Goal: Information Seeking & Learning: Learn about a topic

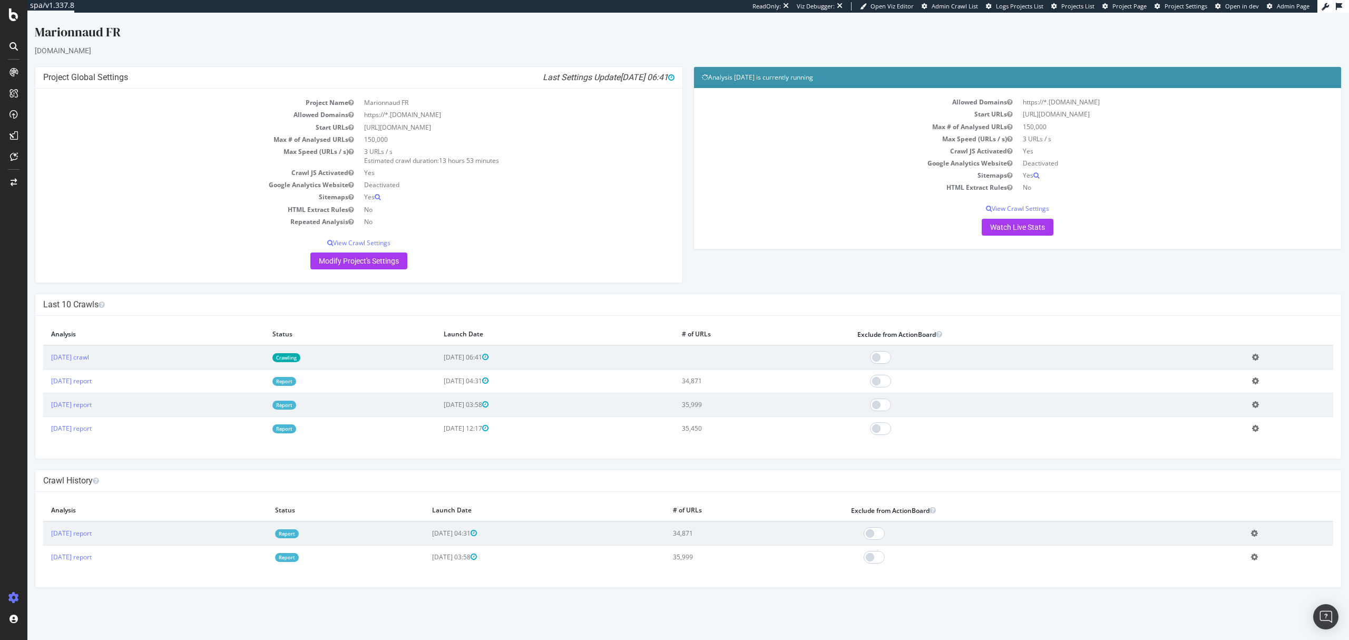
click at [296, 384] on link "Report" at bounding box center [285, 381] width 24 height 9
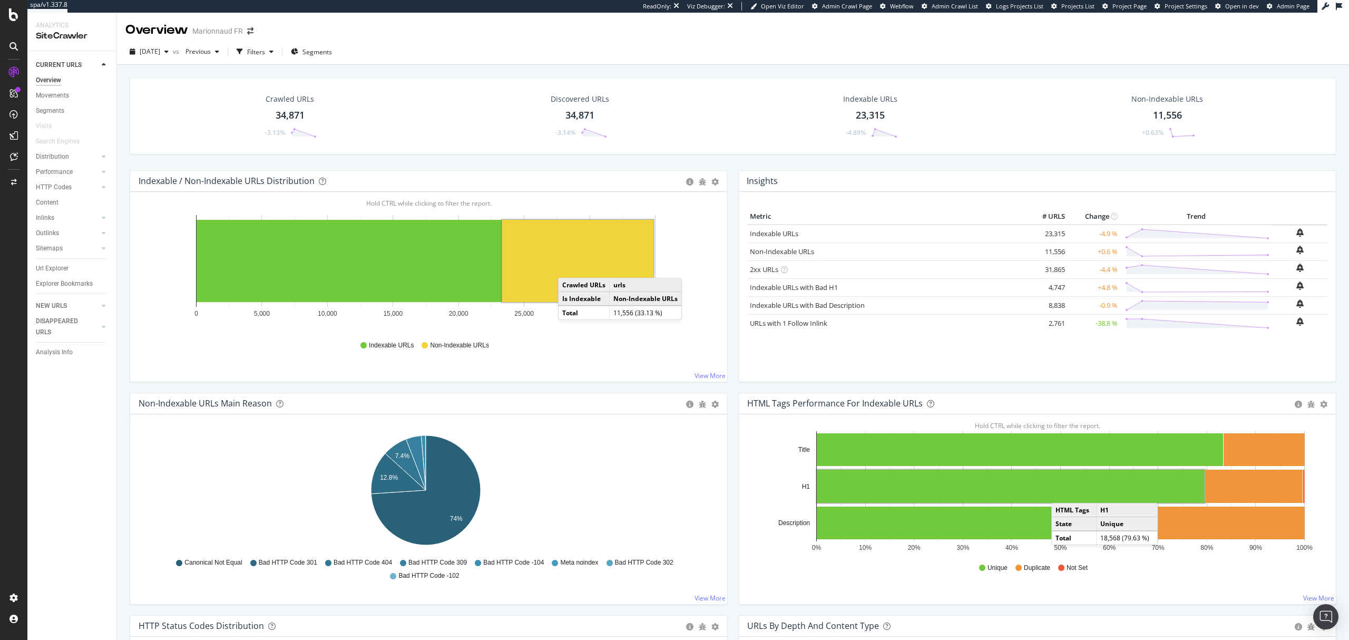
drag, startPoint x: 529, startPoint y: 286, endPoint x: 569, endPoint y: 268, distance: 43.9
click at [569, 268] on rect "A chart." at bounding box center [577, 261] width 151 height 82
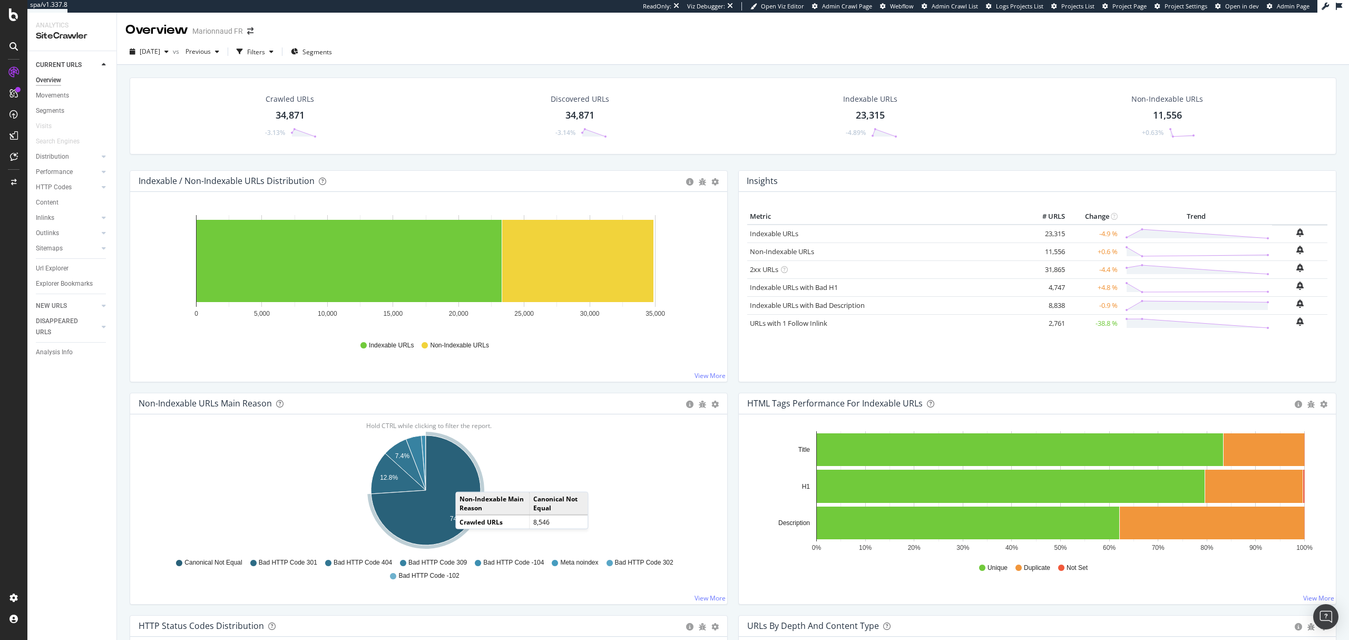
drag, startPoint x: 475, startPoint y: 472, endPoint x: 467, endPoint y: 482, distance: 12.7
click at [467, 480] on icon "A chart." at bounding box center [426, 490] width 110 height 110
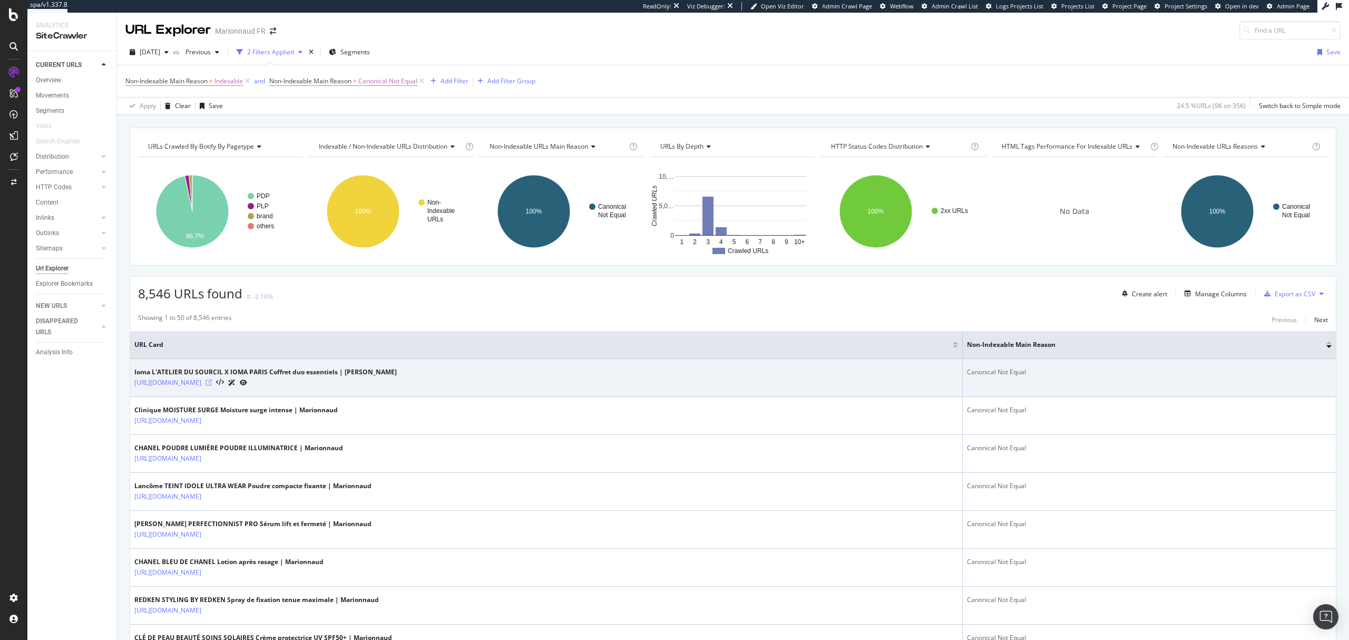
click at [212, 382] on icon at bounding box center [209, 383] width 6 height 6
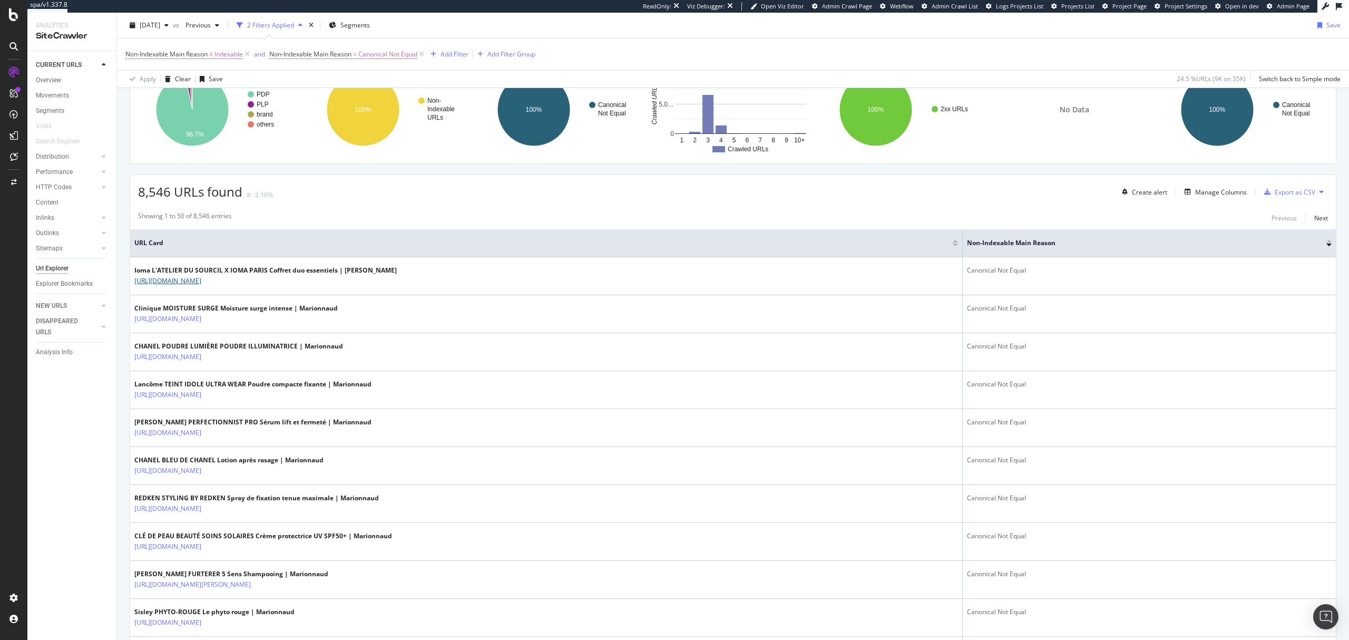
scroll to position [70, 0]
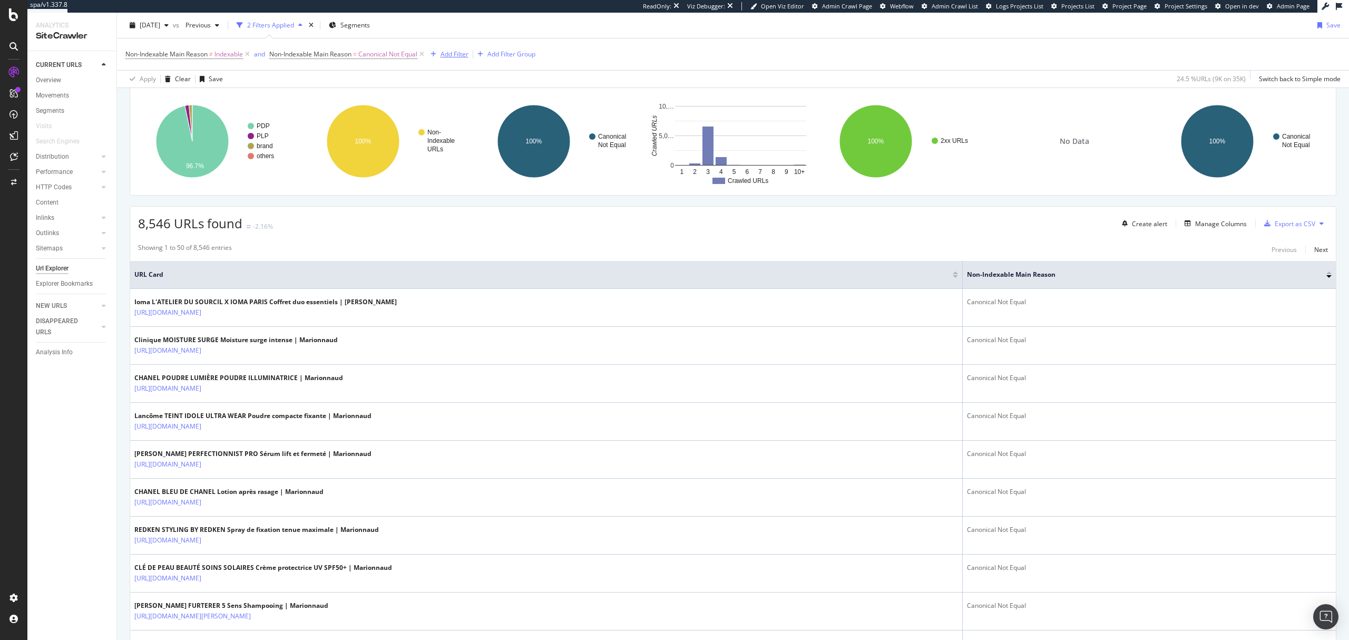
click at [460, 54] on div "Add Filter" at bounding box center [455, 54] width 28 height 9
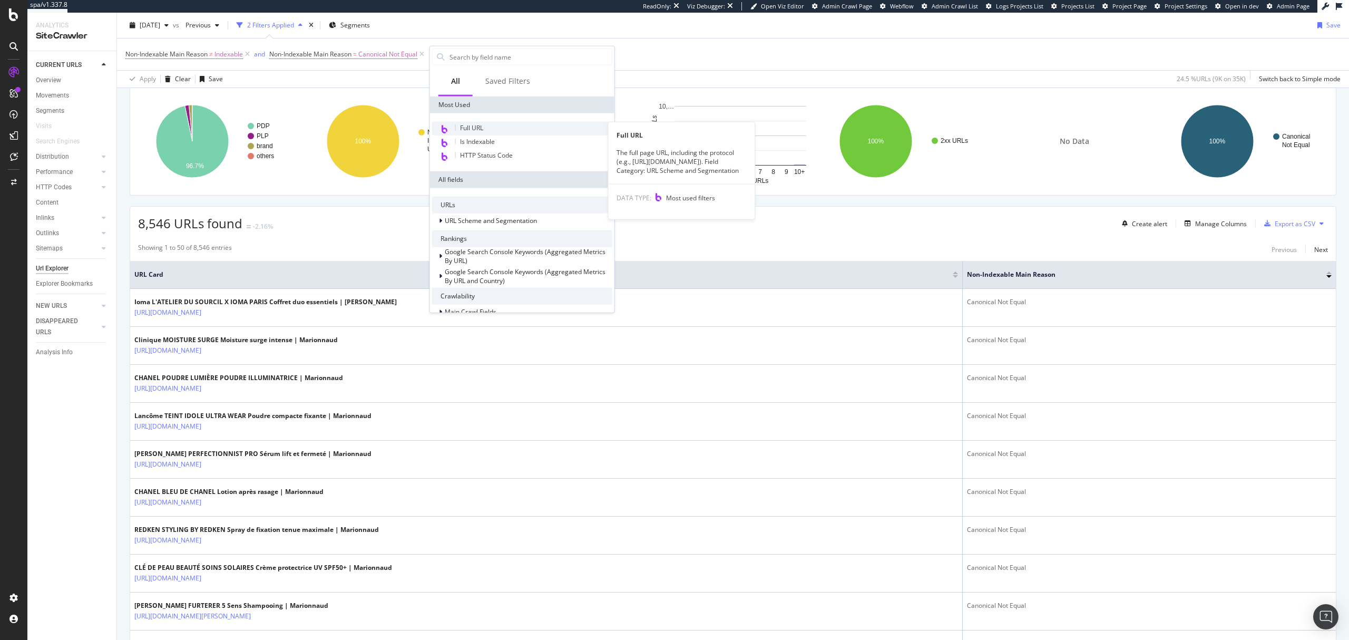
click at [521, 124] on div "Full URL" at bounding box center [522, 129] width 180 height 14
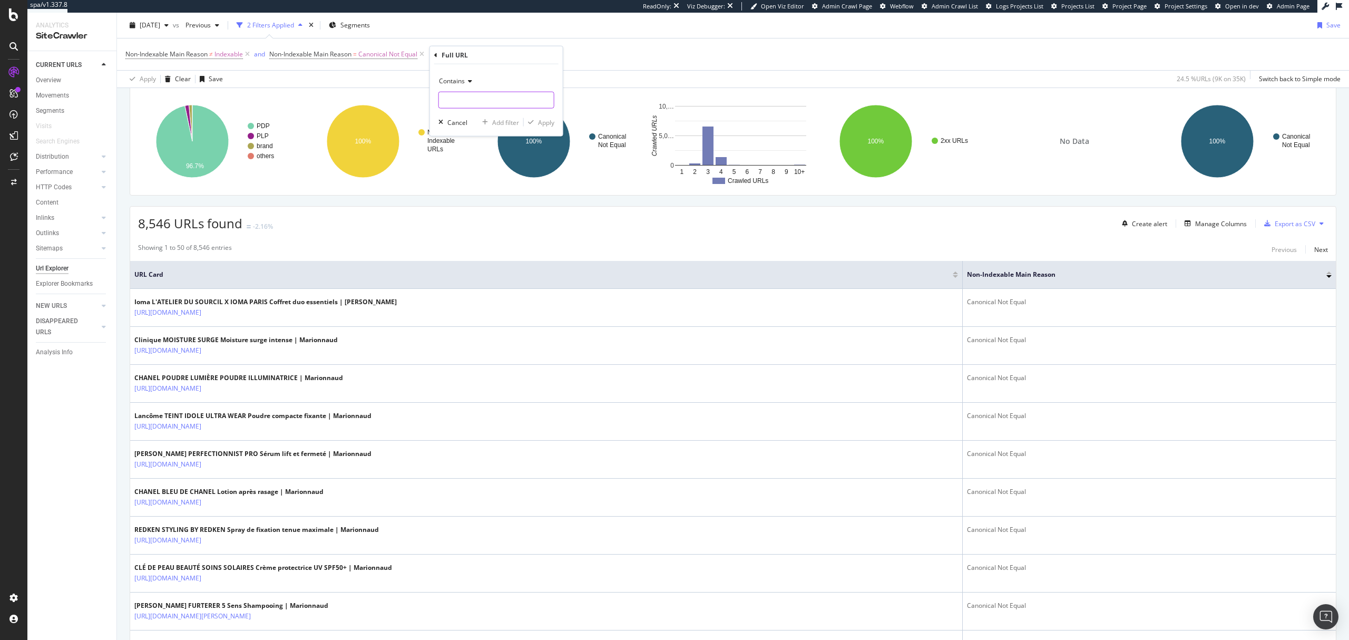
click at [492, 100] on input "text" at bounding box center [496, 100] width 115 height 17
type input "?"
click at [460, 81] on span "Contains" at bounding box center [452, 80] width 26 height 9
click at [475, 192] on div "Doesn't contain" at bounding box center [497, 199] width 113 height 14
click at [547, 124] on div "Apply" at bounding box center [546, 122] width 16 height 9
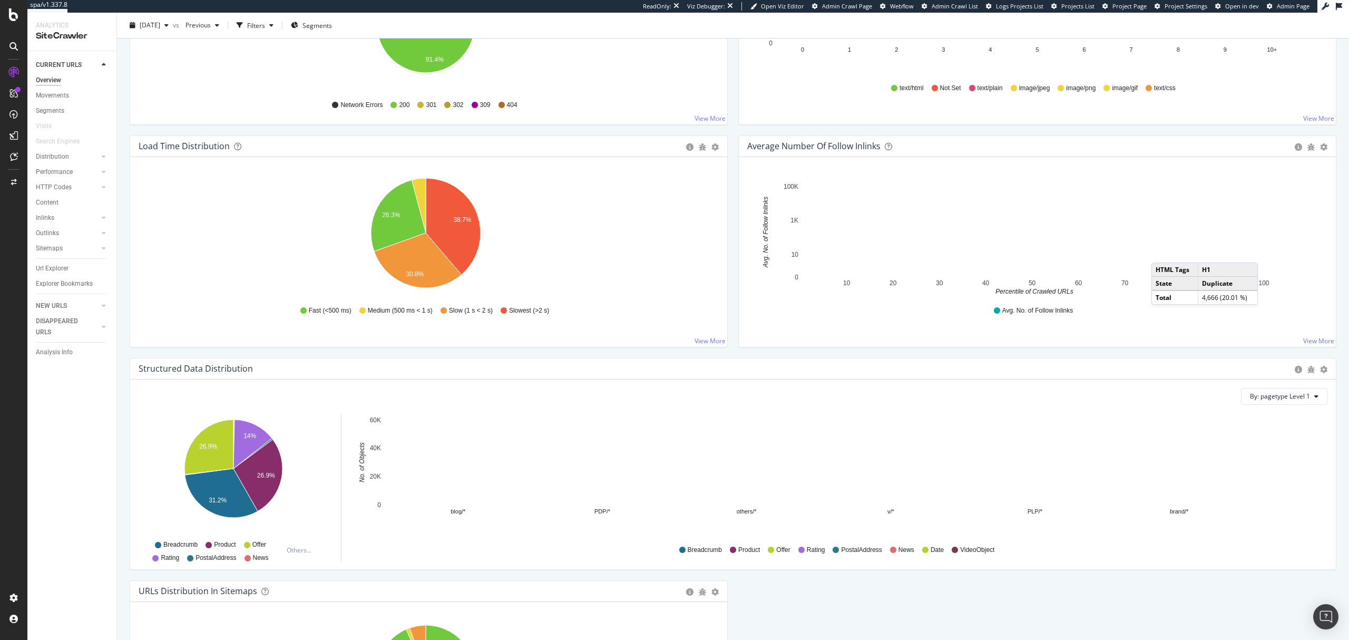
scroll to position [703, 0]
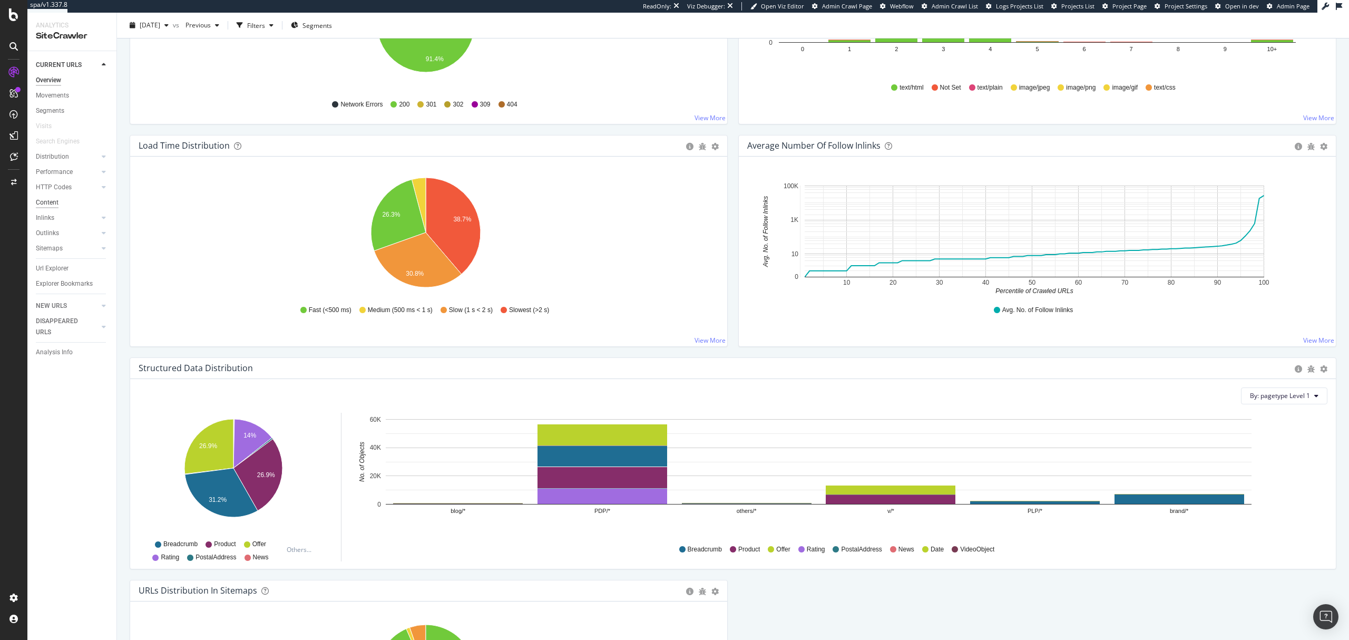
click at [54, 205] on div "Content" at bounding box center [47, 202] width 23 height 11
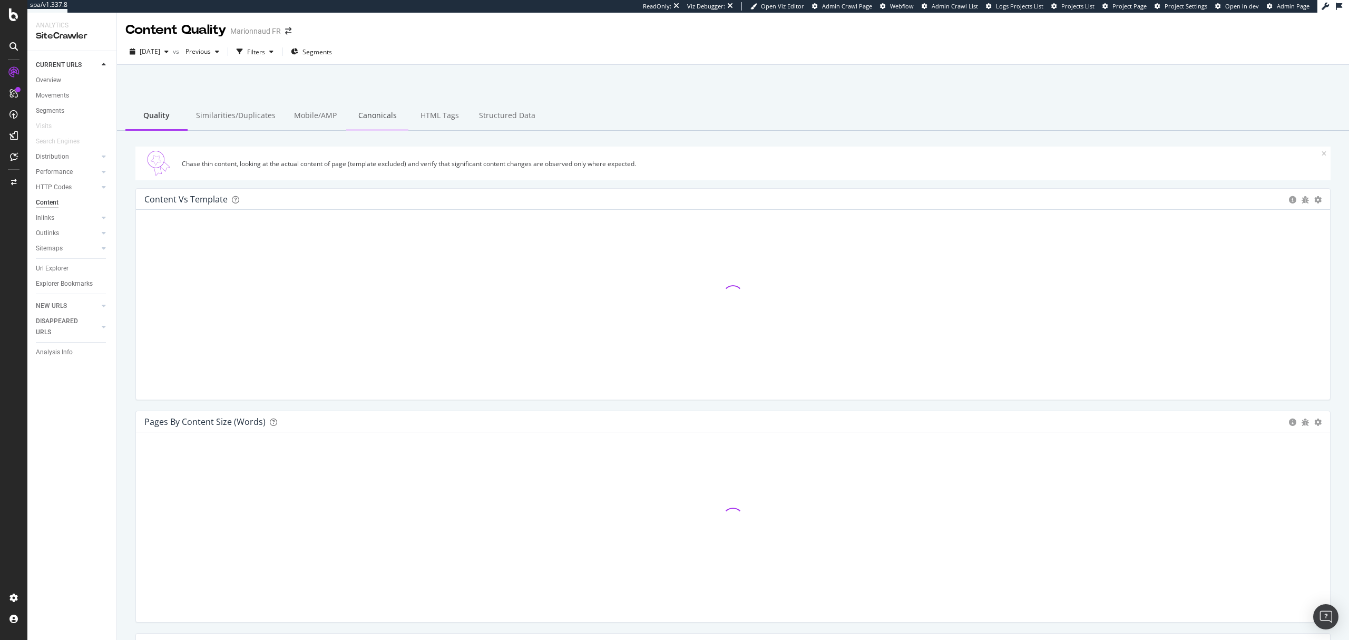
click at [370, 112] on div "Canonicals" at bounding box center [377, 116] width 62 height 29
click at [424, 121] on div "HTML Tags" at bounding box center [440, 116] width 62 height 29
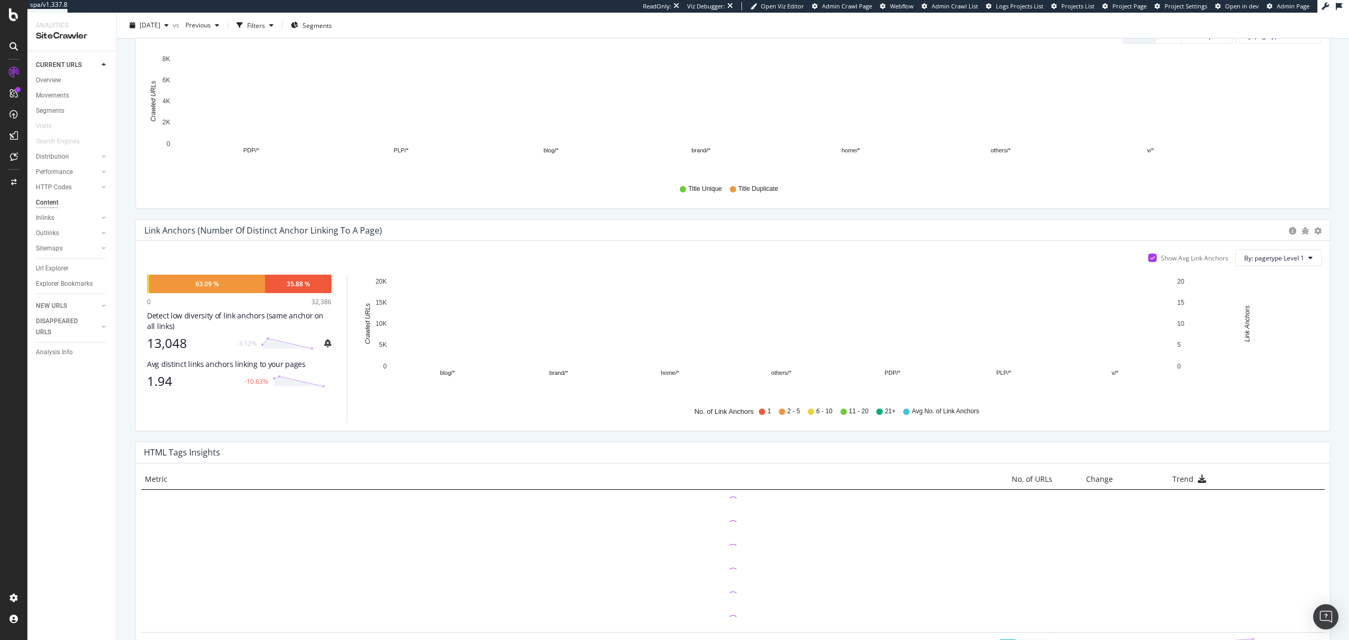
scroll to position [422, 0]
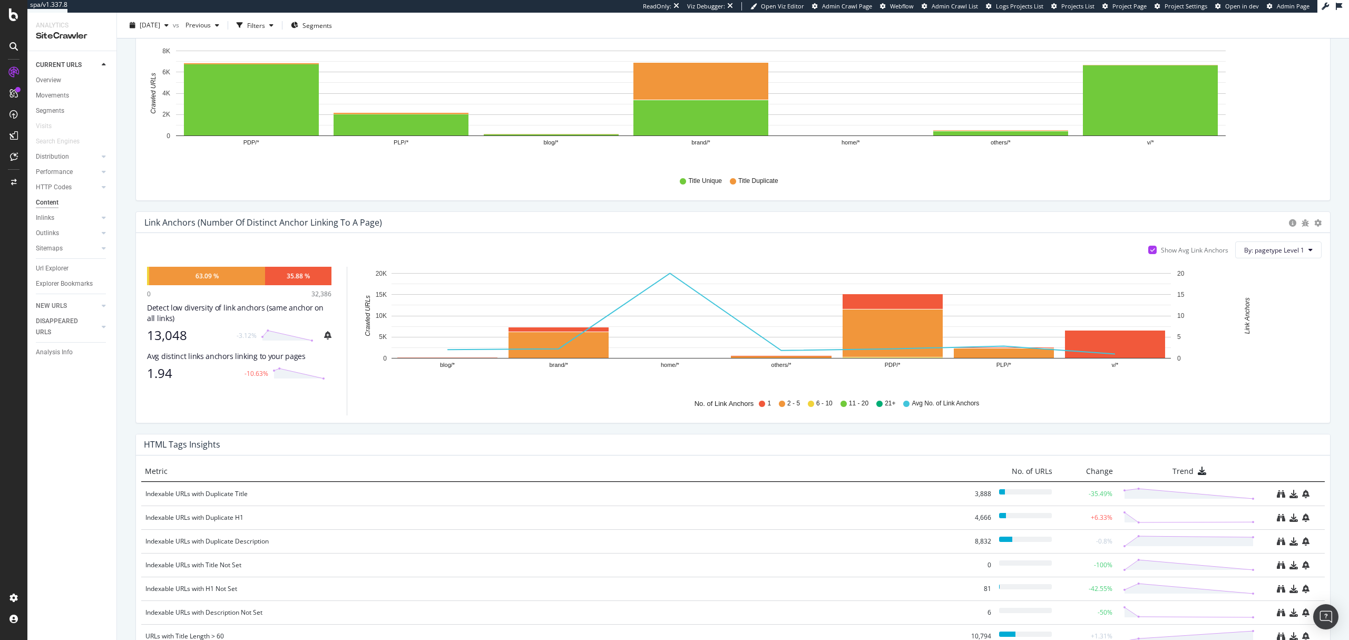
drag, startPoint x: 47, startPoint y: 79, endPoint x: 963, endPoint y: 260, distance: 933.4
click at [47, 79] on div "Overview" at bounding box center [48, 80] width 25 height 11
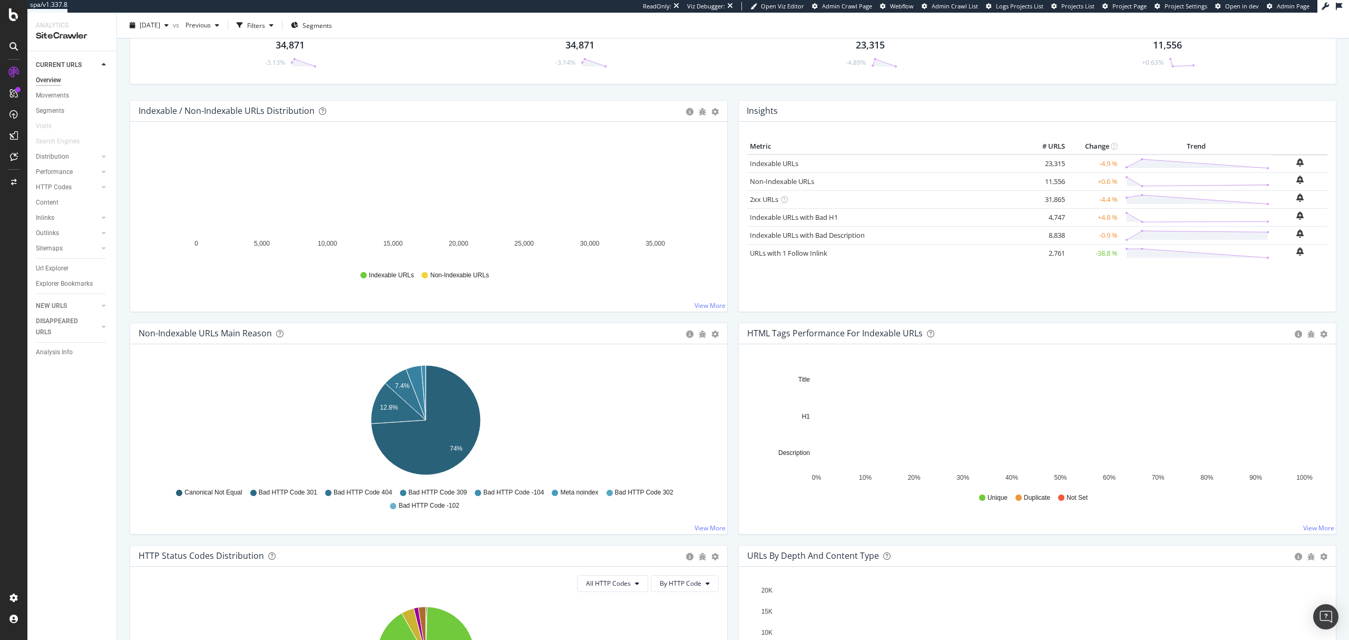
scroll to position [140, 0]
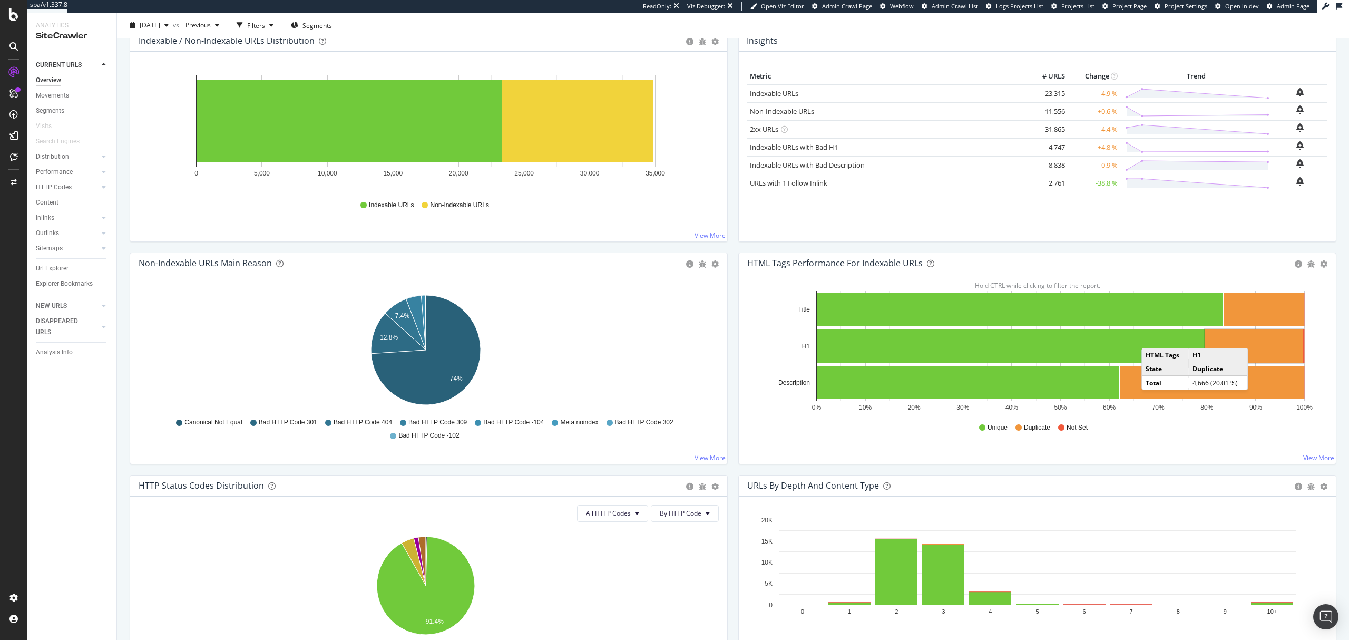
click at [1012, 338] on rect "A chart." at bounding box center [1255, 345] width 98 height 33
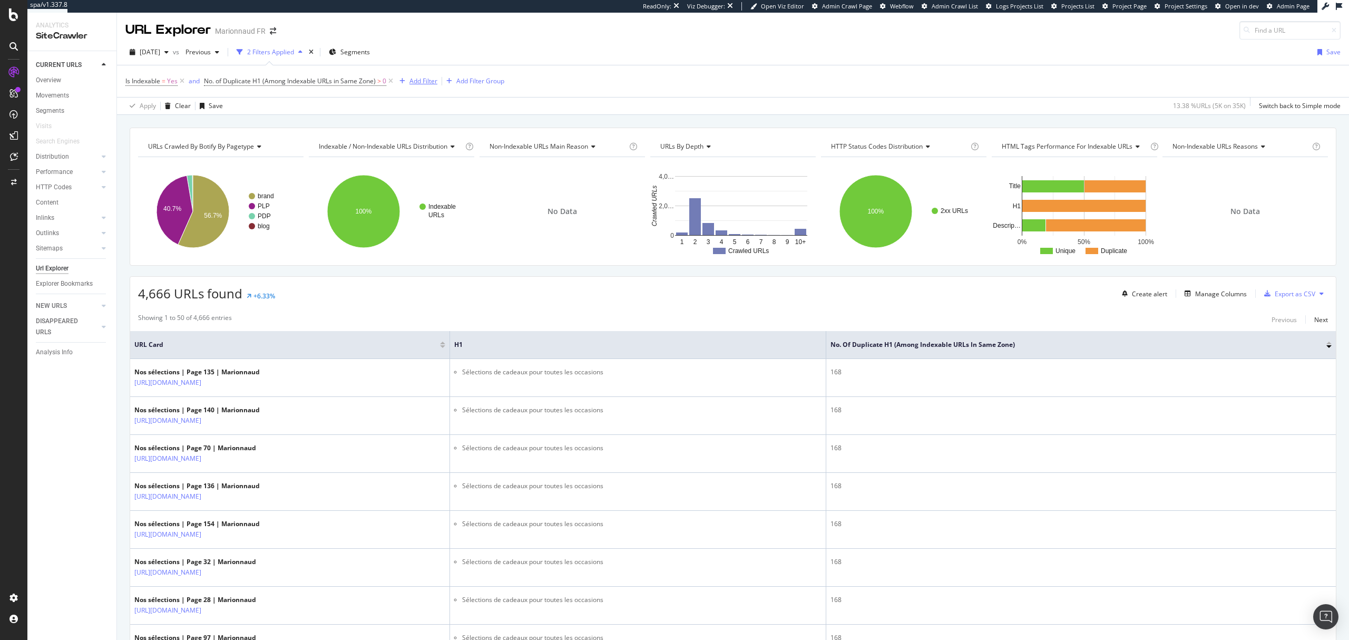
click at [406, 81] on div "button" at bounding box center [402, 81] width 14 height 6
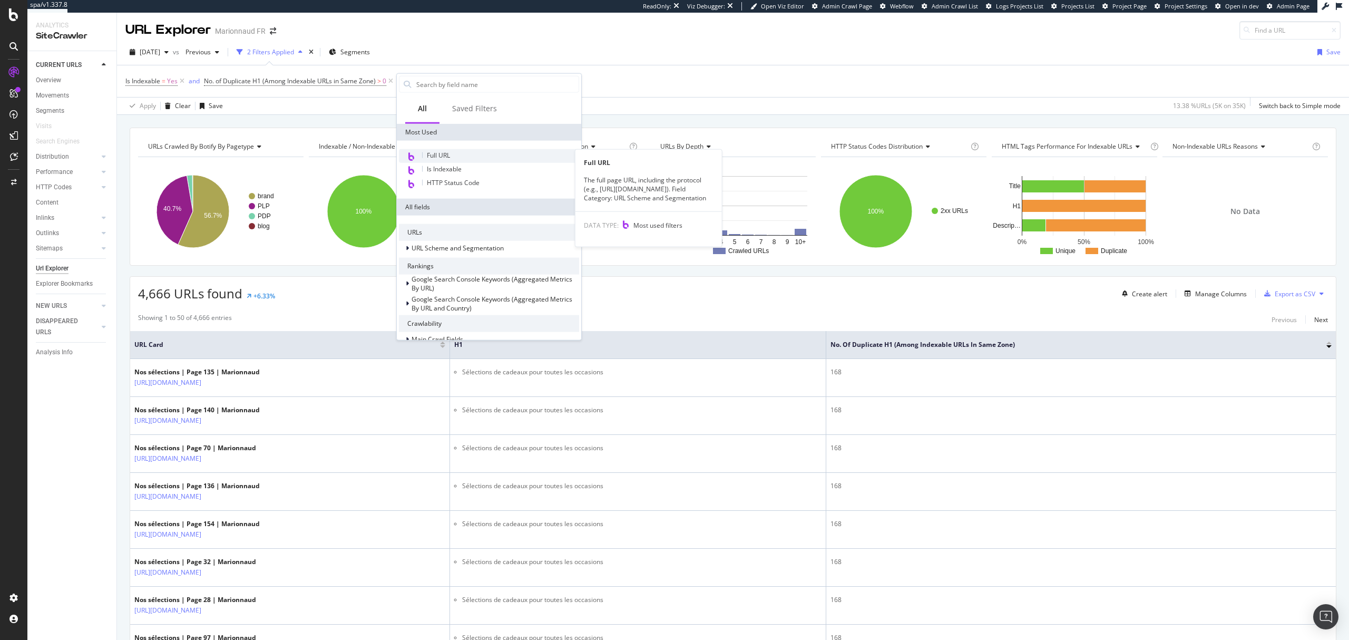
click at [471, 157] on div "Full URL" at bounding box center [489, 156] width 180 height 14
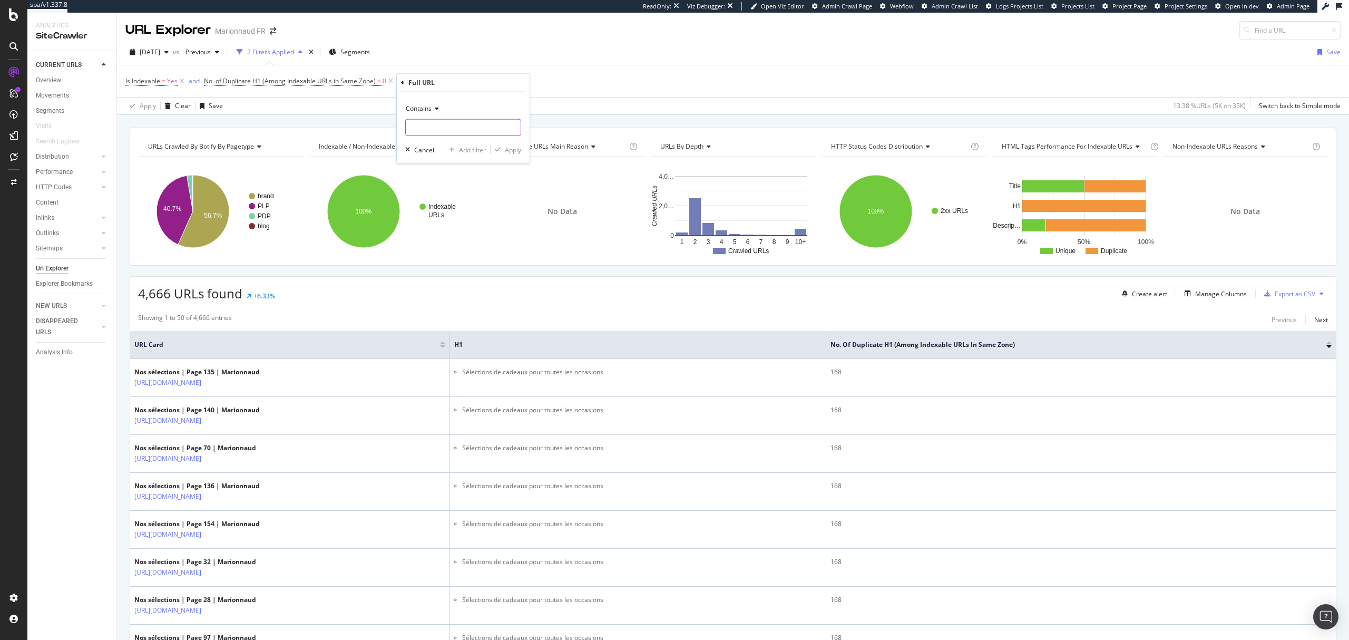
click at [483, 131] on input "text" at bounding box center [463, 127] width 115 height 17
type input "?"
click at [437, 112] on div "Contains" at bounding box center [463, 108] width 116 height 17
click at [438, 222] on span "Doesn't contain" at bounding box center [434, 225] width 46 height 9
click at [511, 152] on div "Apply" at bounding box center [513, 149] width 16 height 9
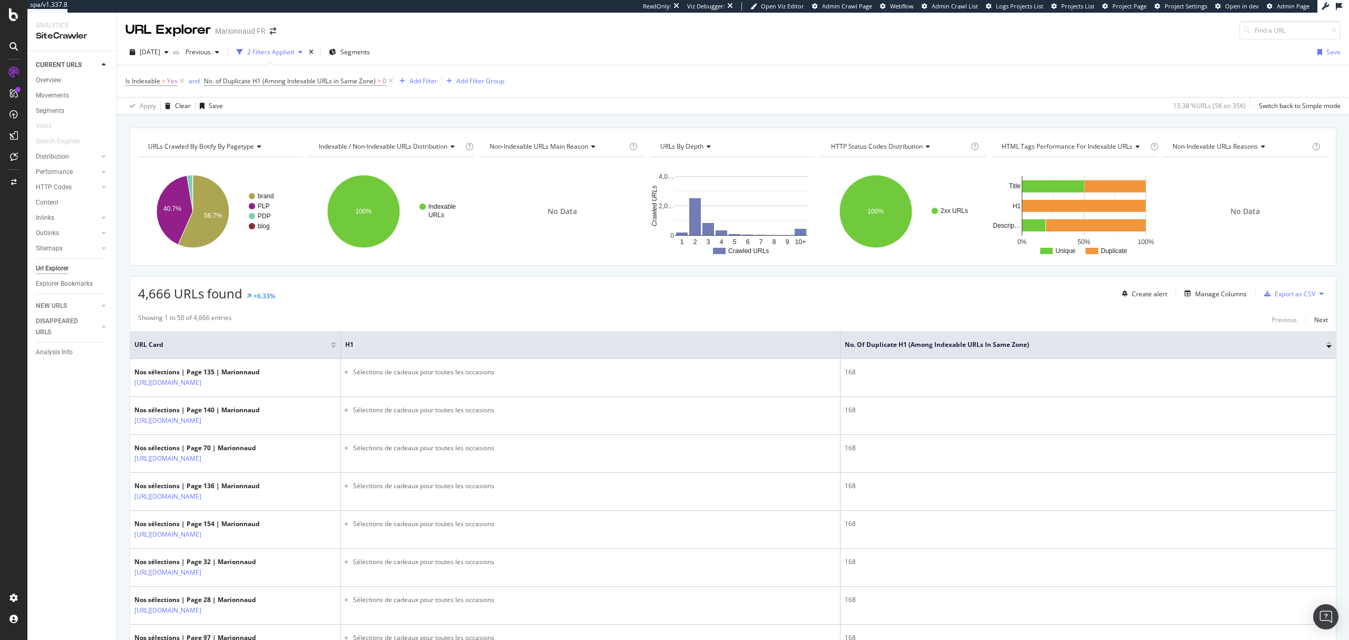
drag, startPoint x: 57, startPoint y: 80, endPoint x: 277, endPoint y: 55, distance: 221.2
click at [57, 80] on div "Overview" at bounding box center [48, 80] width 25 height 11
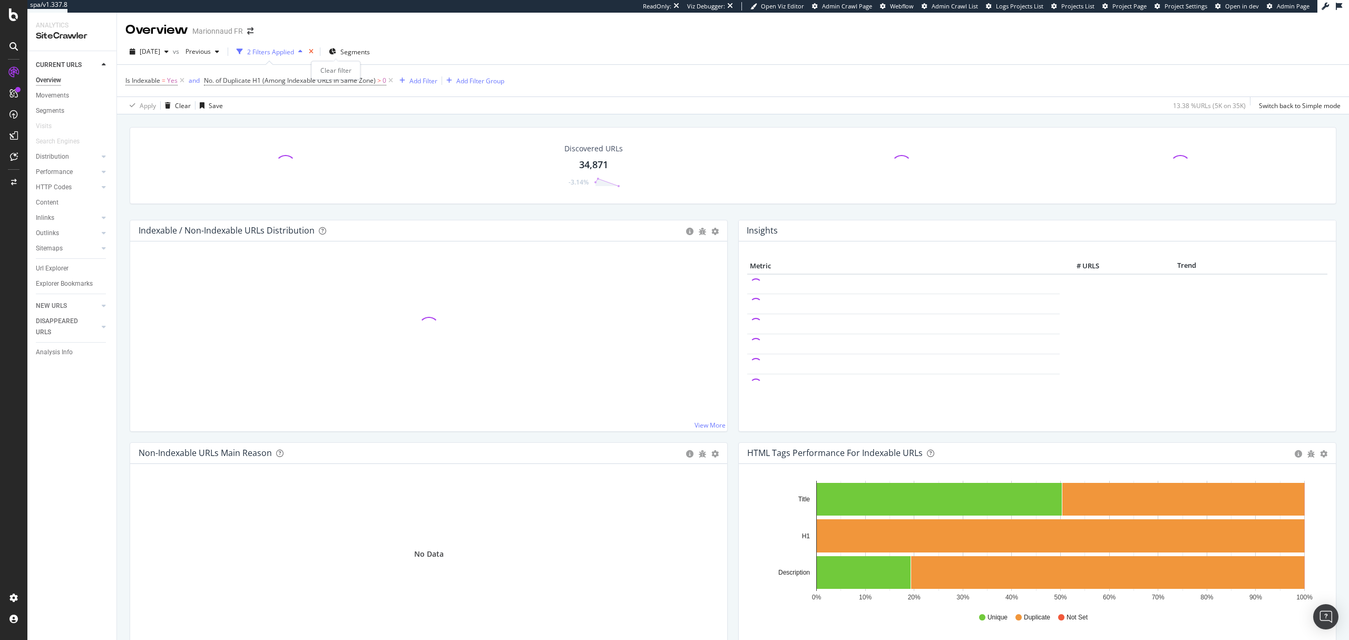
click at [314, 53] on icon "times" at bounding box center [311, 51] width 5 height 6
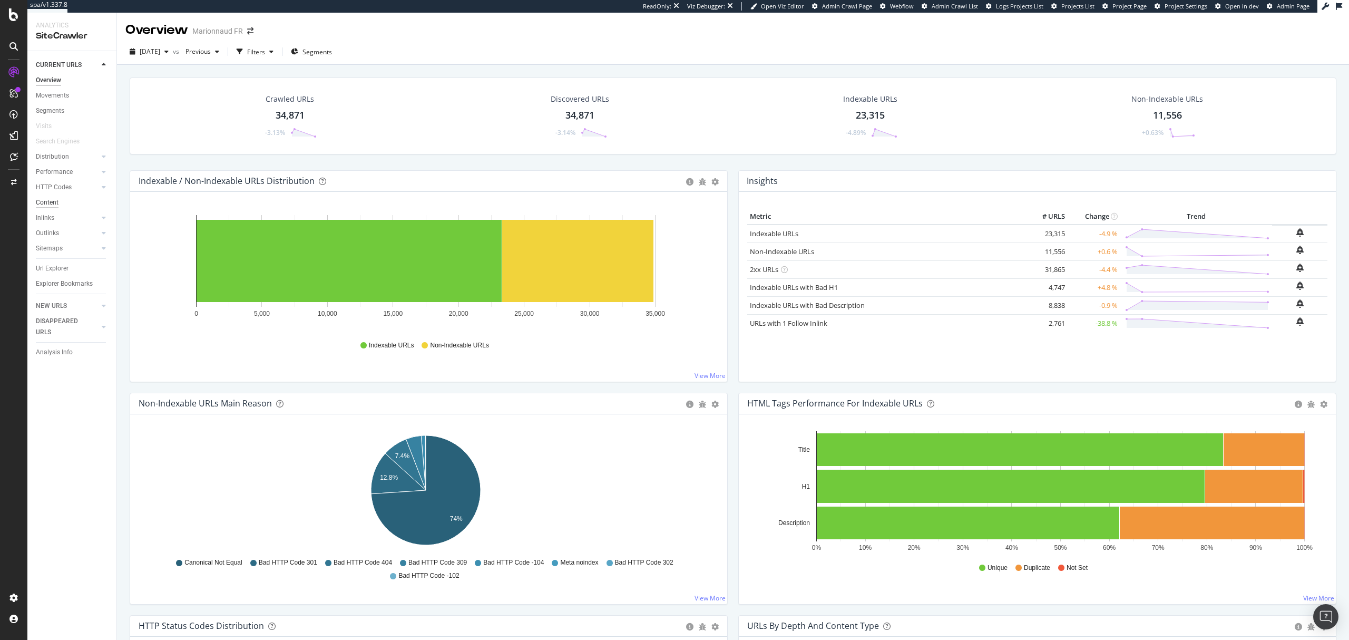
click at [55, 205] on div "Content" at bounding box center [47, 202] width 23 height 11
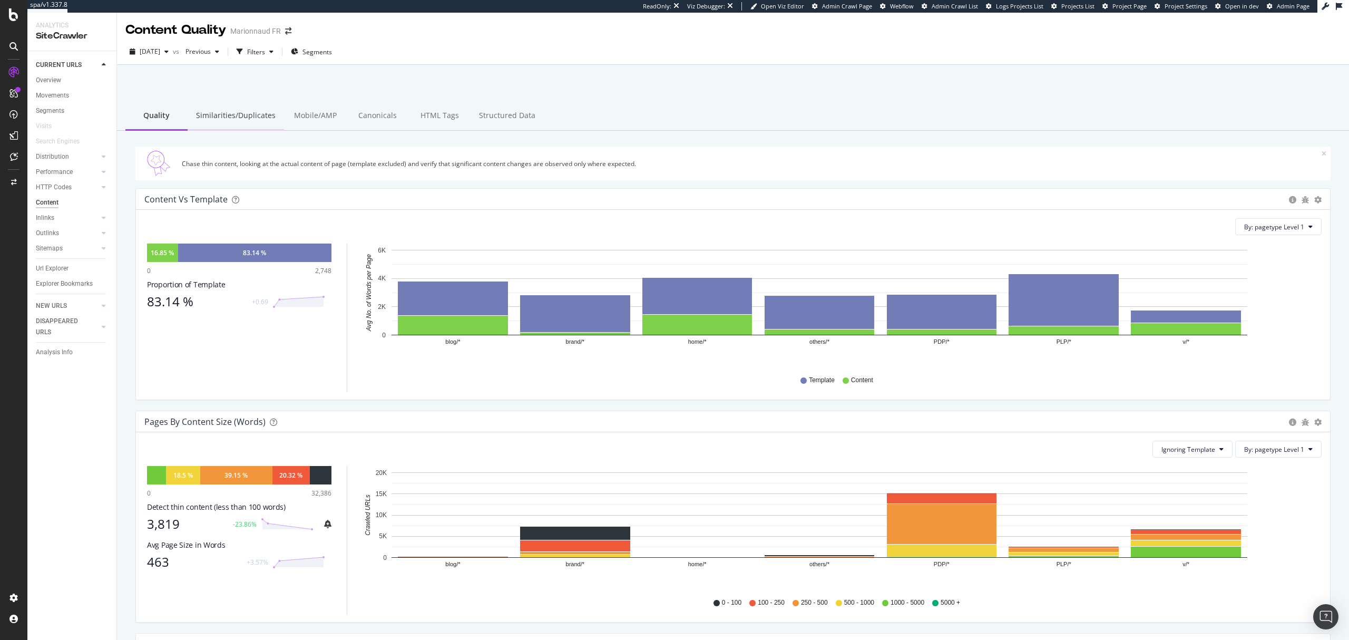
click at [248, 116] on div "Similarities/Duplicates" at bounding box center [236, 116] width 96 height 29
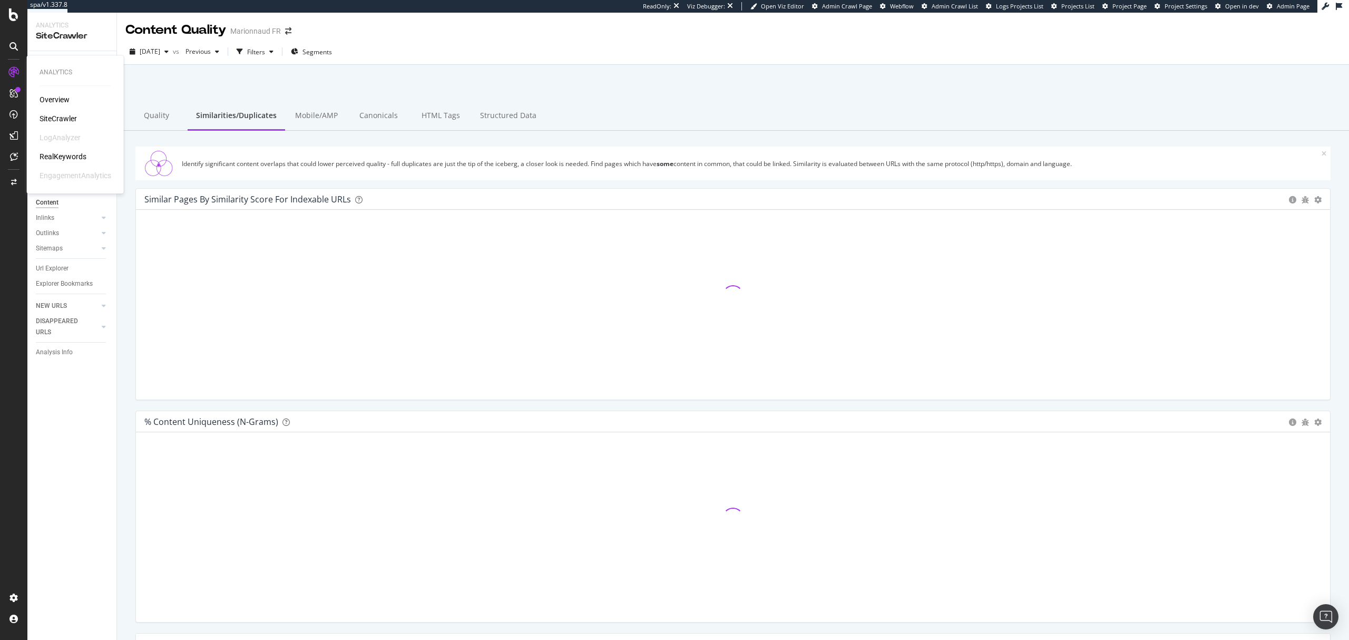
click at [65, 154] on div "RealKeywords" at bounding box center [63, 156] width 47 height 11
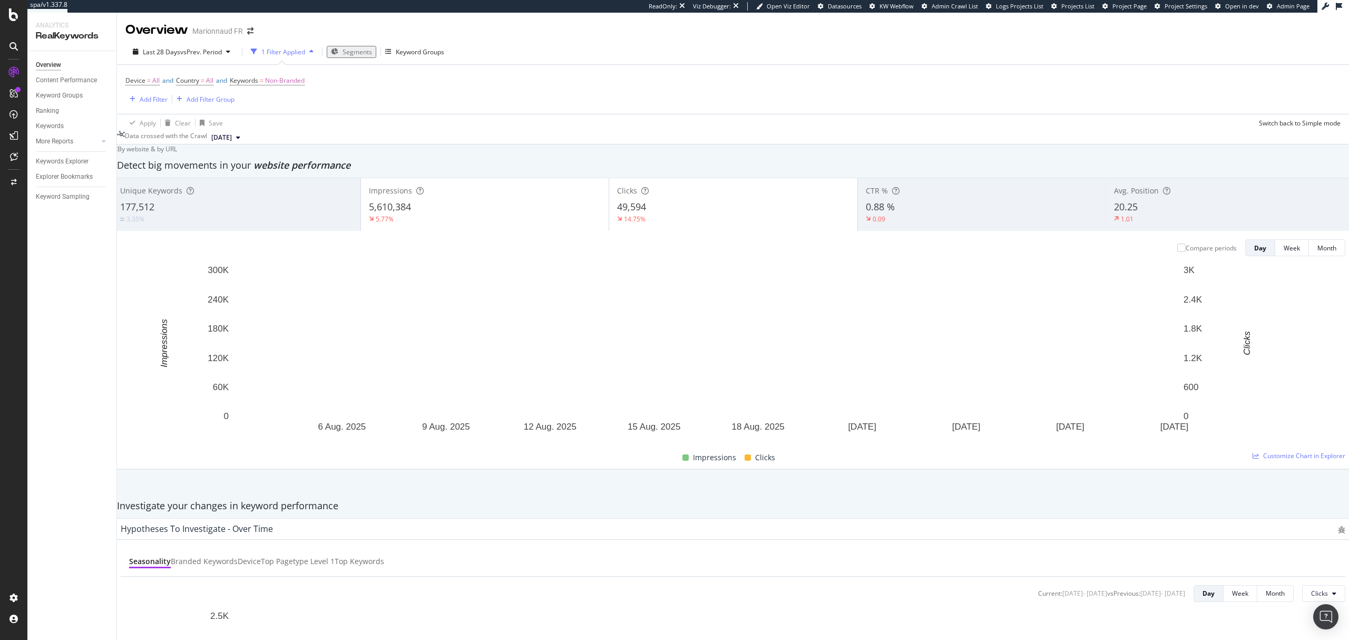
scroll to position [984, 0]
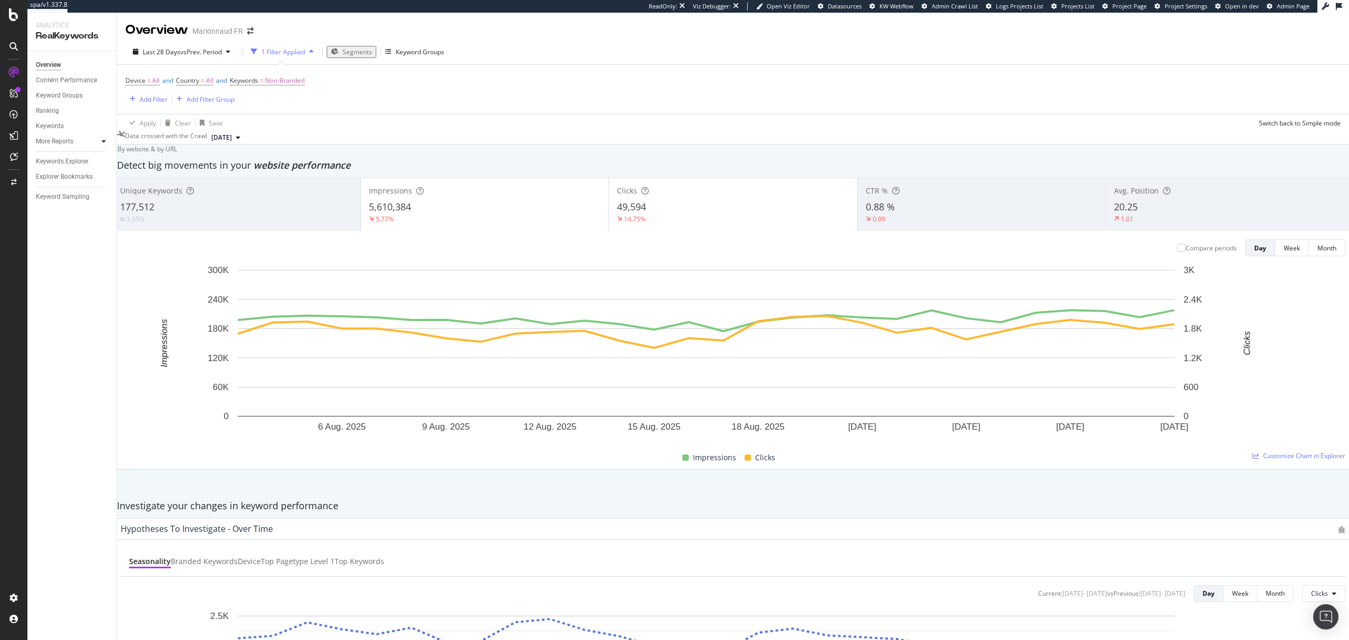
click at [106, 144] on div at bounding box center [104, 141] width 11 height 11
click at [58, 188] on div "Content" at bounding box center [52, 187] width 23 height 11
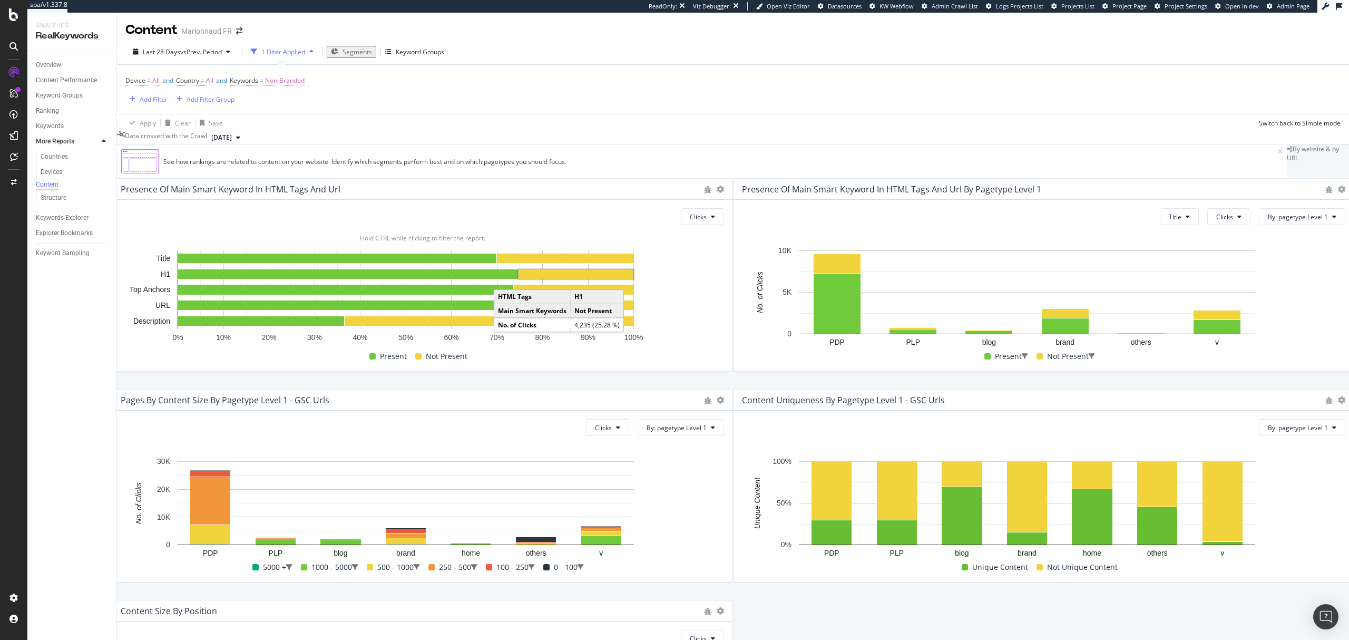
click at [627, 279] on rect "A chart." at bounding box center [576, 273] width 115 height 9
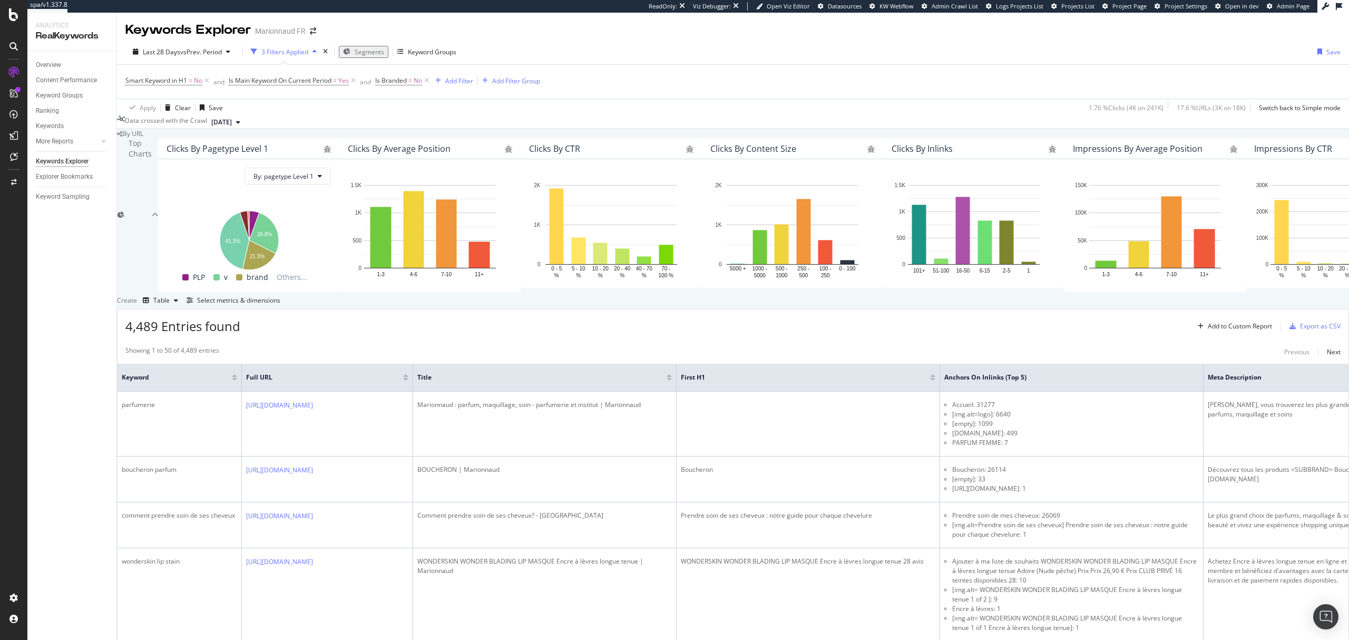
scroll to position [703, 0]
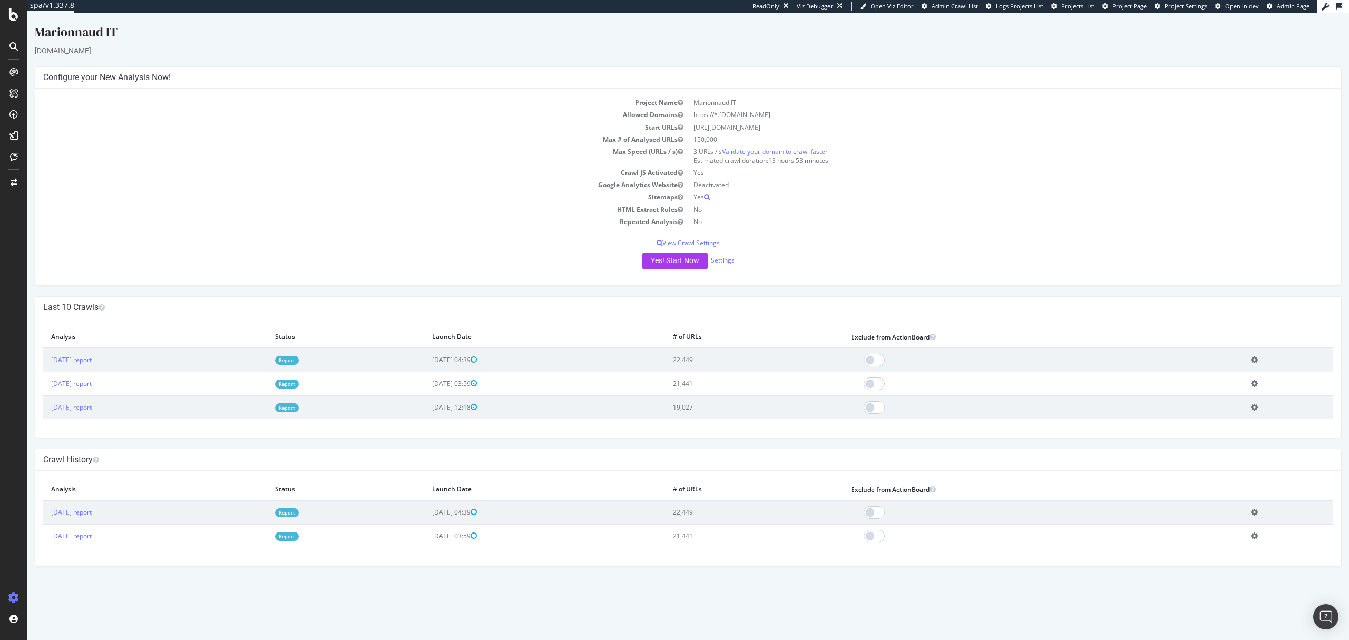
click at [299, 363] on link "Report" at bounding box center [287, 360] width 24 height 9
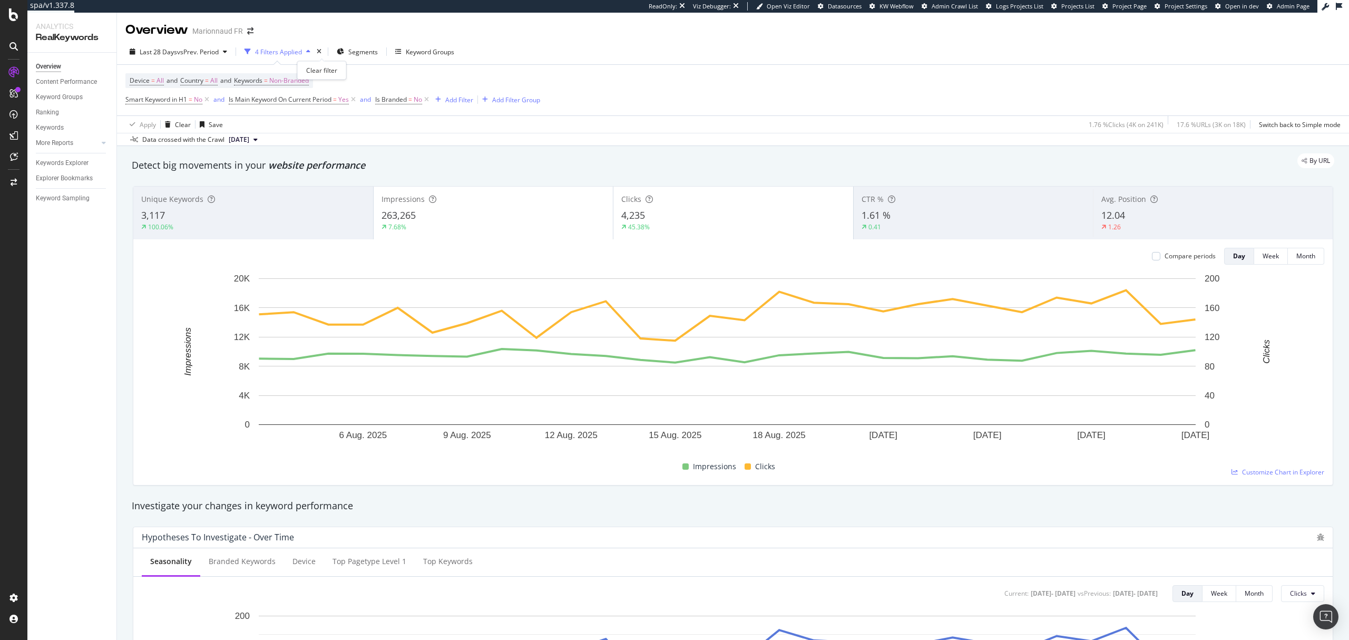
drag, startPoint x: 325, startPoint y: 53, endPoint x: 1333, endPoint y: 82, distance: 1008.3
click at [324, 53] on div "times" at bounding box center [319, 51] width 9 height 11
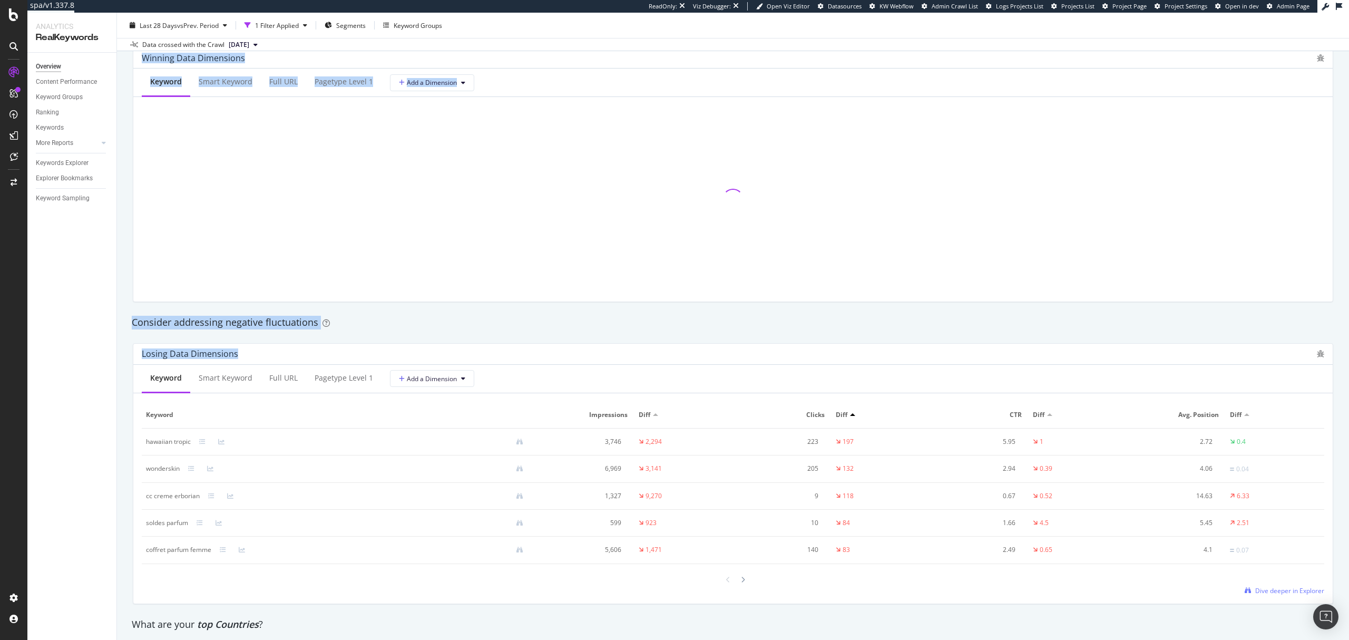
drag, startPoint x: 1348, startPoint y: 73, endPoint x: 1326, endPoint y: 338, distance: 266.6
click at [1326, 338] on div "Overview Marionnaud FR Last 28 Days vs Prev. Period 1 Filter Applied Segments K…" at bounding box center [733, 326] width 1232 height 627
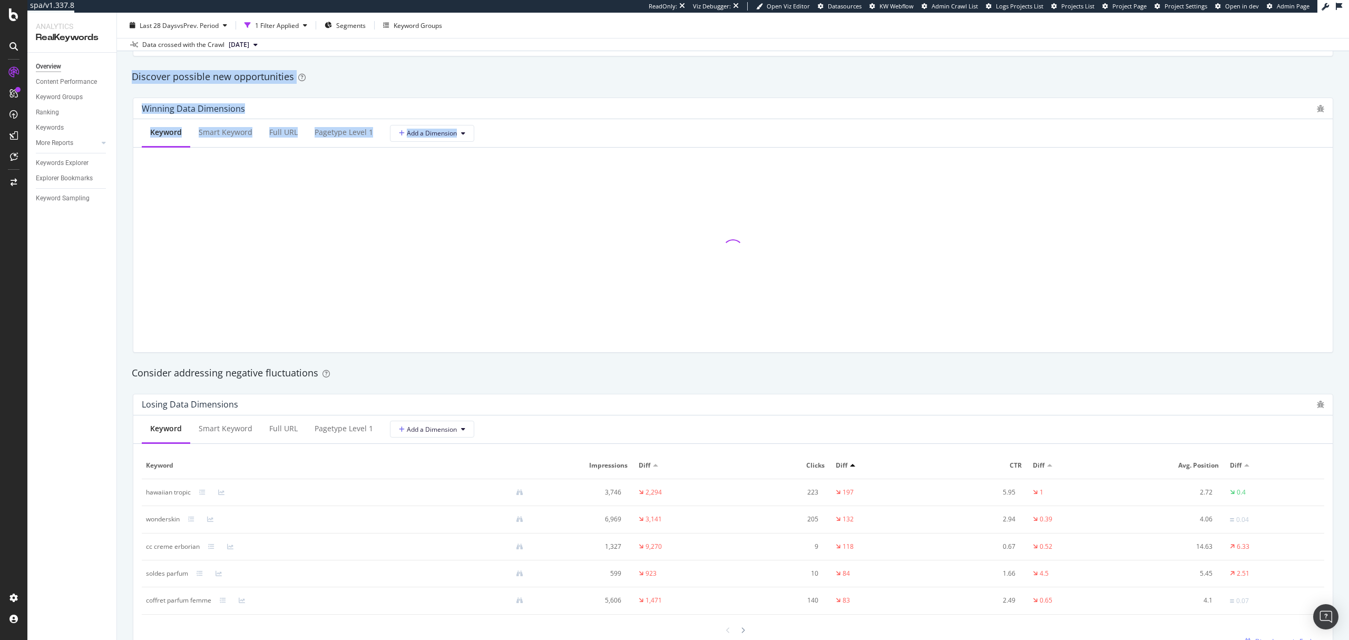
click at [1331, 298] on div "By website & by URL Detect big movements in your website performance Unique Key…" at bounding box center [733, 169] width 1232 height 1999
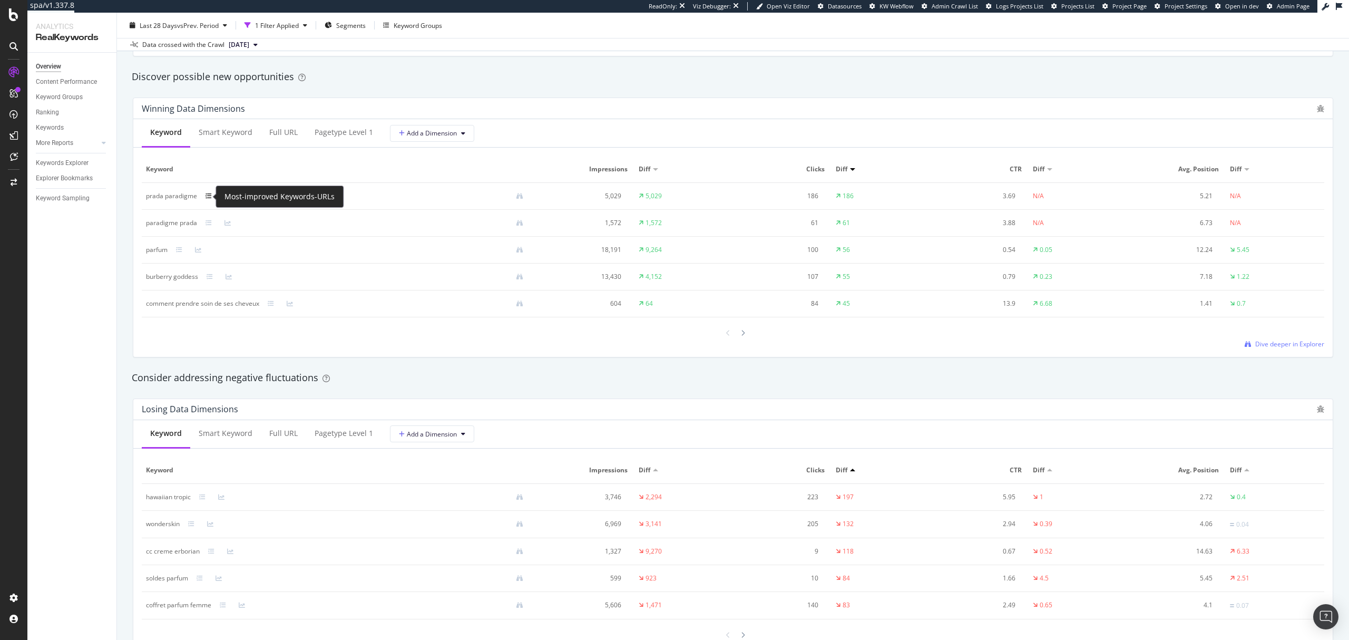
click at [209, 194] on icon at bounding box center [209, 196] width 6 height 6
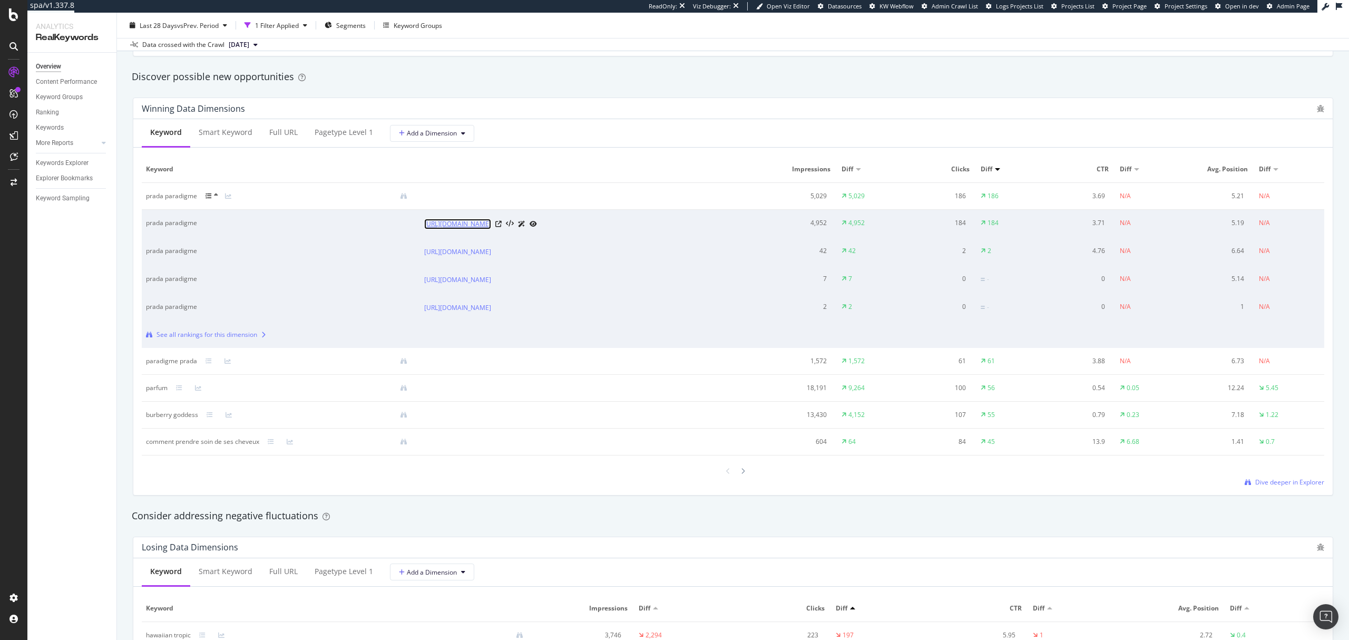
click at [491, 229] on link "https://www.marionnaud.fr/homme/parfum-homme/eau-de-parfum/paradigme-eau-de-par…" at bounding box center [457, 224] width 67 height 11
click at [856, 169] on div at bounding box center [858, 169] width 5 height 3
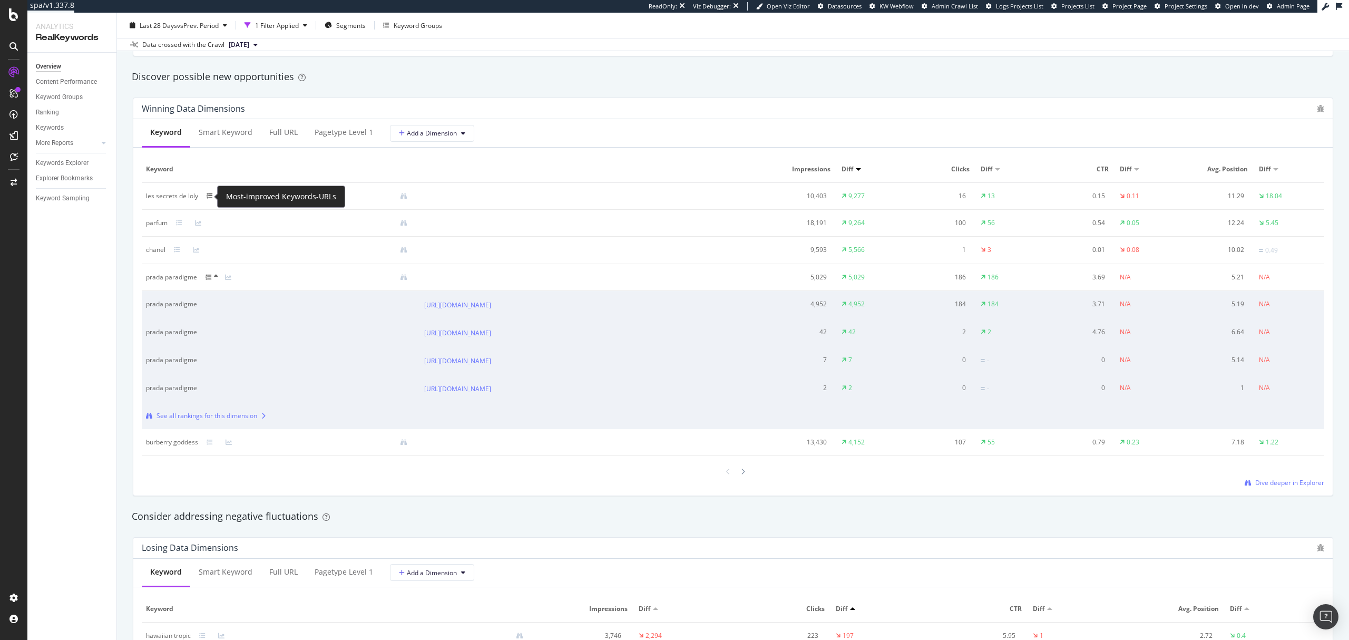
click at [208, 197] on icon at bounding box center [210, 196] width 6 height 6
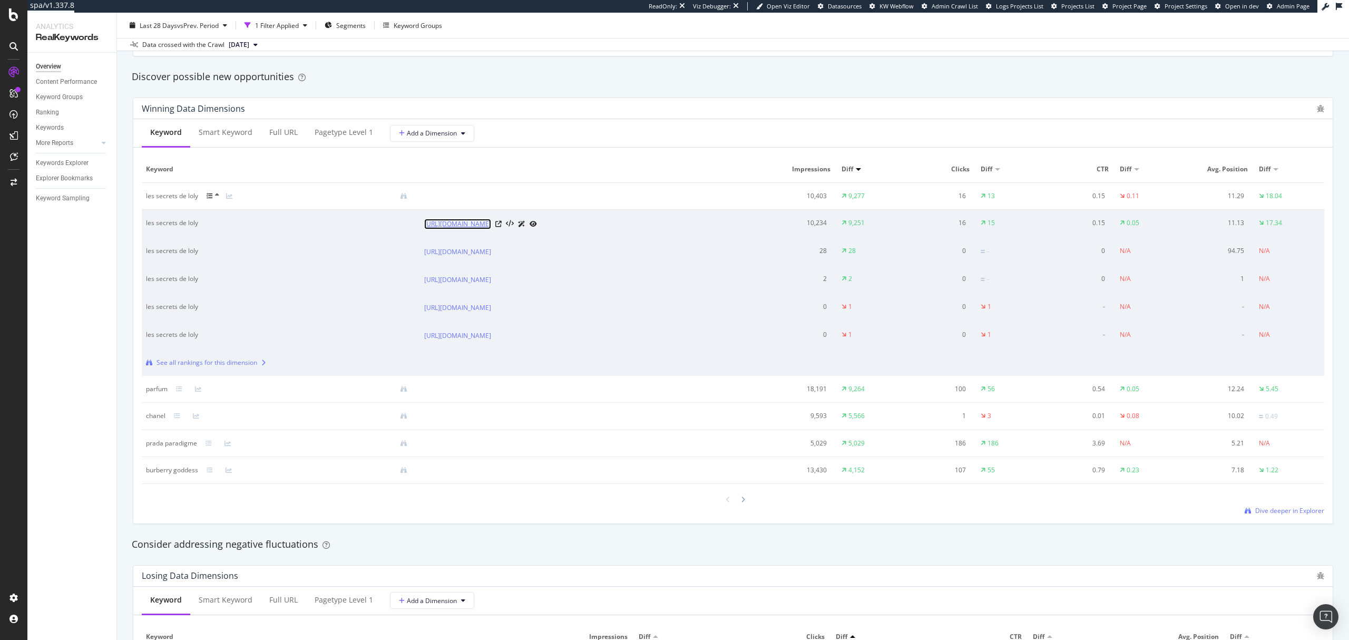
click at [491, 226] on link "https://www.marionnaud.fr/les-secrets-de-loly/b/100843" at bounding box center [457, 224] width 67 height 11
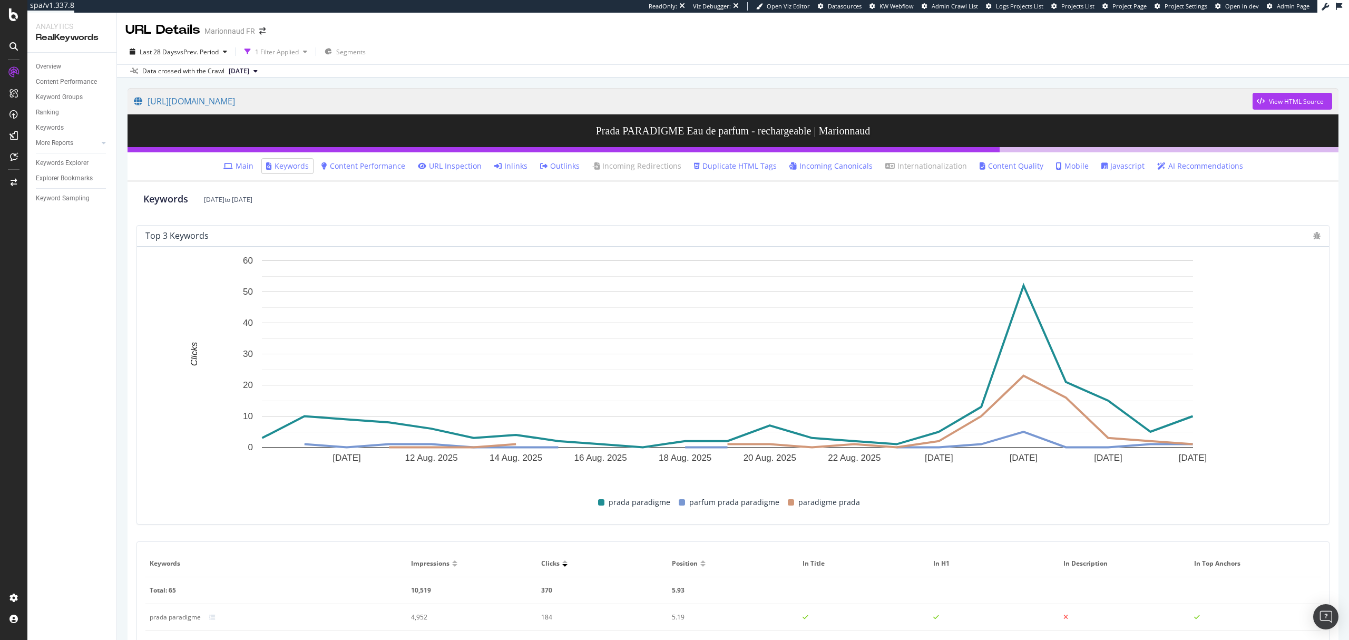
click at [512, 165] on link "Inlinks" at bounding box center [510, 166] width 33 height 11
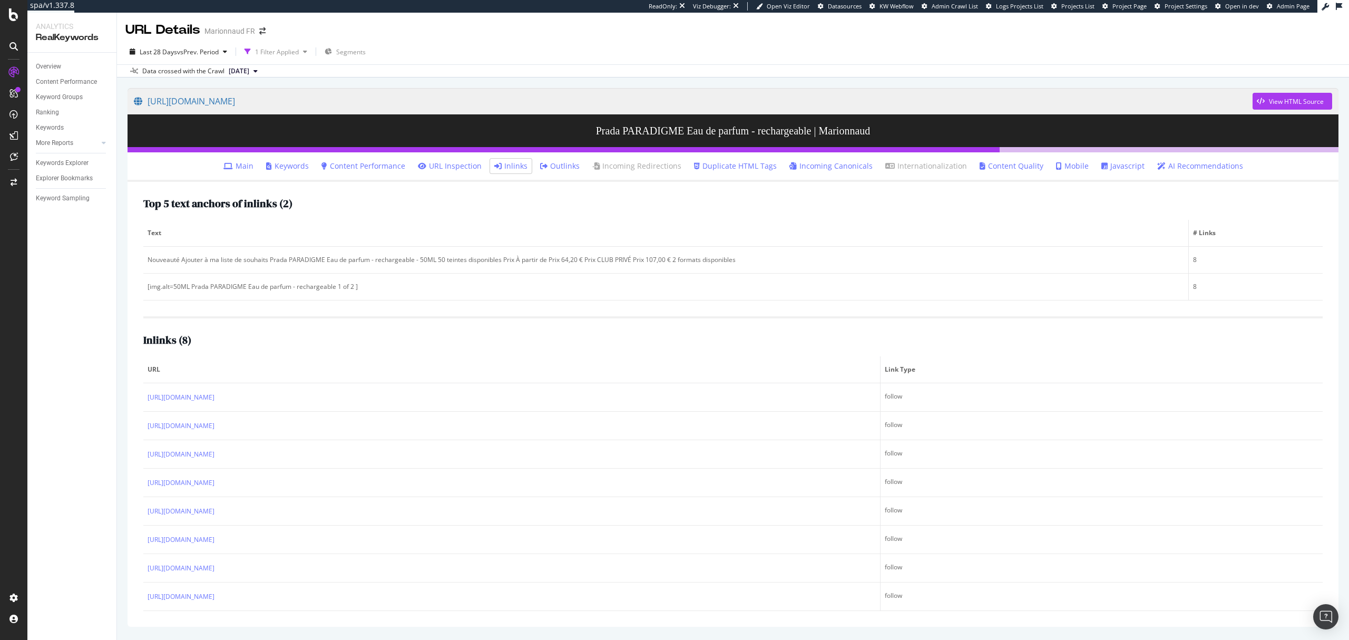
click at [251, 166] on link "Main" at bounding box center [239, 166] width 30 height 11
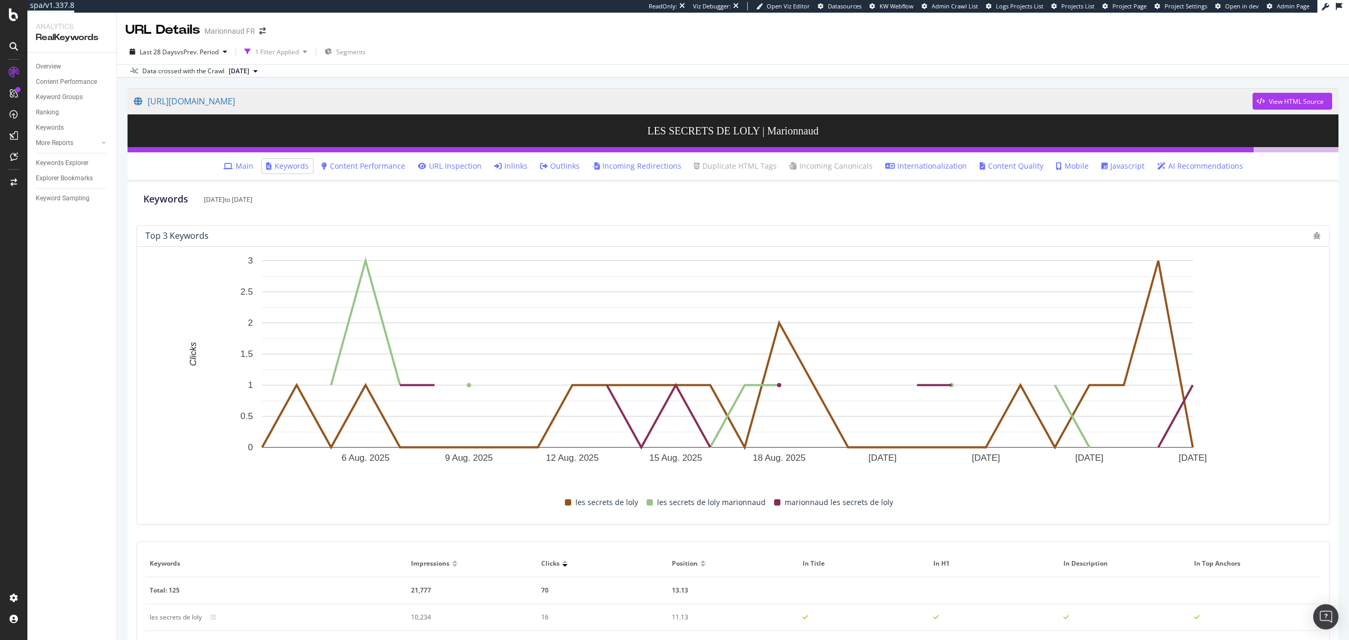
click at [517, 163] on link "Inlinks" at bounding box center [510, 166] width 33 height 11
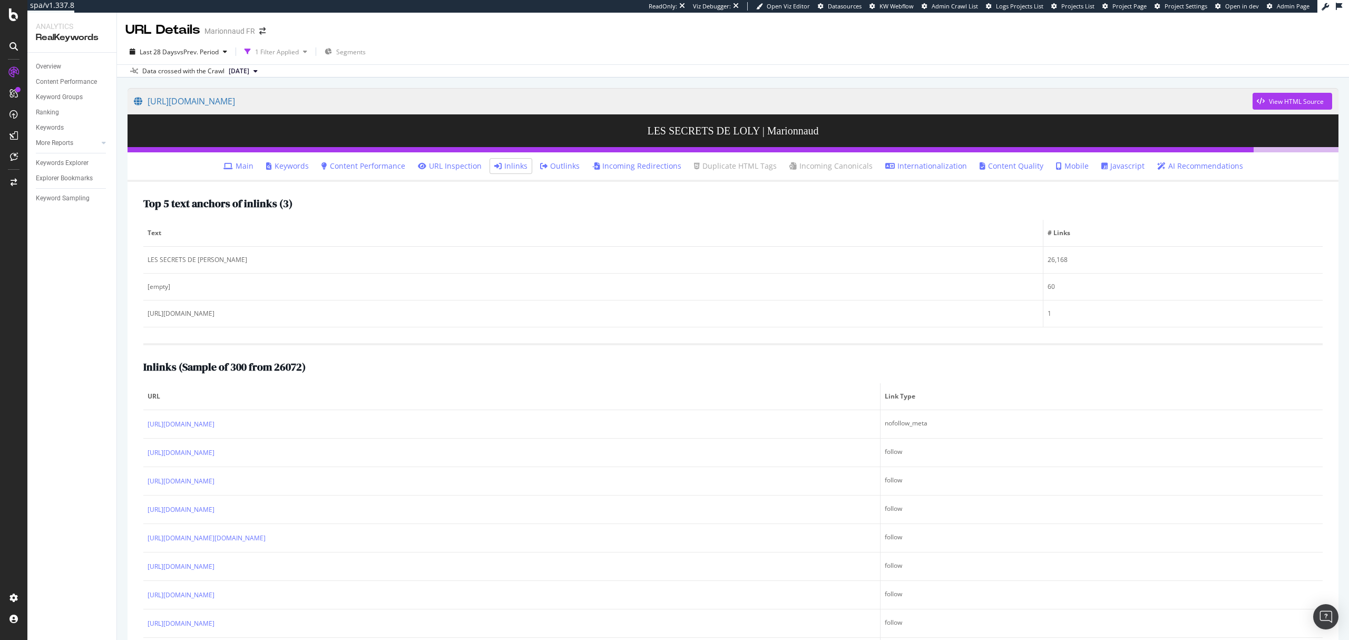
click at [254, 167] on link "Main" at bounding box center [239, 166] width 30 height 11
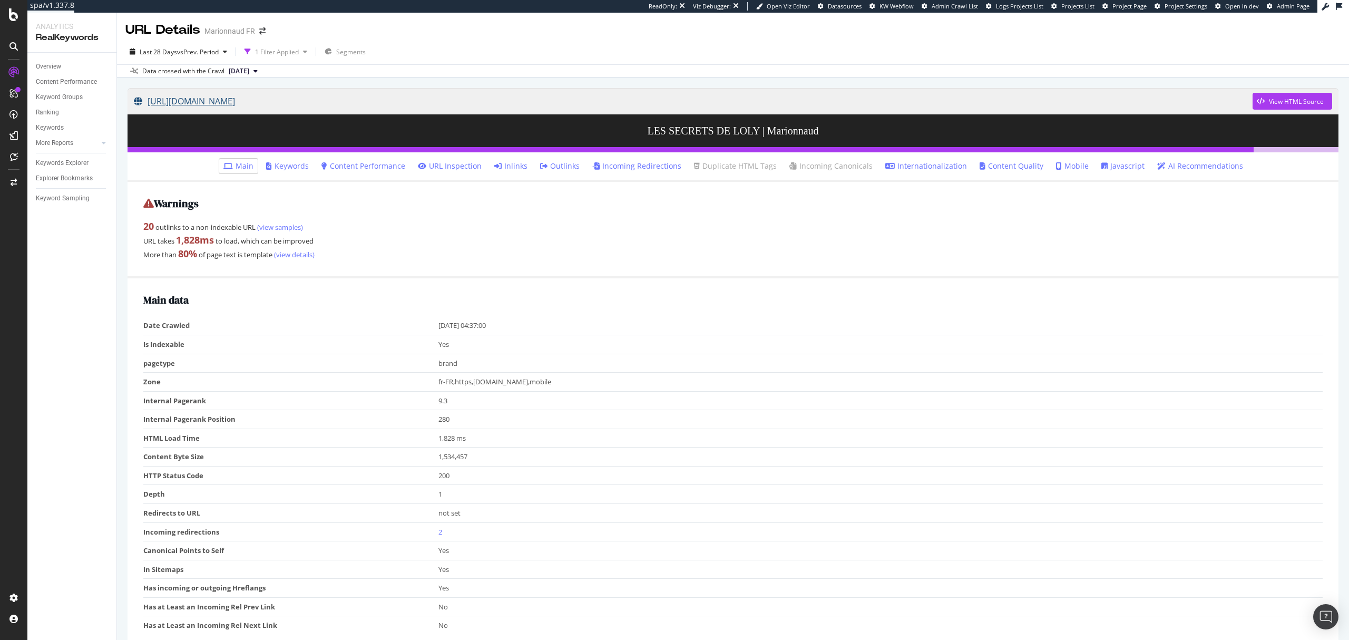
click at [332, 95] on link "https://www.marionnaud.fr/les-secrets-de-loly/b/100843" at bounding box center [693, 101] width 1119 height 26
click at [522, 171] on link "Inlinks" at bounding box center [510, 166] width 33 height 11
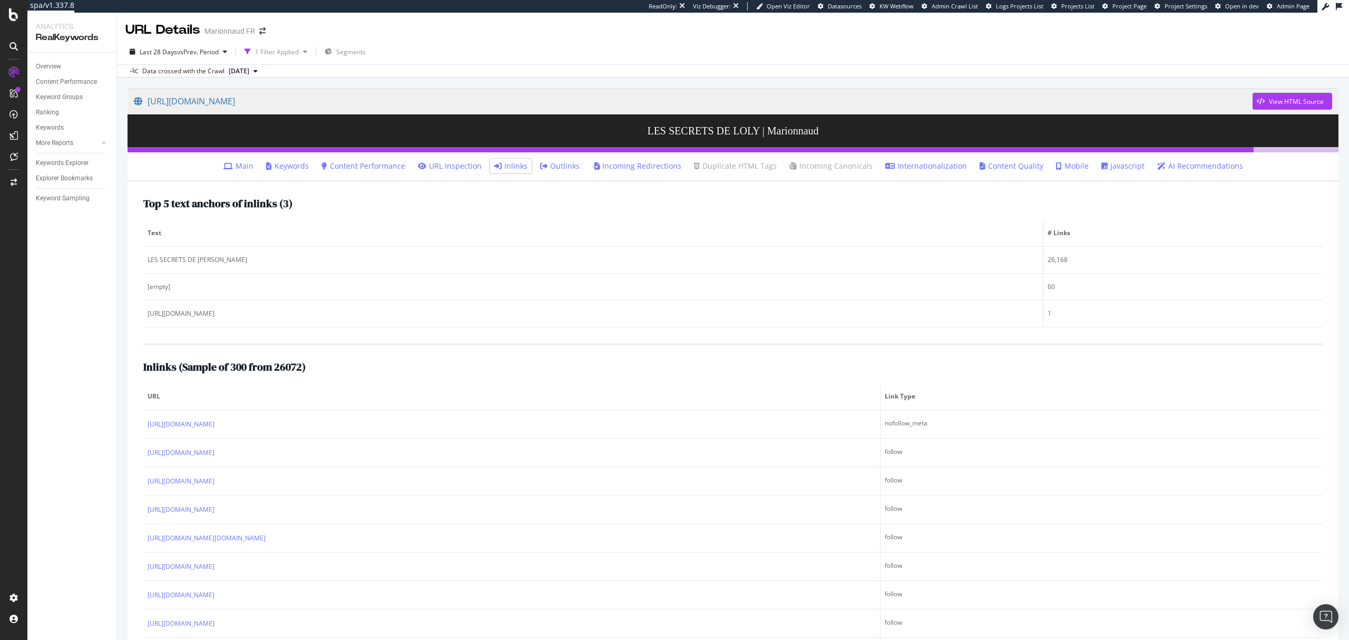
click at [244, 170] on link "Main" at bounding box center [239, 166] width 30 height 11
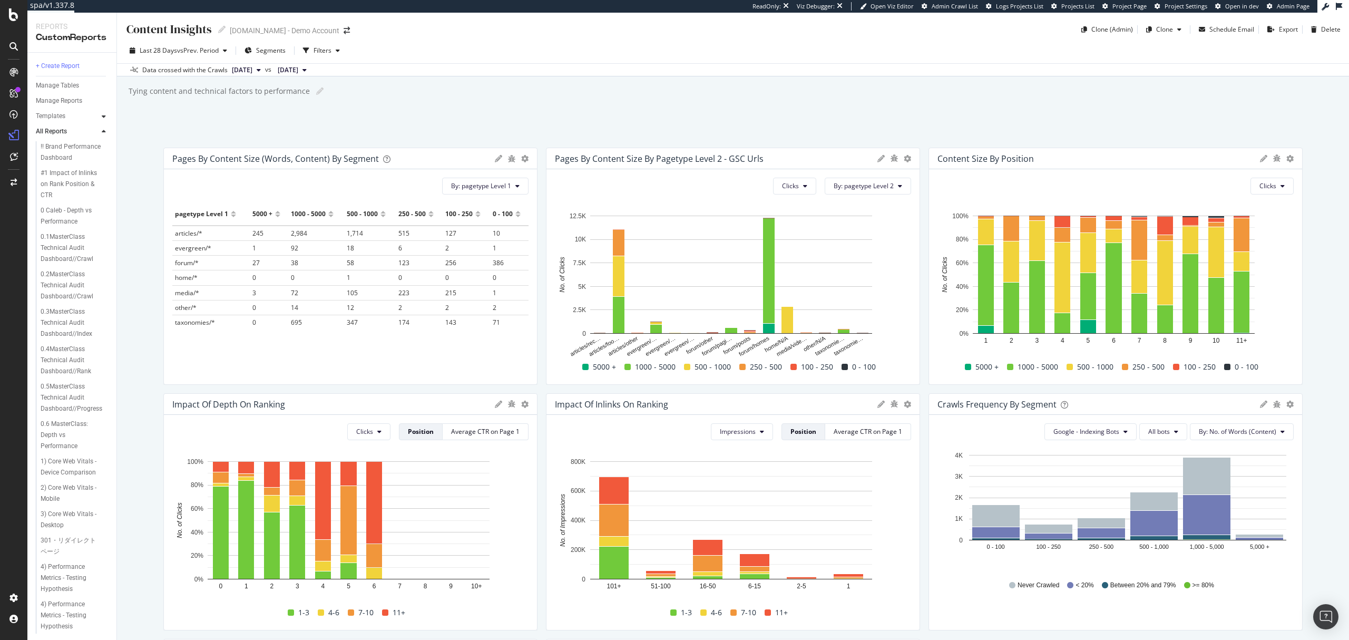
click at [103, 118] on icon at bounding box center [104, 116] width 4 height 6
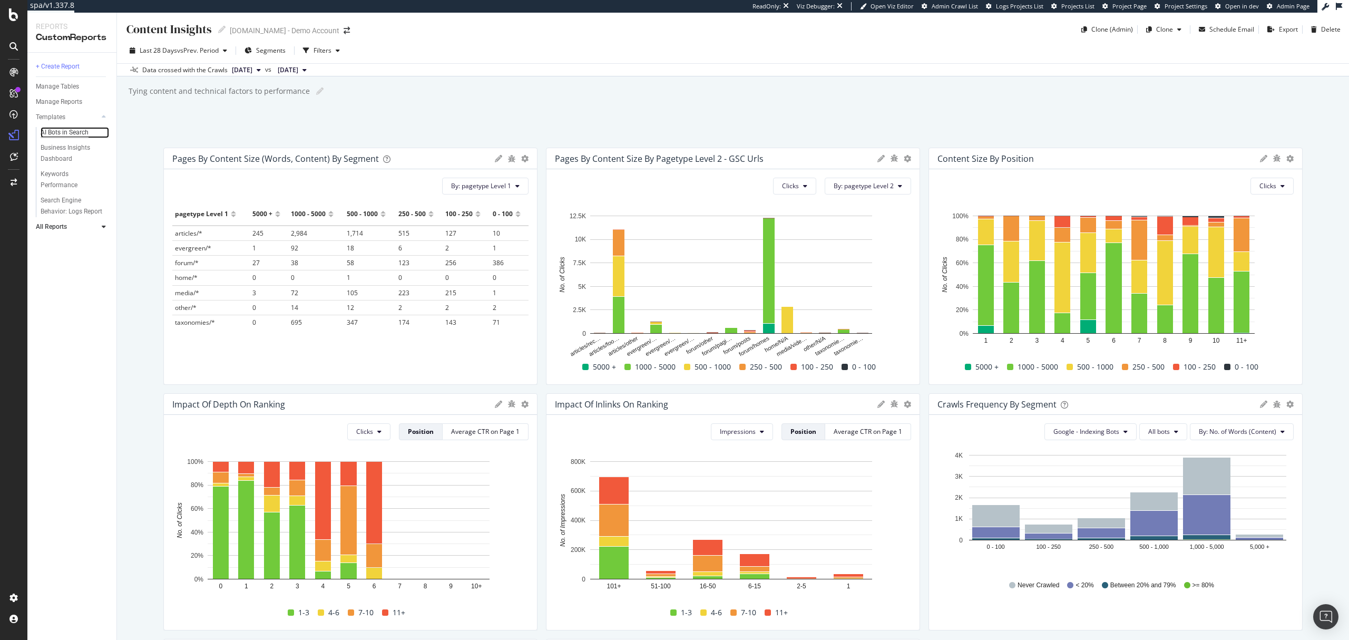
click at [75, 135] on div "AI Bots in Search" at bounding box center [65, 132] width 48 height 11
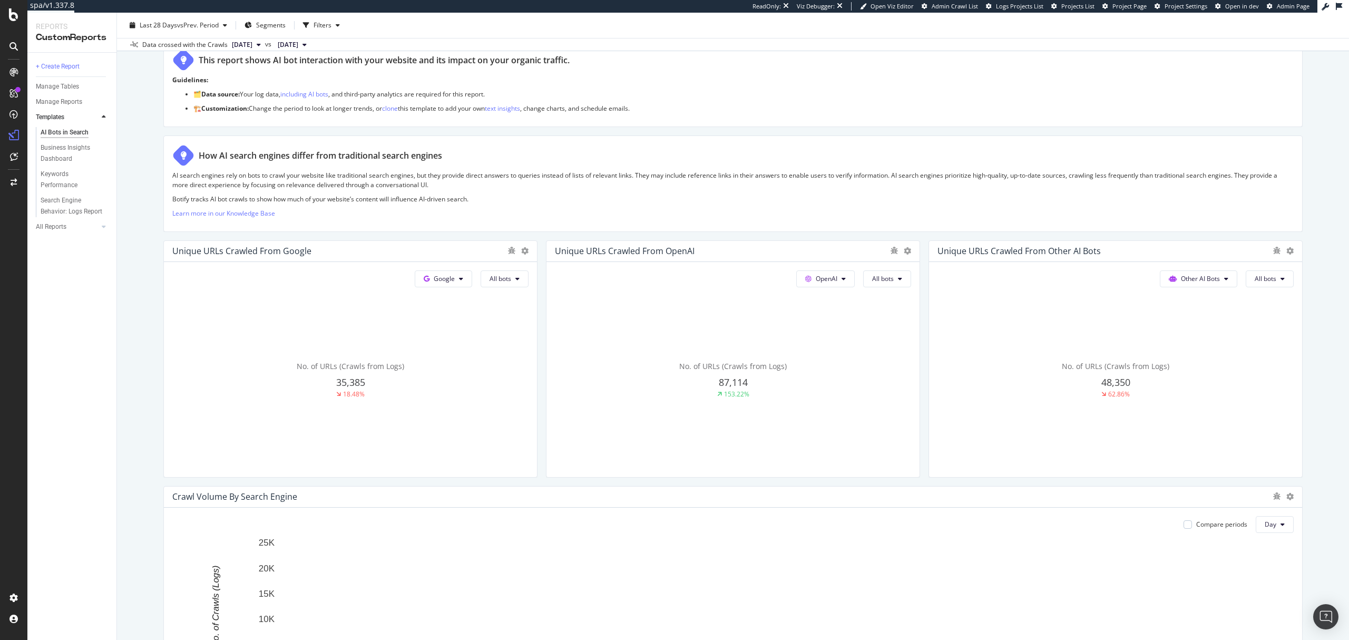
scroll to position [140, 0]
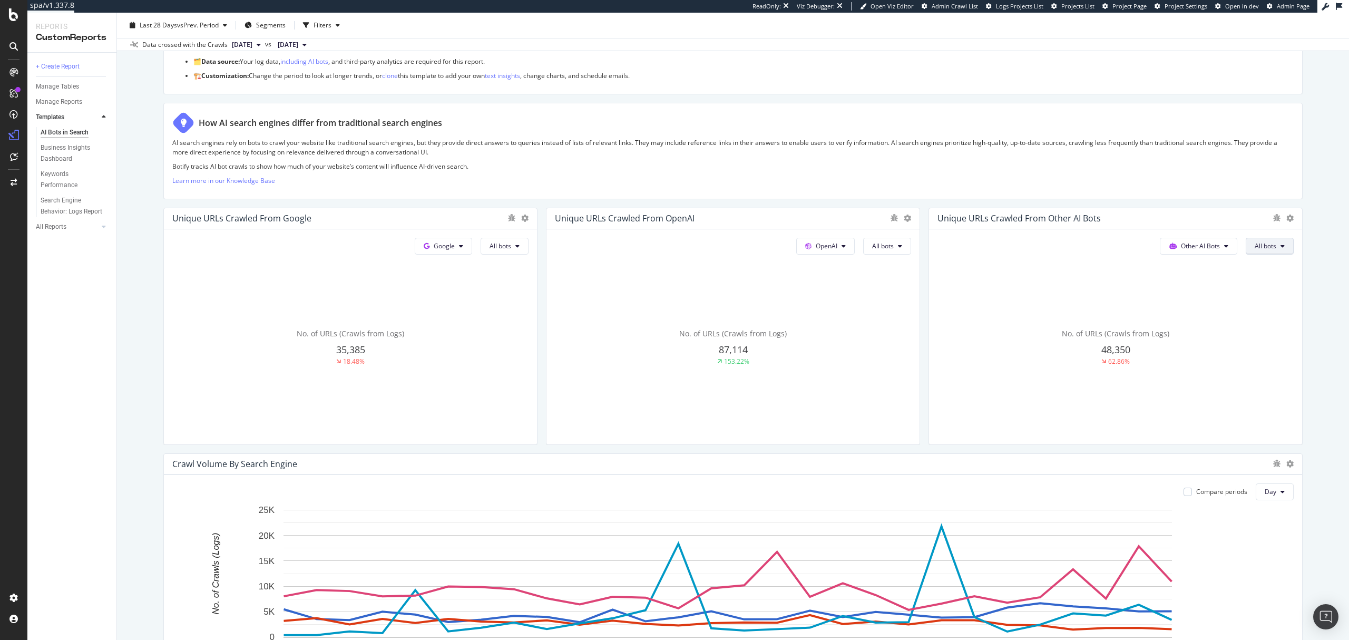
click at [529, 249] on button "All bots" at bounding box center [505, 246] width 48 height 17
click at [1318, 224] on div "AI Bots in Search AI Bots in Search UHND.com - Demo Account Clone Schedule Emai…" at bounding box center [733, 326] width 1232 height 627
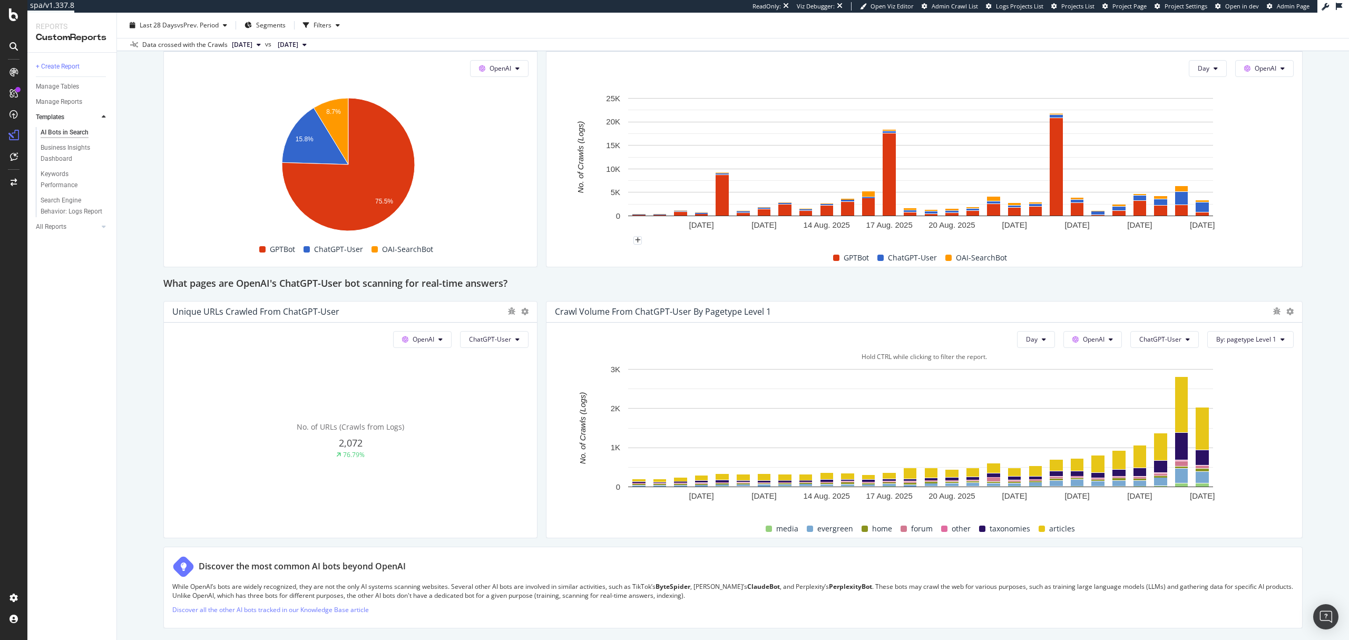
scroll to position [984, 0]
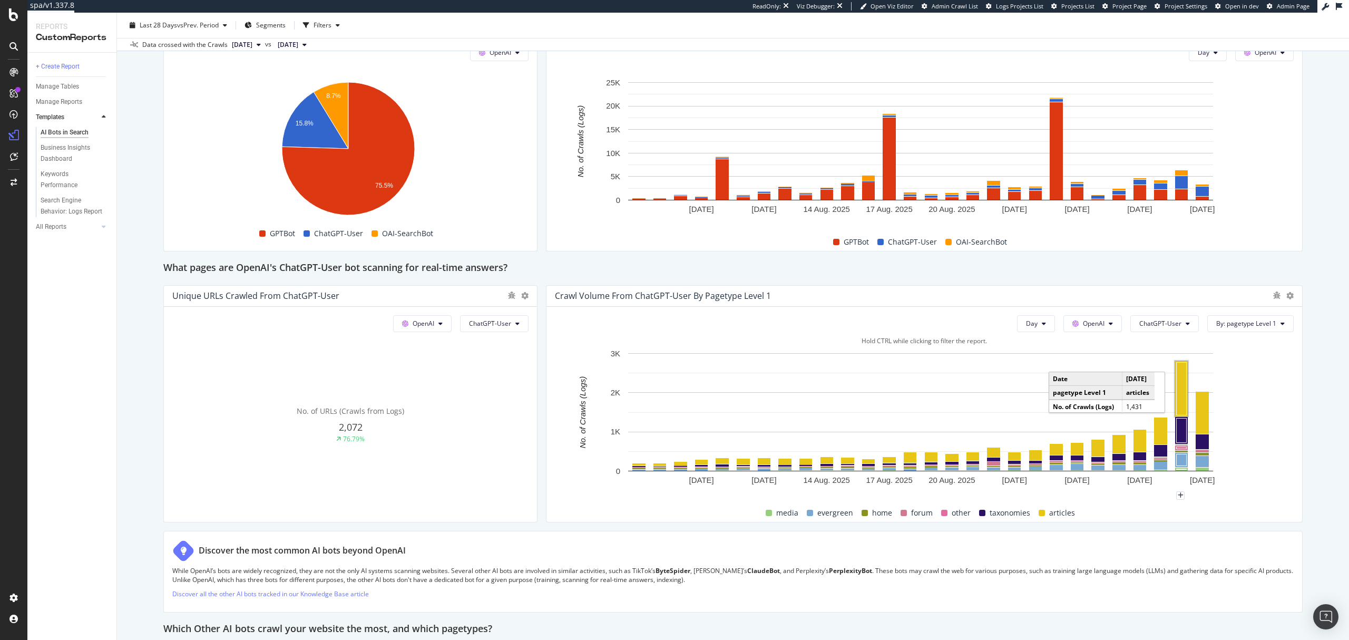
click at [1177, 381] on rect "A chart." at bounding box center [1182, 388] width 10 height 53
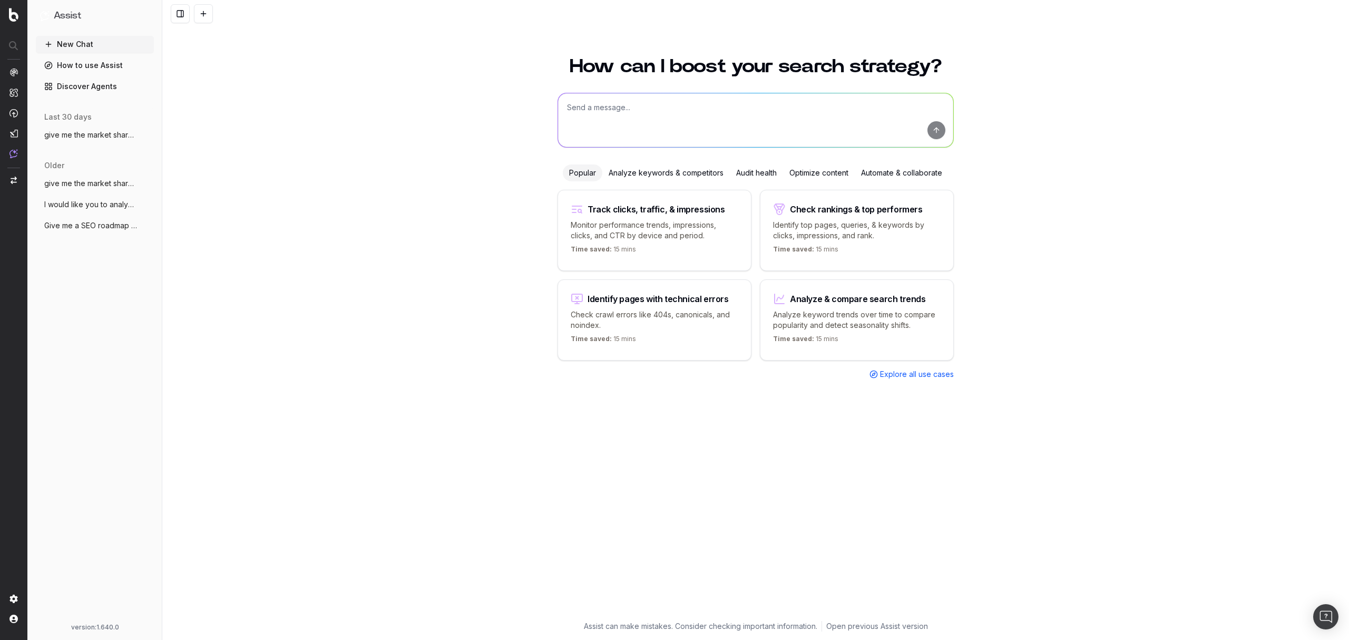
click at [65, 138] on span "give me the market share of voice on "bi" at bounding box center [90, 135] width 93 height 11
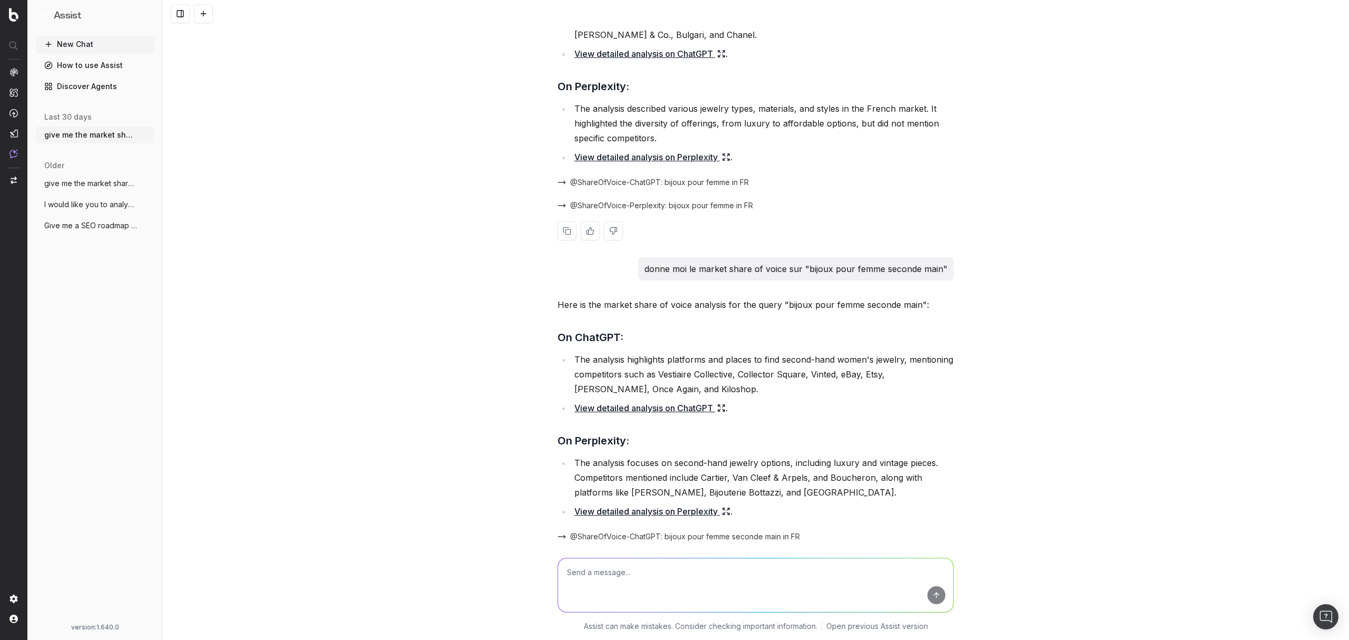
scroll to position [140, 0]
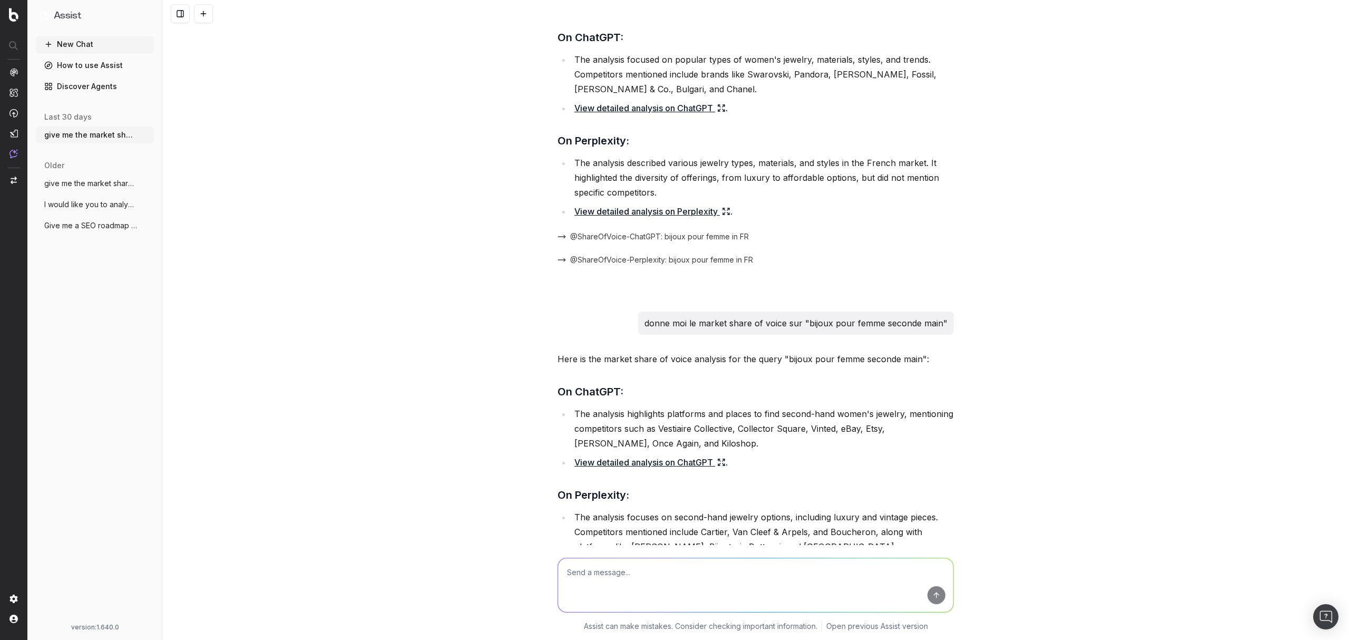
click at [665, 458] on link "View detailed analysis on ChatGPT" at bounding box center [650, 462] width 151 height 15
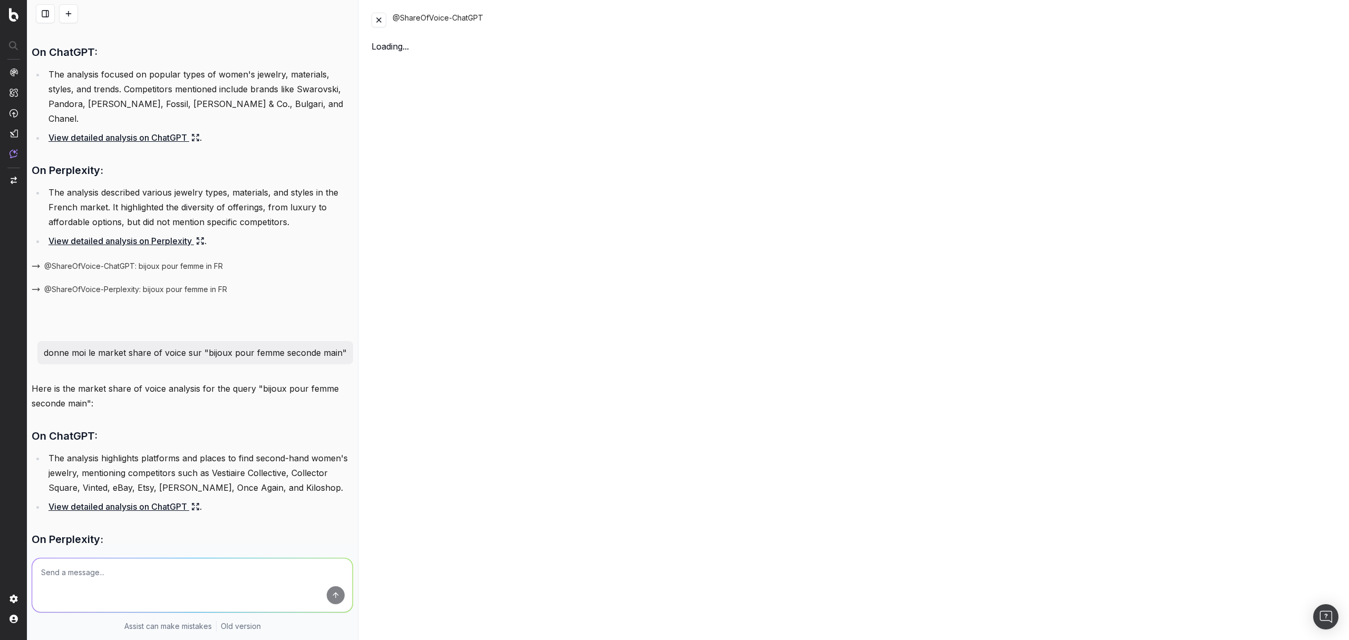
scroll to position [85, 0]
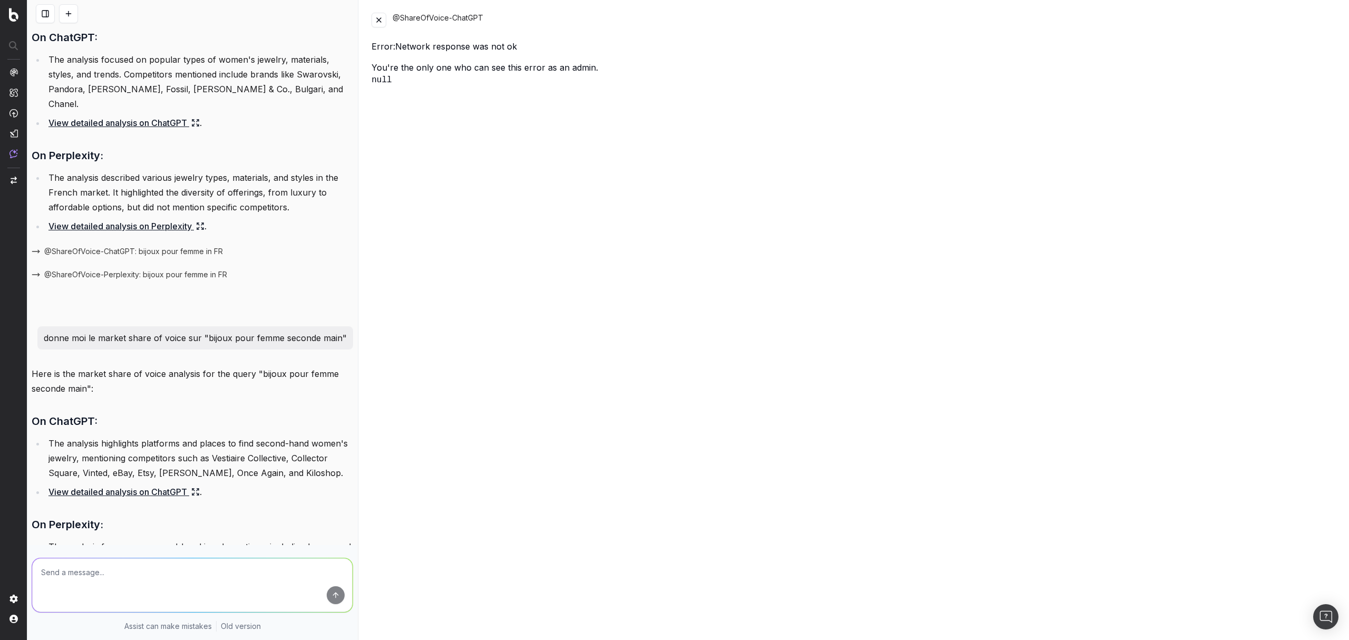
click at [381, 21] on button at bounding box center [379, 20] width 15 height 15
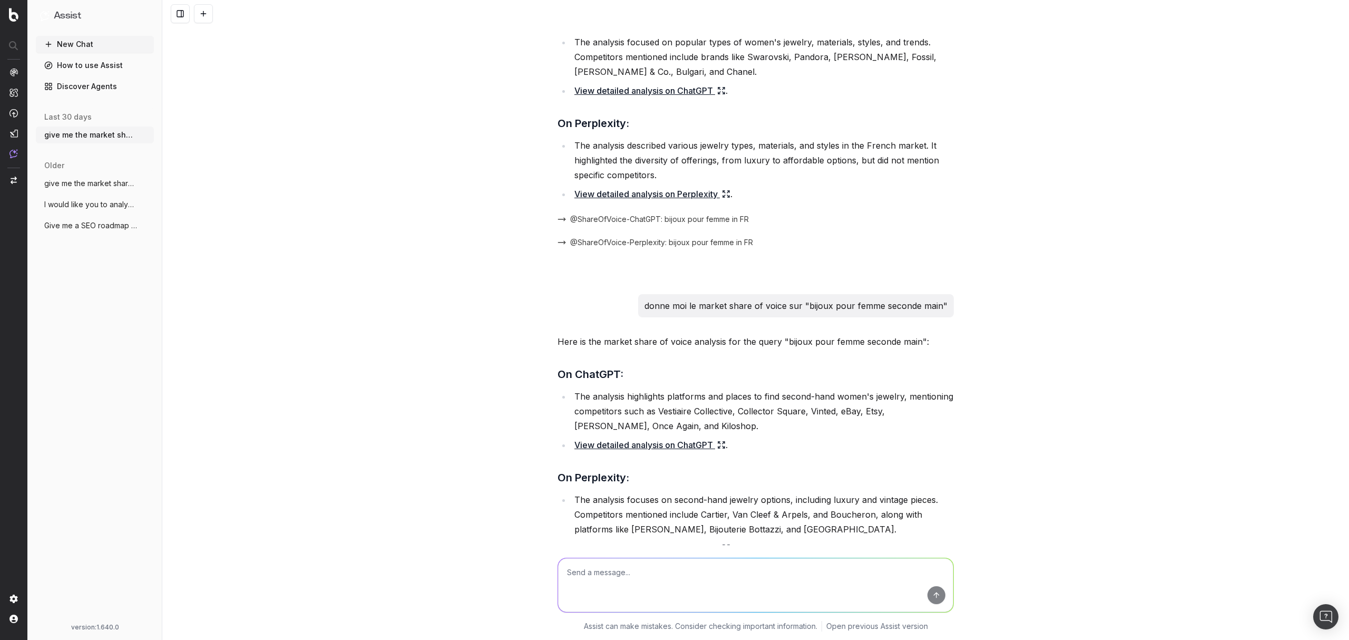
scroll to position [211, 0]
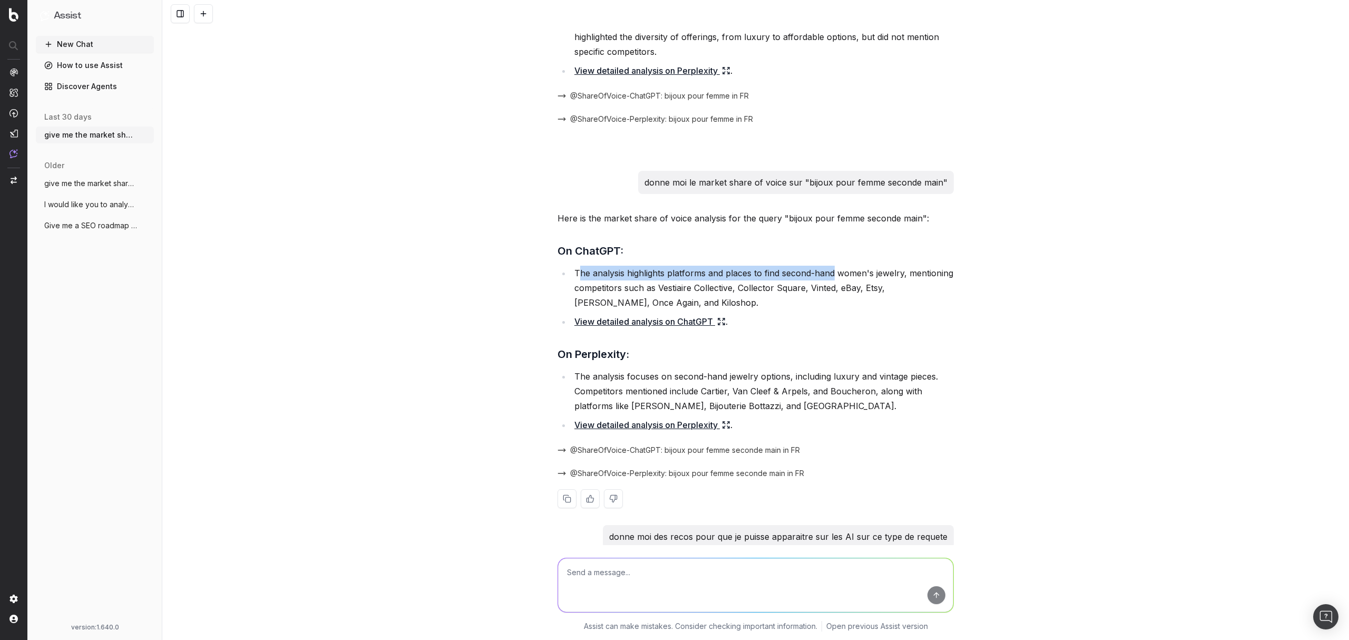
drag, startPoint x: 574, startPoint y: 266, endPoint x: 829, endPoint y: 275, distance: 254.8
click at [829, 275] on li "The analysis highlights platforms and places to find second-hand women's jewelr…" at bounding box center [762, 288] width 383 height 44
click at [876, 272] on li "The analysis highlights platforms and places to find second-hand women's jewelr…" at bounding box center [762, 288] width 383 height 44
drag, startPoint x: 661, startPoint y: 289, endPoint x: 889, endPoint y: 288, distance: 228.3
click at [889, 288] on li "The analysis highlights platforms and places to find second-hand women's jewelr…" at bounding box center [762, 288] width 383 height 44
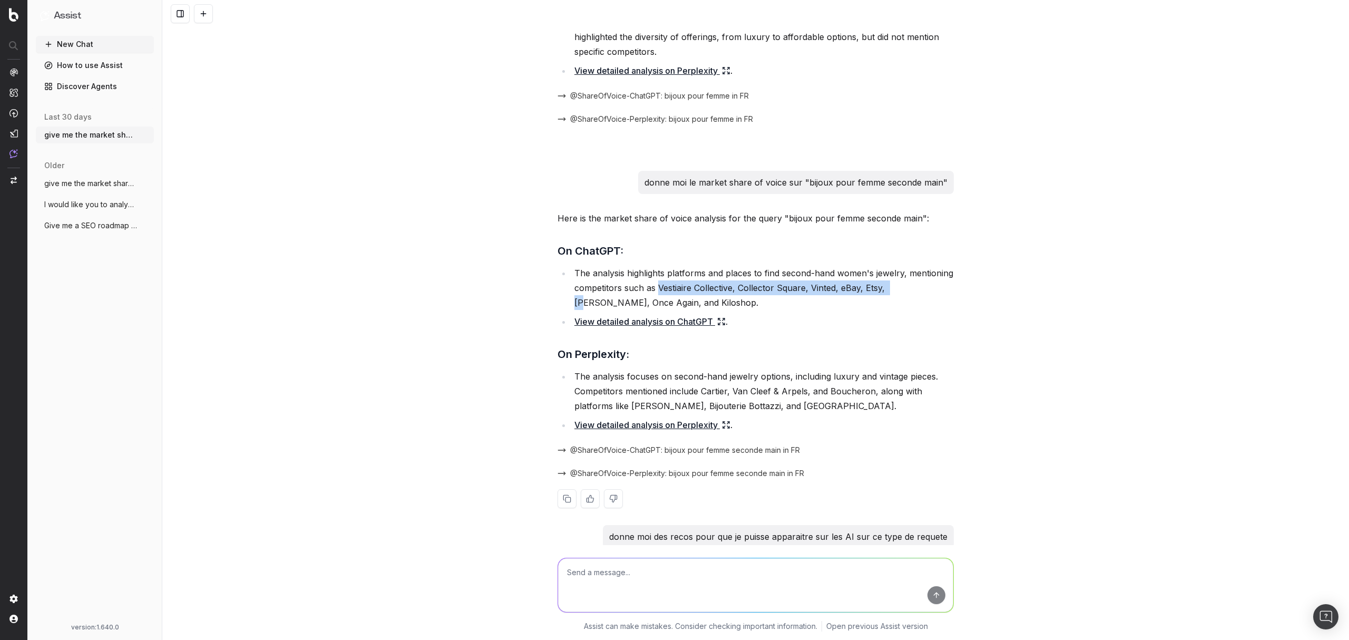
scroll to position [281, 0]
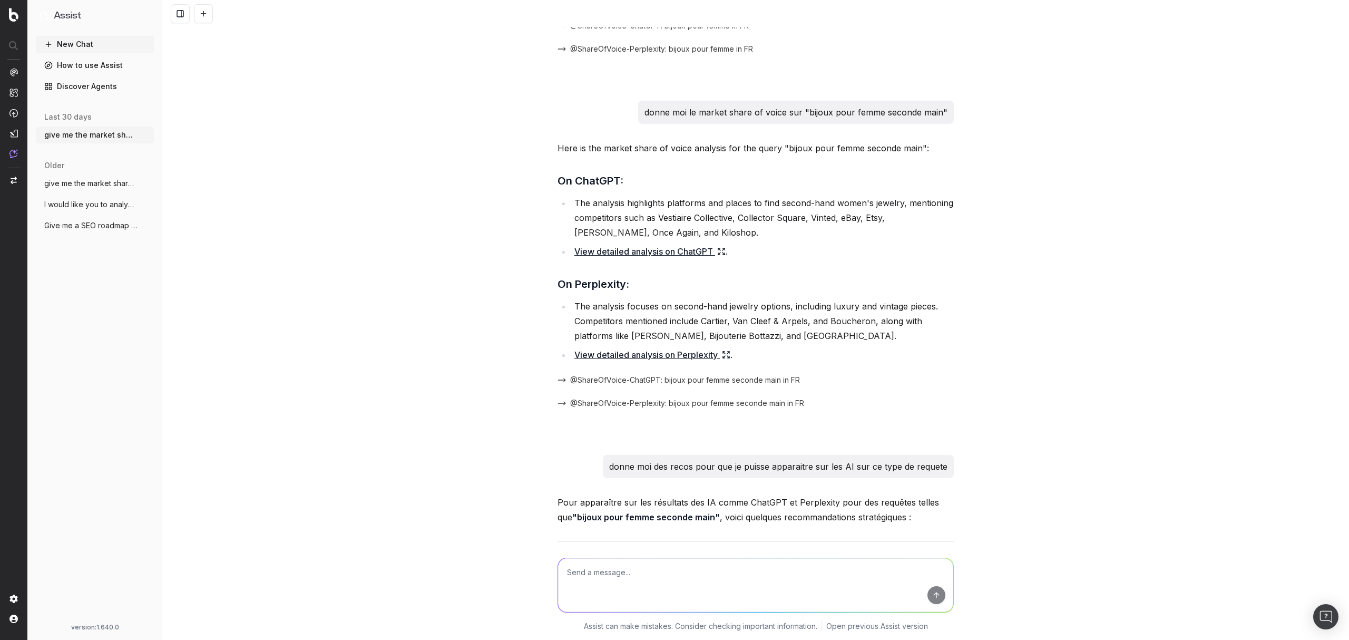
click at [977, 230] on div "give me the market share of voice on "bijoux pour femme" on chatgpt et perplexi…" at bounding box center [755, 320] width 1187 height 640
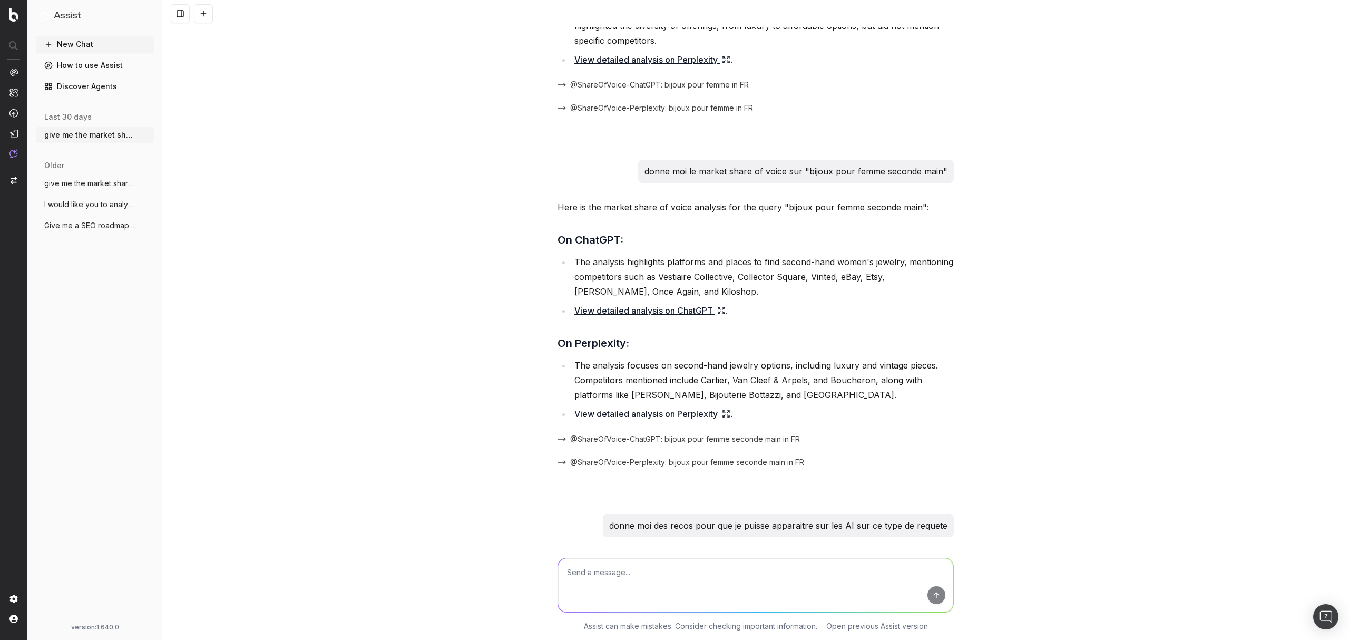
scroll to position [211, 0]
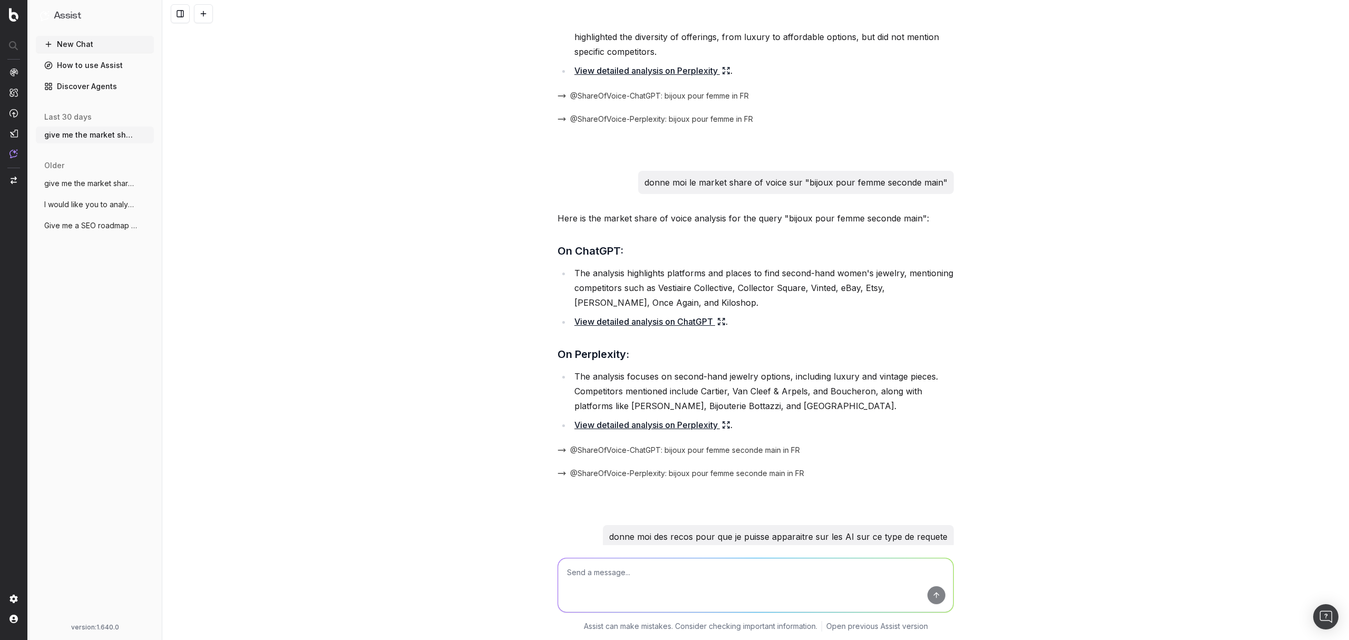
click at [80, 182] on span "give me the market share of voice on "bi" at bounding box center [90, 183] width 93 height 11
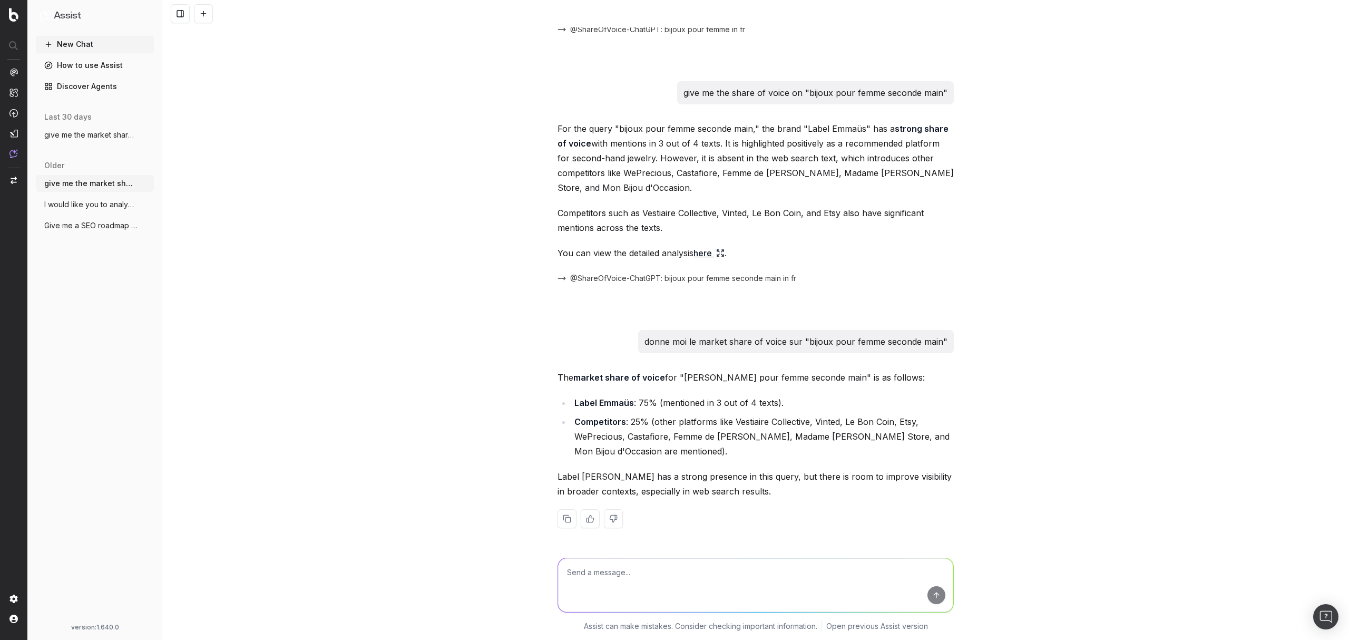
scroll to position [140, 0]
click at [89, 203] on span "I would like you to analyze the content" at bounding box center [90, 204] width 93 height 11
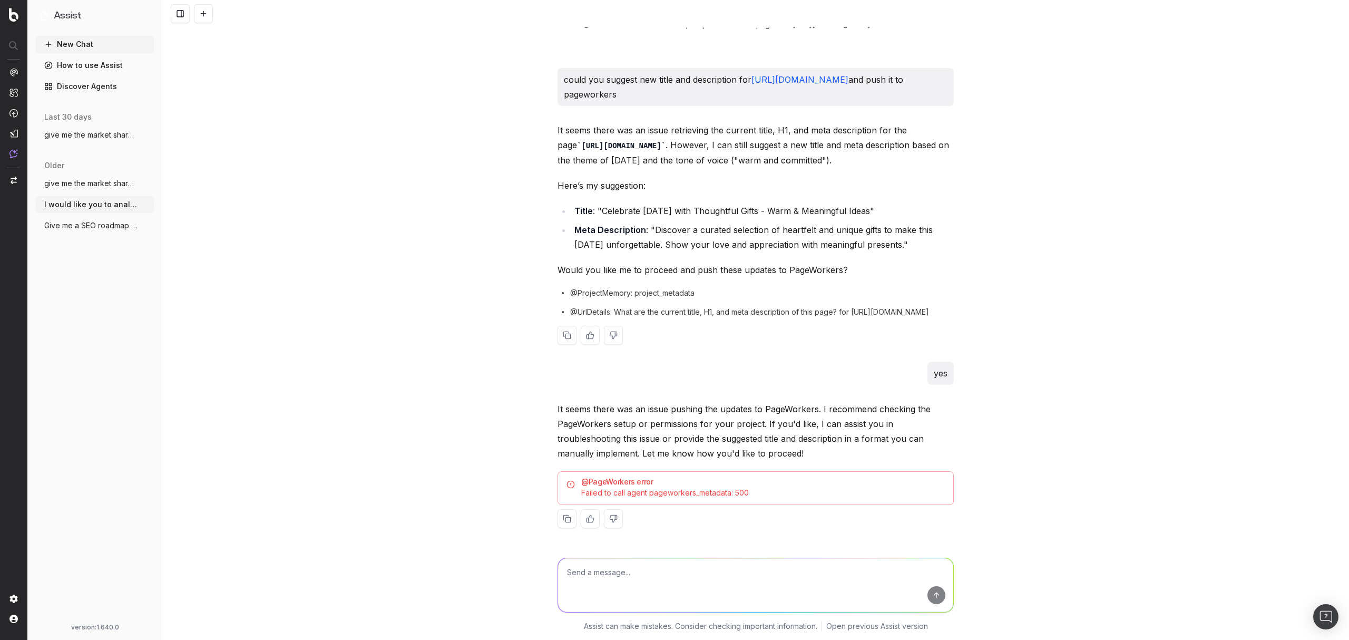
scroll to position [1439, 0]
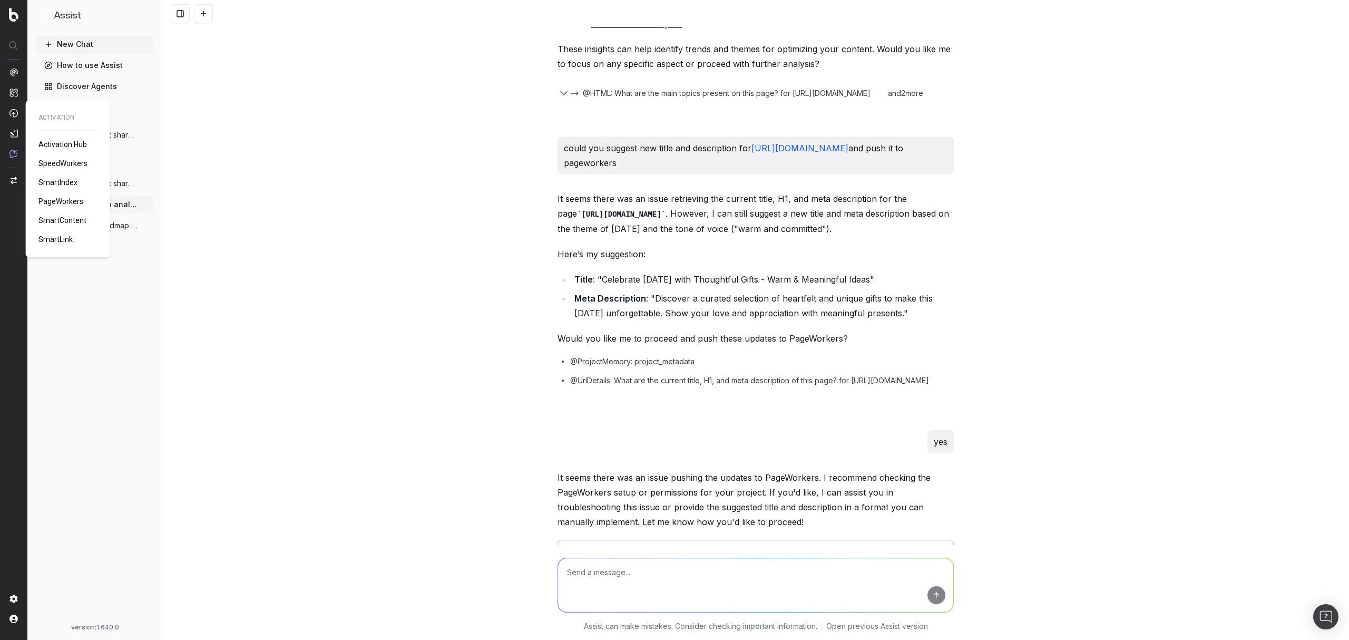
click at [57, 200] on span "PageWorkers" at bounding box center [60, 201] width 45 height 8
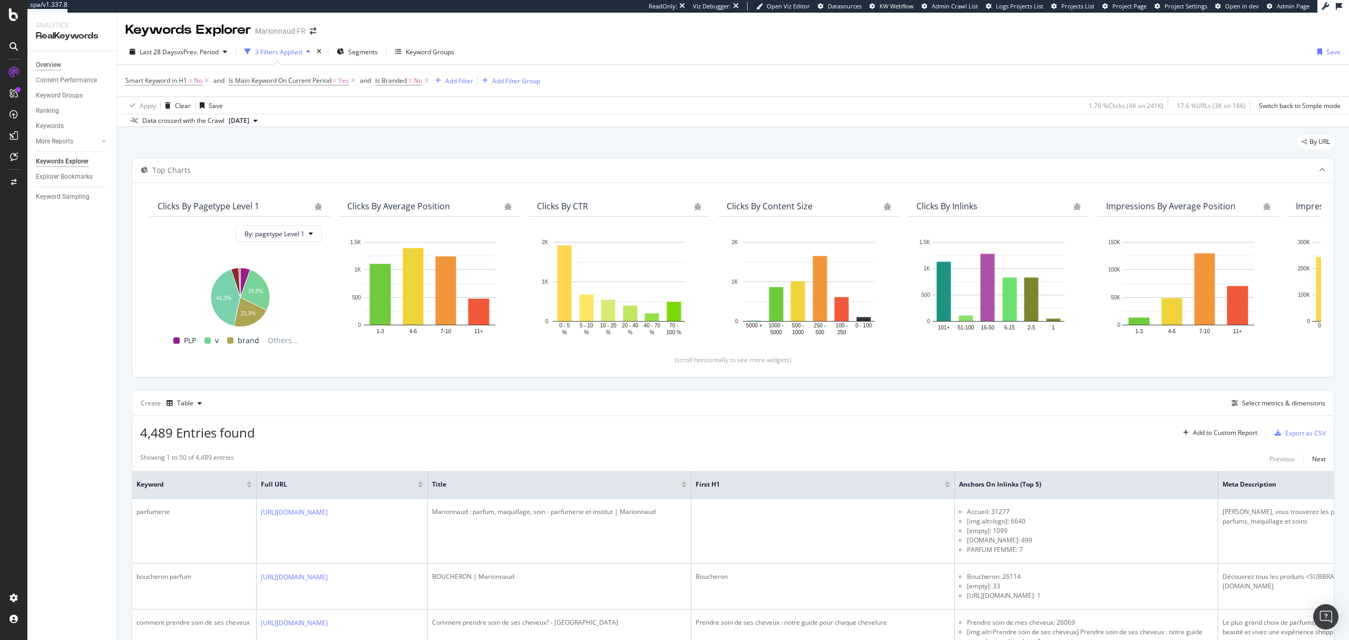
click at [56, 62] on div "Overview" at bounding box center [48, 65] width 25 height 11
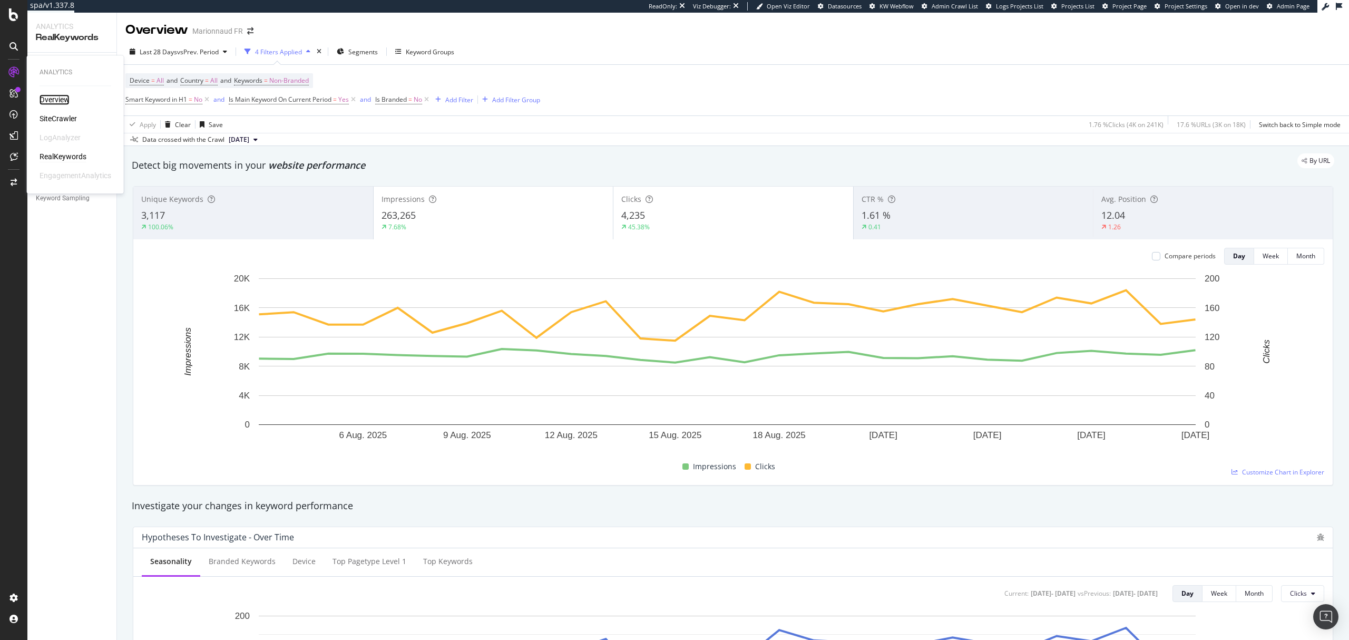
drag, startPoint x: 55, startPoint y: 98, endPoint x: 38, endPoint y: 85, distance: 21.2
click at [55, 98] on div "Overview" at bounding box center [55, 99] width 30 height 11
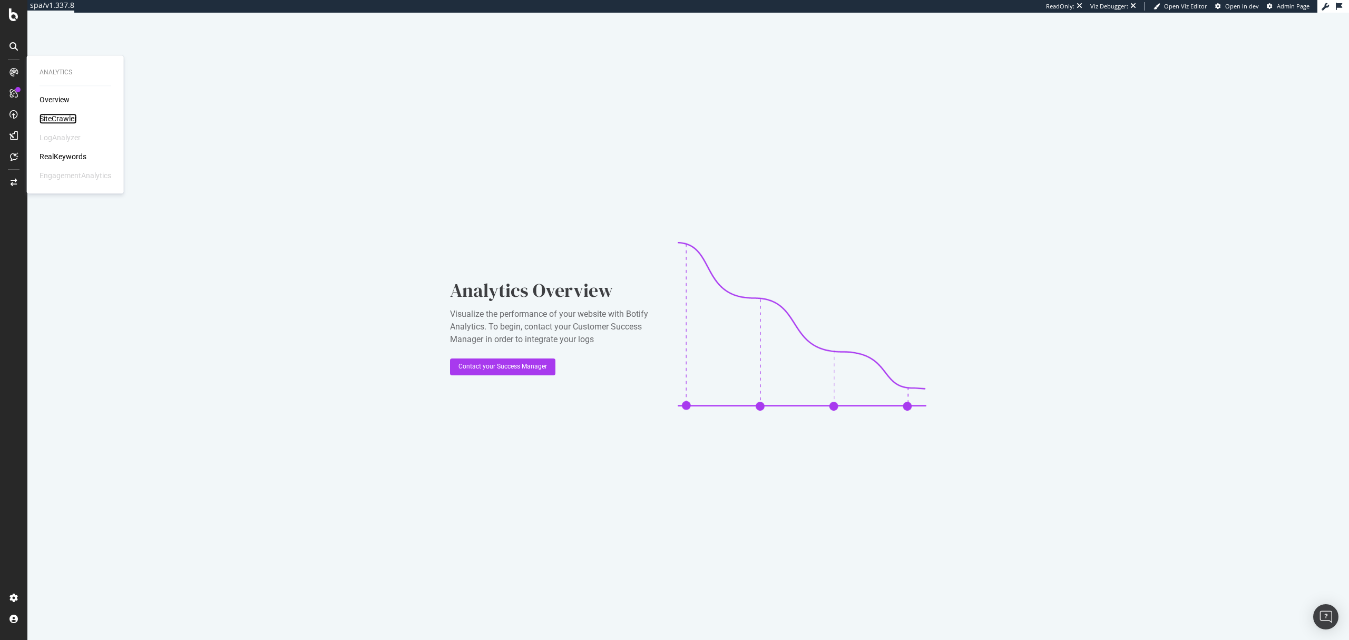
click at [54, 115] on div "SiteCrawler" at bounding box center [58, 118] width 37 height 11
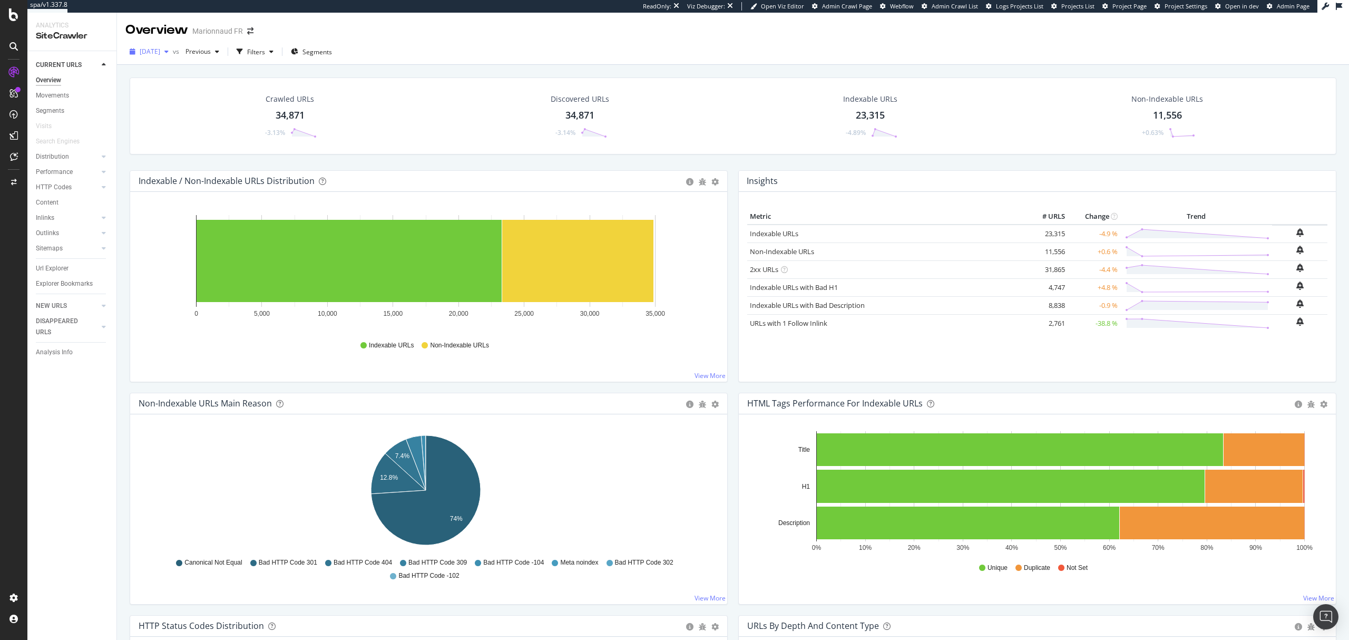
click at [160, 51] on span "[DATE]" at bounding box center [150, 51] width 21 height 9
click at [566, 79] on div "Crawled URLs 34,871 -3.13% Discovered URLs 34,871 -3.14% Indexable URLs 23,315 …" at bounding box center [733, 115] width 1207 height 77
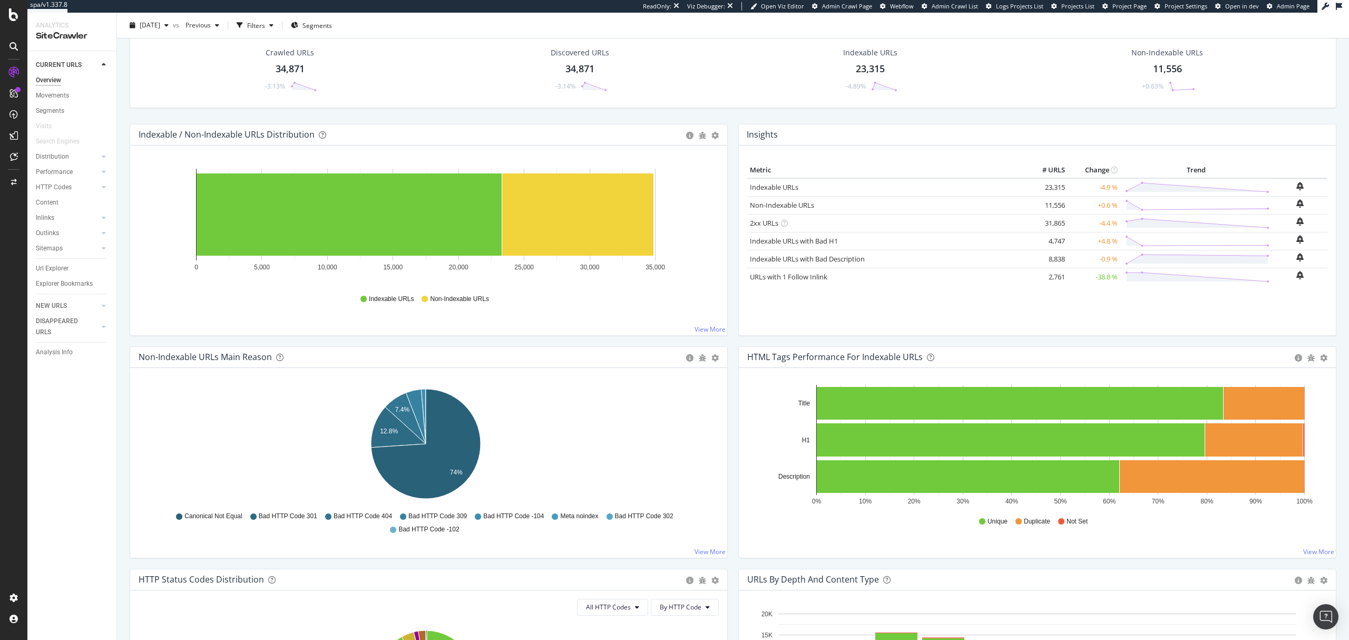
scroll to position [70, 0]
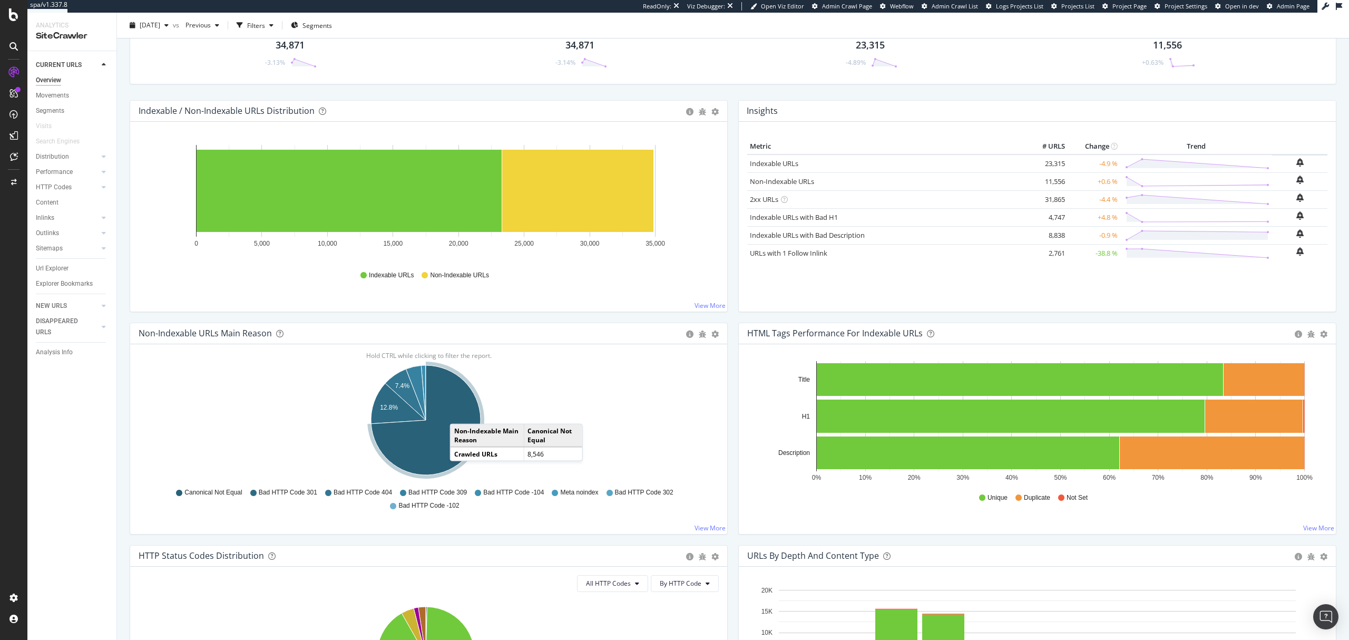
click at [461, 414] on icon "A chart." at bounding box center [426, 420] width 110 height 110
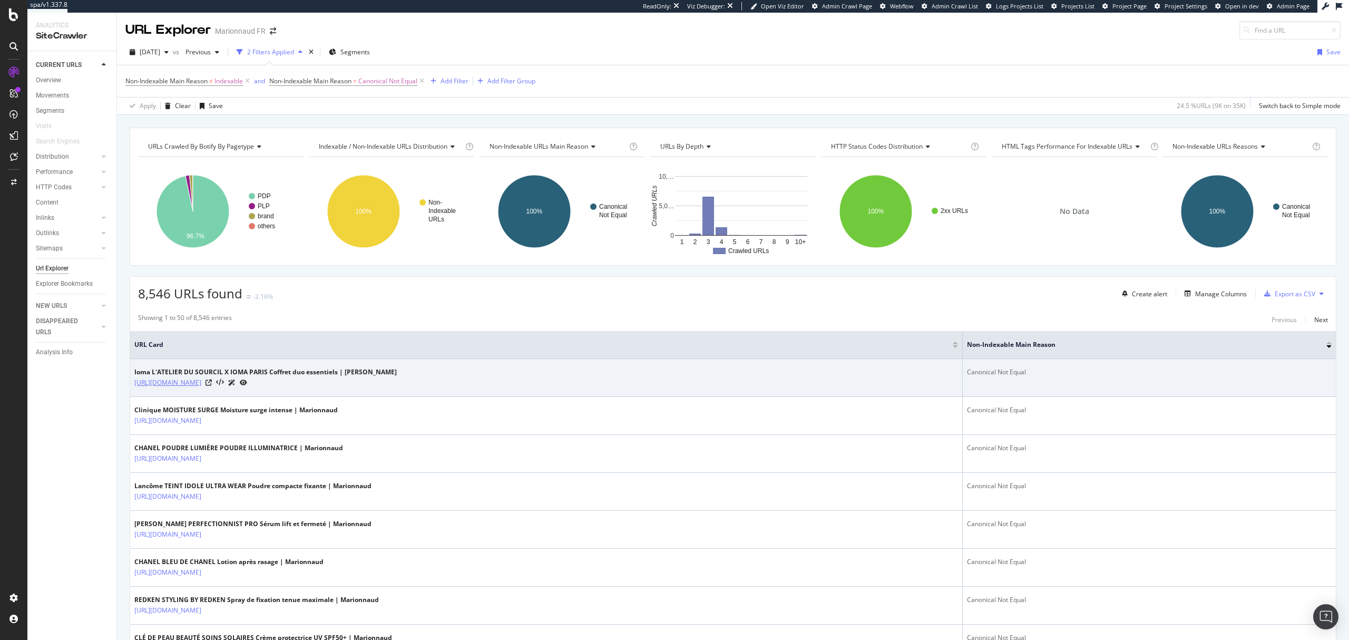
click at [201, 384] on link "https://www.marionnaud.fr/maquillage/coffret-palette/latelier-du-sourcil-x-ioma…" at bounding box center [167, 382] width 67 height 11
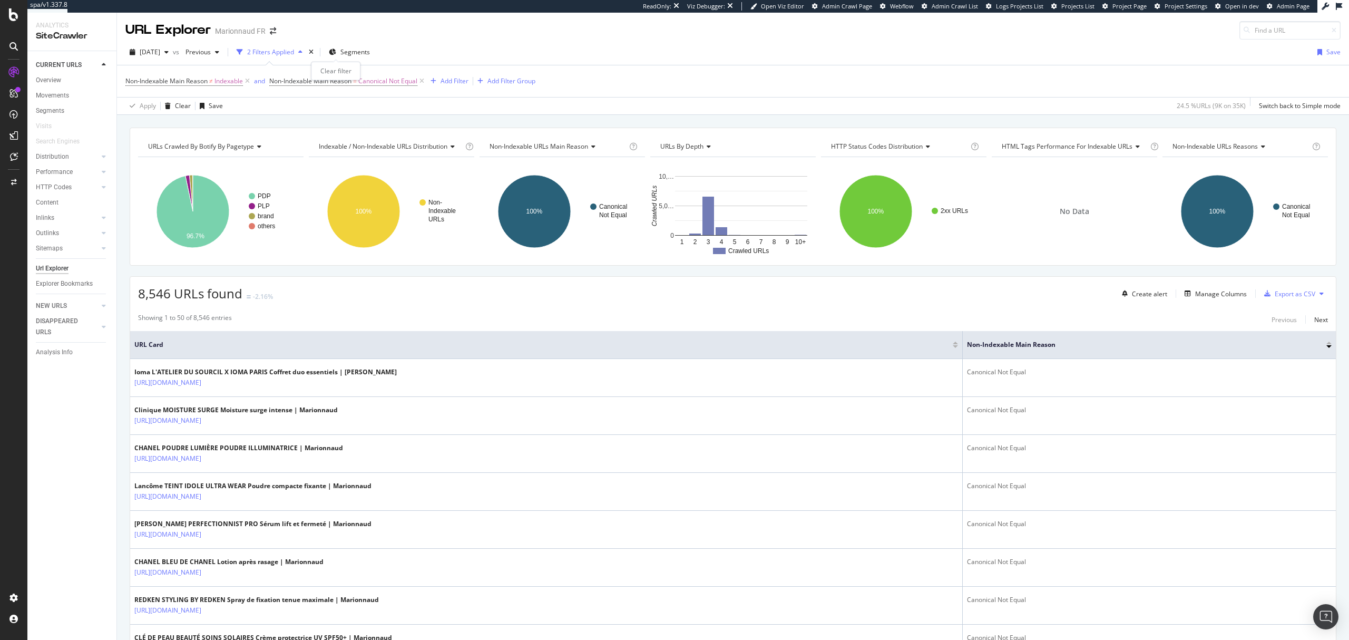
drag, startPoint x: 338, startPoint y: 55, endPoint x: 89, endPoint y: 66, distance: 249.1
click at [314, 55] on icon "times" at bounding box center [311, 52] width 5 height 6
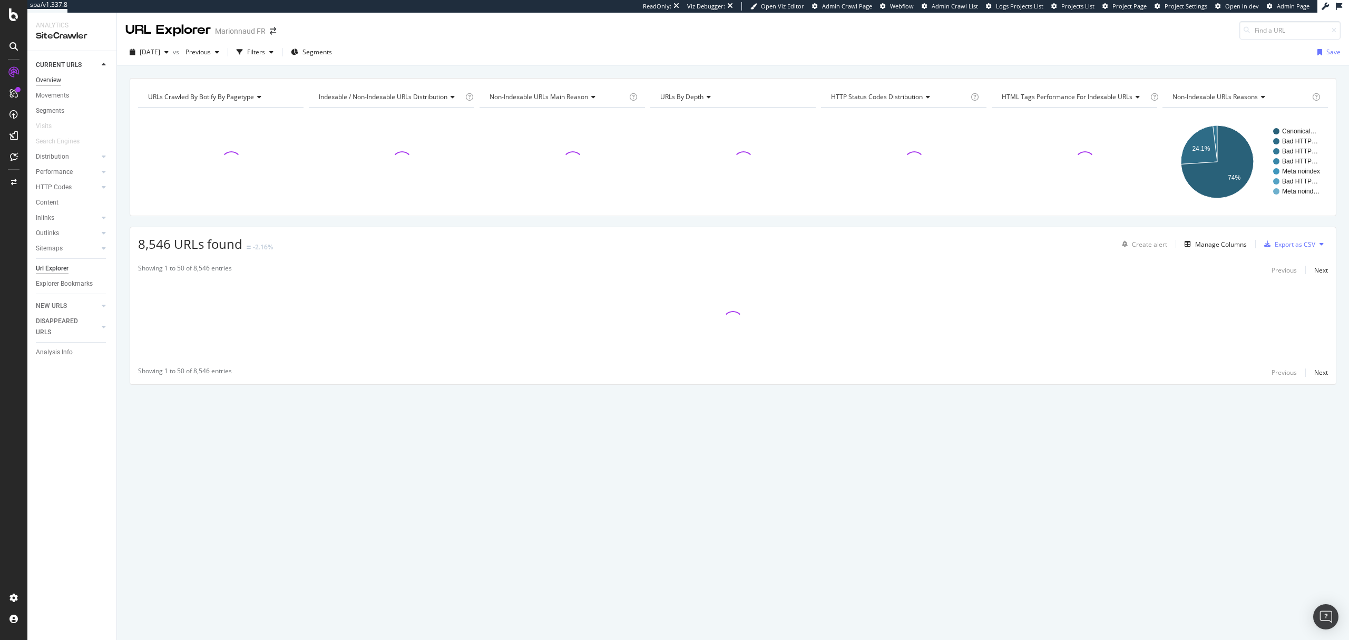
click at [48, 81] on div "Overview" at bounding box center [48, 80] width 25 height 11
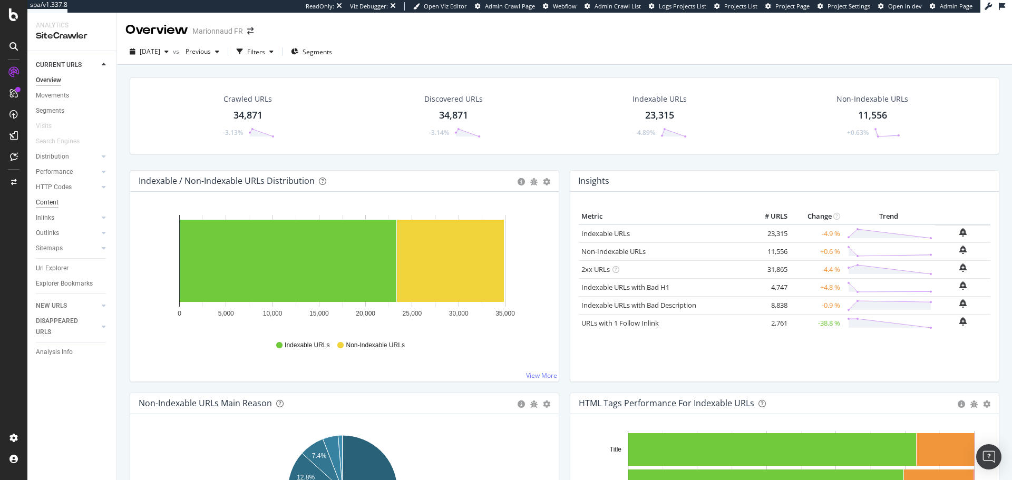
click at [48, 201] on div "Content" at bounding box center [47, 202] width 23 height 11
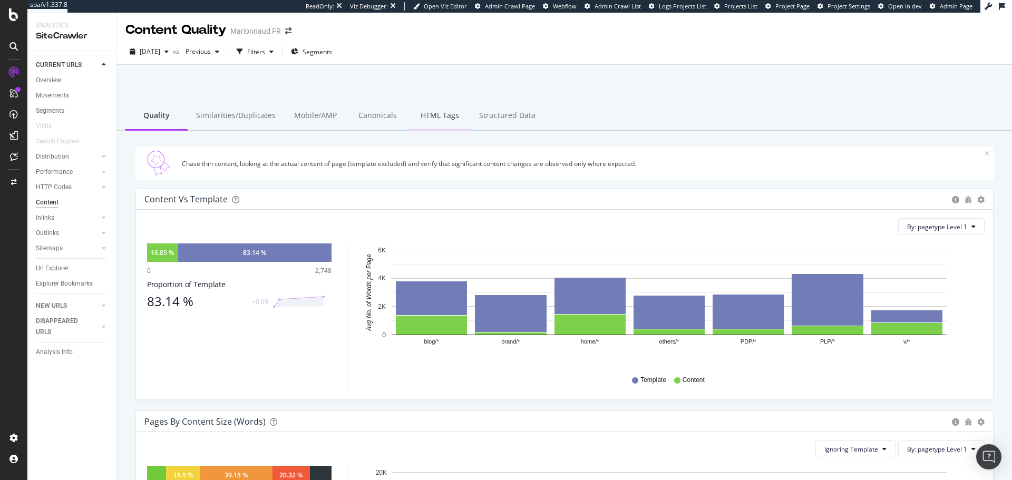
click at [425, 116] on div "HTML Tags" at bounding box center [440, 116] width 62 height 29
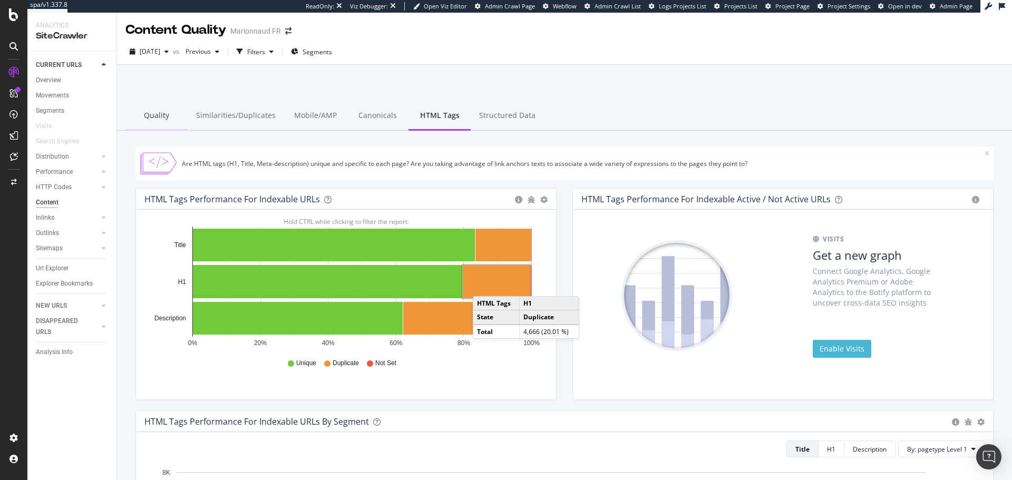
click at [158, 113] on div "Quality" at bounding box center [156, 116] width 62 height 29
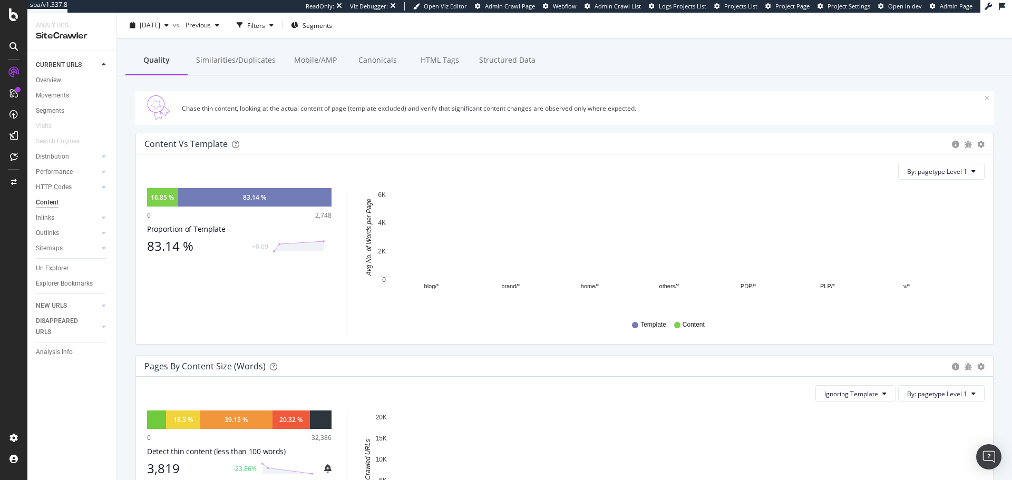
scroll to position [53, 0]
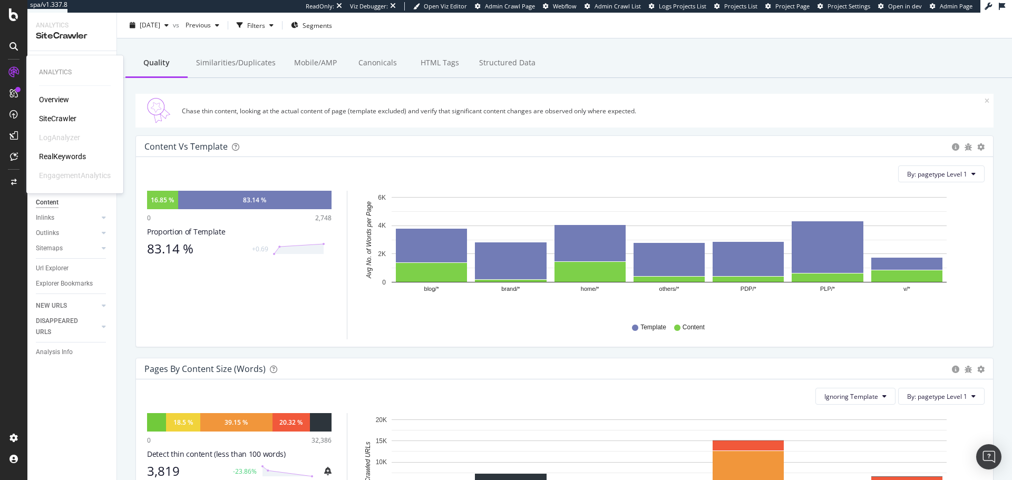
click at [64, 156] on div "RealKeywords" at bounding box center [62, 156] width 47 height 11
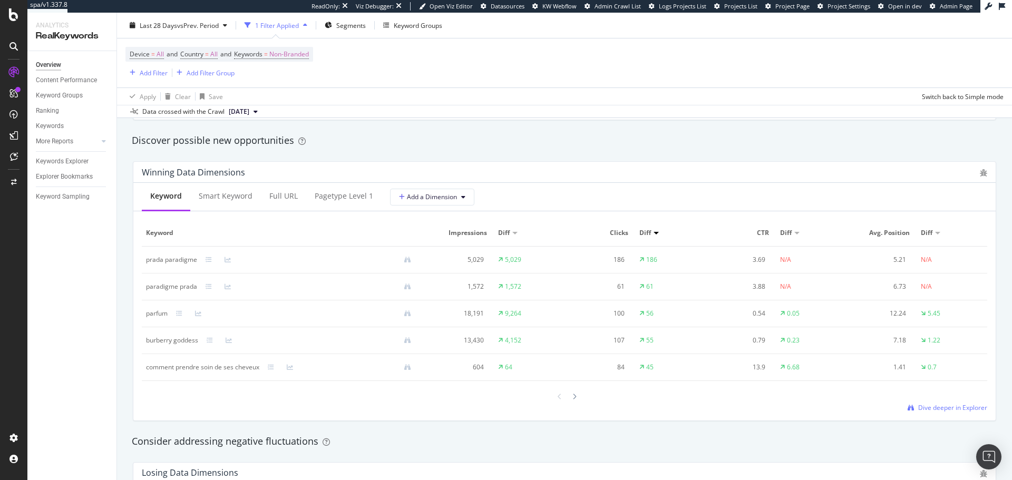
scroll to position [923, 0]
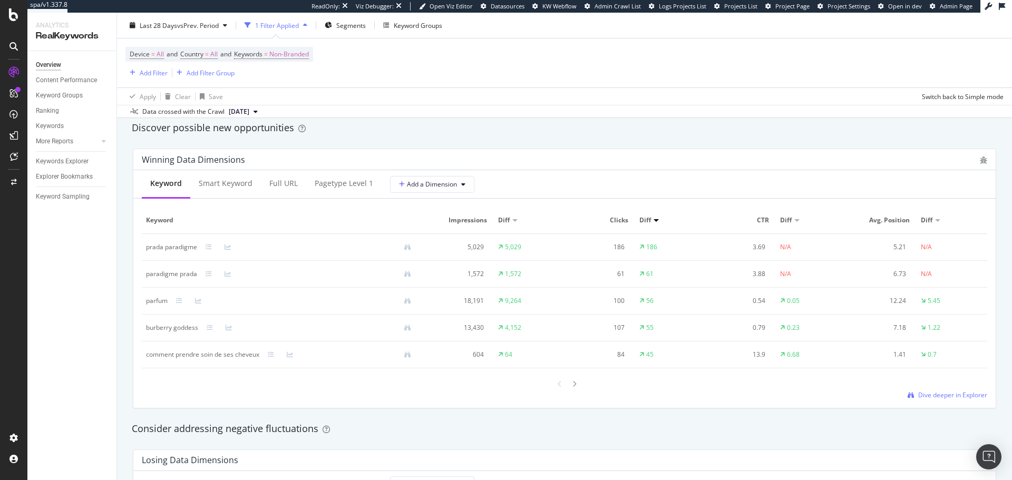
click at [512, 222] on div at bounding box center [514, 220] width 5 height 3
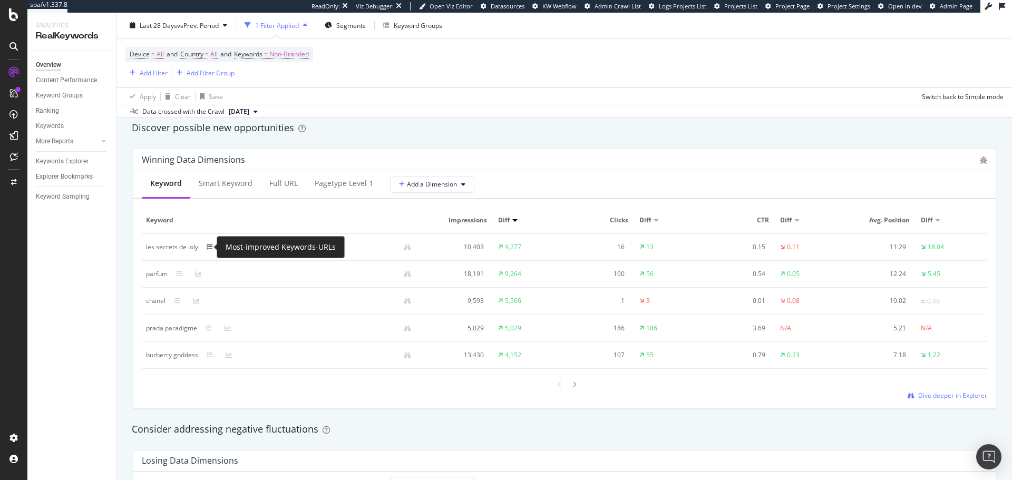
click at [207, 248] on icon at bounding box center [210, 247] width 6 height 6
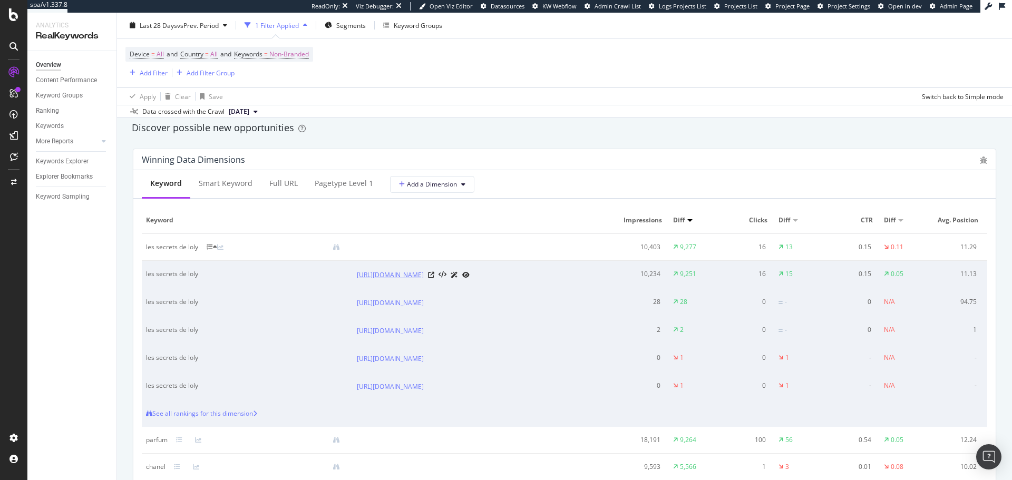
click at [424, 276] on link "[URL][DOMAIN_NAME]" at bounding box center [390, 275] width 67 height 11
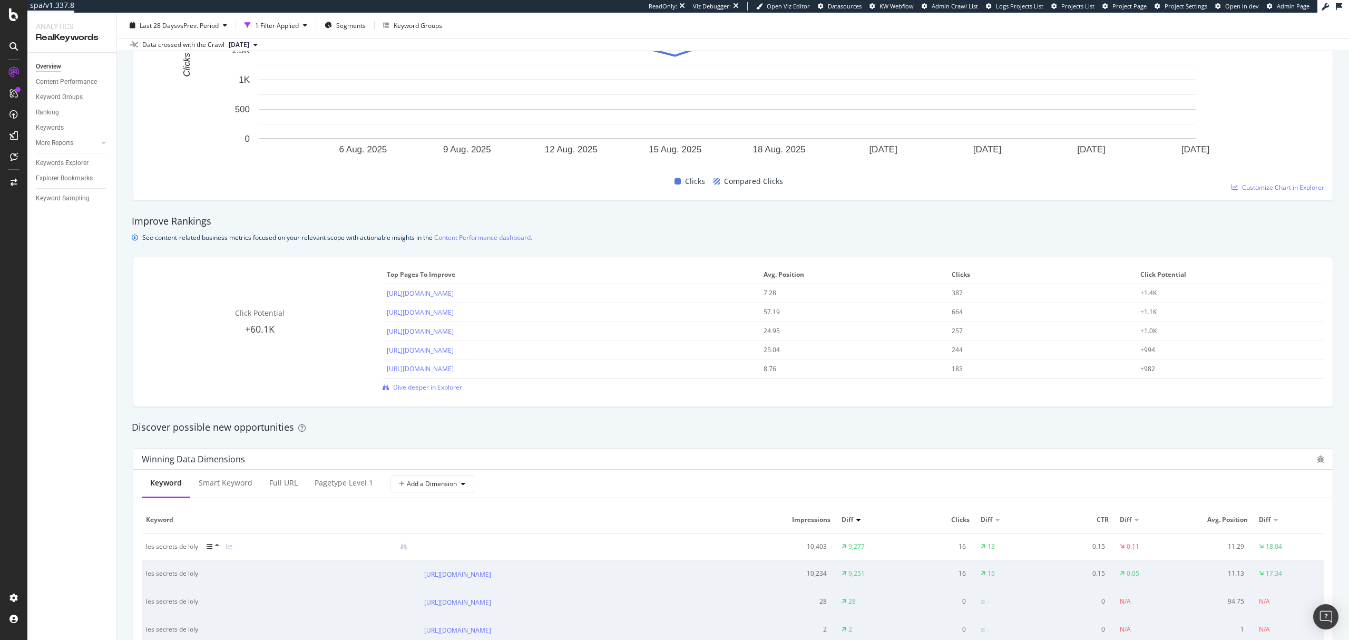
scroll to position [556, 0]
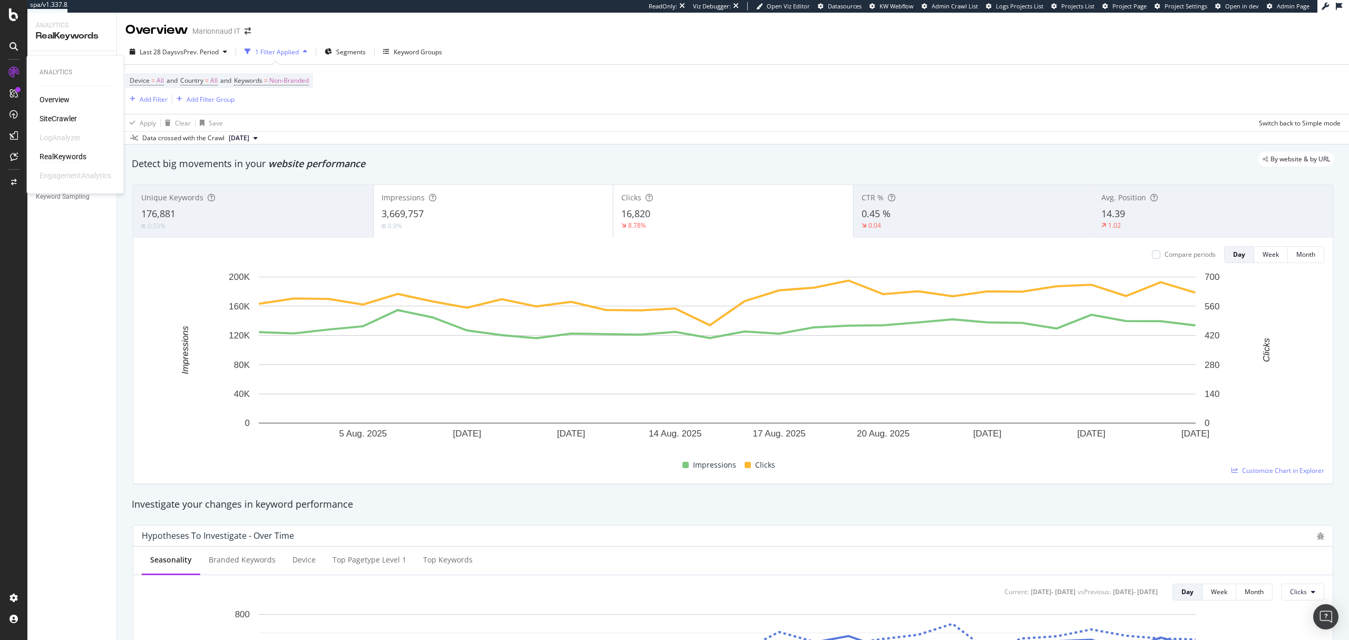
click at [59, 117] on div "SiteCrawler" at bounding box center [58, 118] width 37 height 11
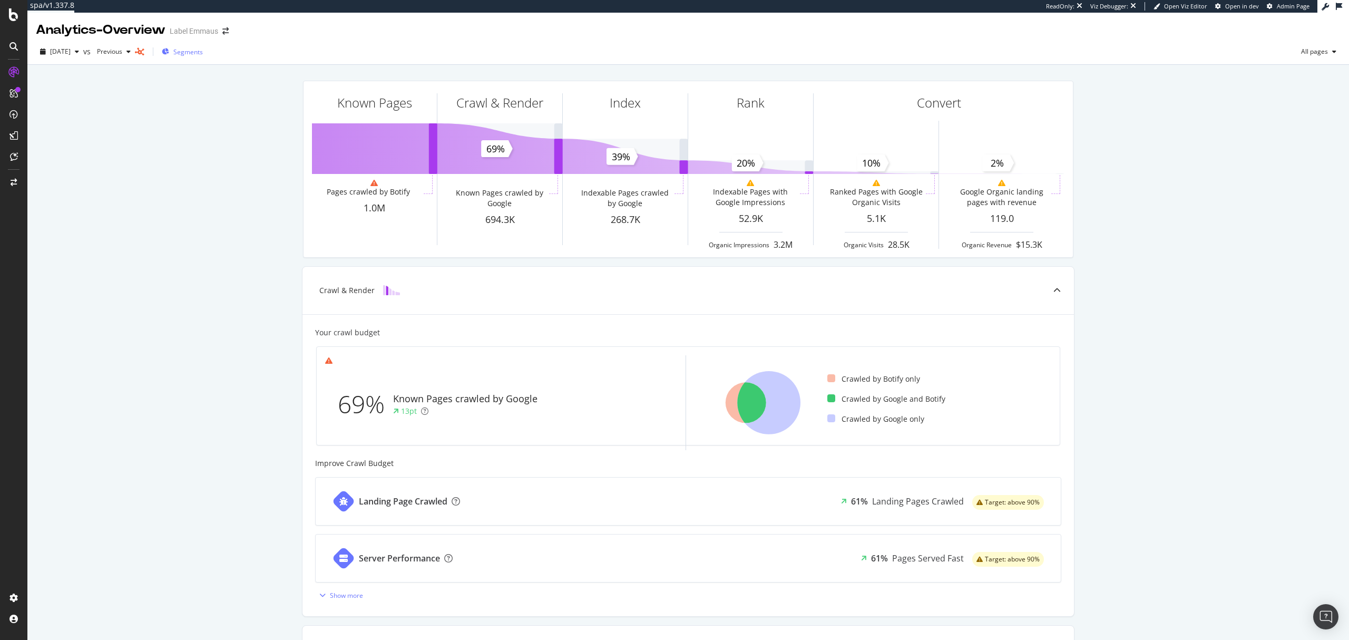
click at [203, 53] on span "Segments" at bounding box center [188, 51] width 30 height 9
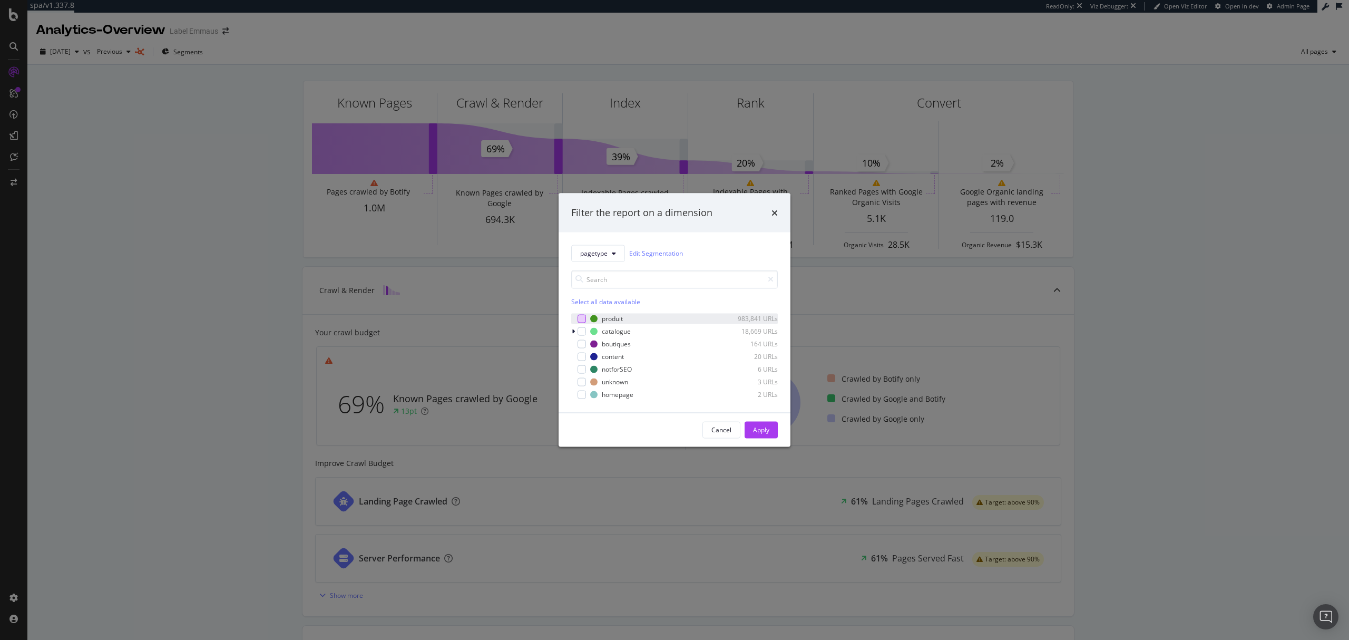
click at [580, 319] on div "modal" at bounding box center [582, 318] width 8 height 8
click at [764, 428] on div "Apply" at bounding box center [761, 429] width 16 height 9
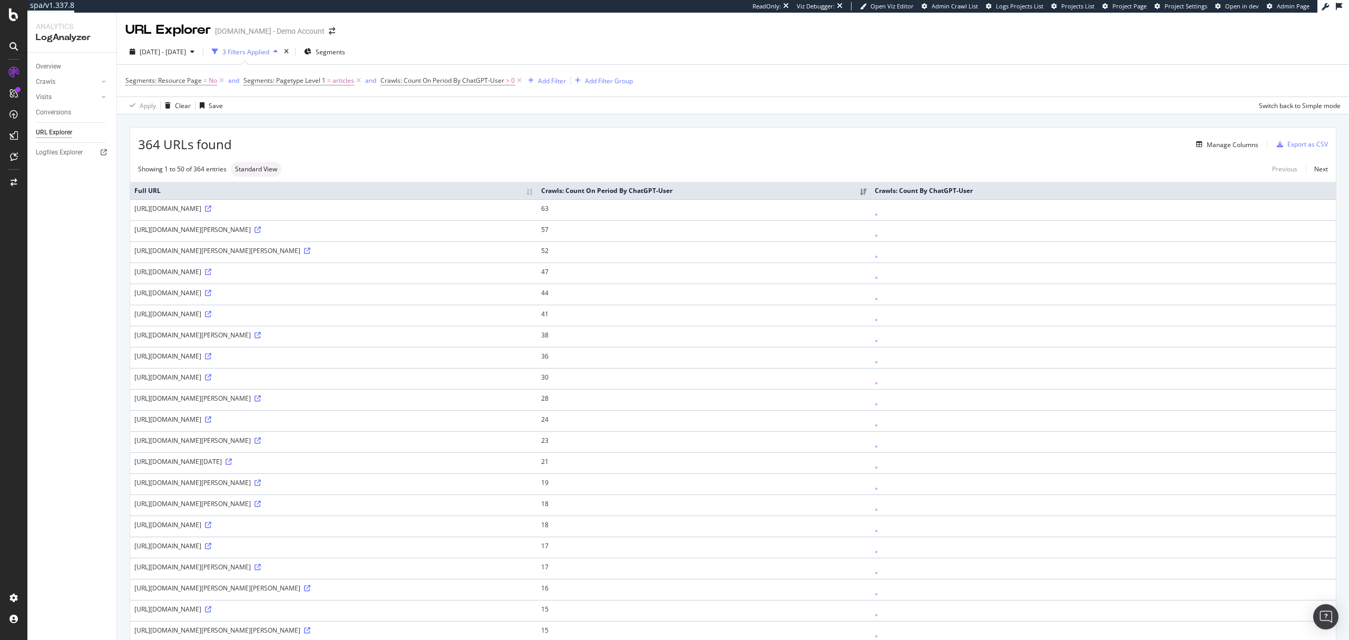
drag, startPoint x: 241, startPoint y: 211, endPoint x: 405, endPoint y: 209, distance: 164.0
click at [405, 209] on div "https://www.uhnd.com/football/2025/08/28/notre-dame-football-depth-chart-week-1…" at bounding box center [333, 208] width 399 height 9
click at [781, 210] on td "63" at bounding box center [704, 209] width 334 height 21
drag, startPoint x: 789, startPoint y: 207, endPoint x: 758, endPoint y: 207, distance: 31.1
click at [758, 207] on td "63" at bounding box center [704, 209] width 334 height 21
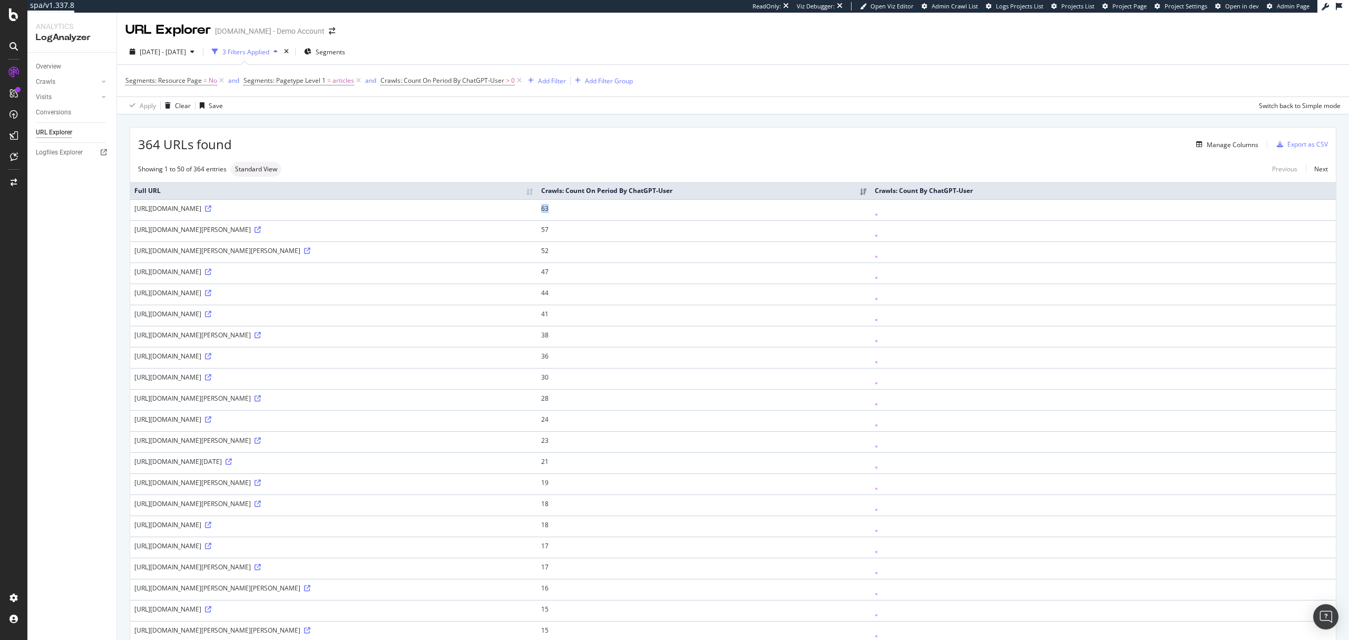
click at [777, 209] on td "63" at bounding box center [704, 209] width 334 height 21
drag, startPoint x: 788, startPoint y: 209, endPoint x: 759, endPoint y: 209, distance: 28.5
click at [759, 209] on td "63" at bounding box center [704, 209] width 334 height 21
click at [776, 209] on td "63" at bounding box center [704, 209] width 334 height 21
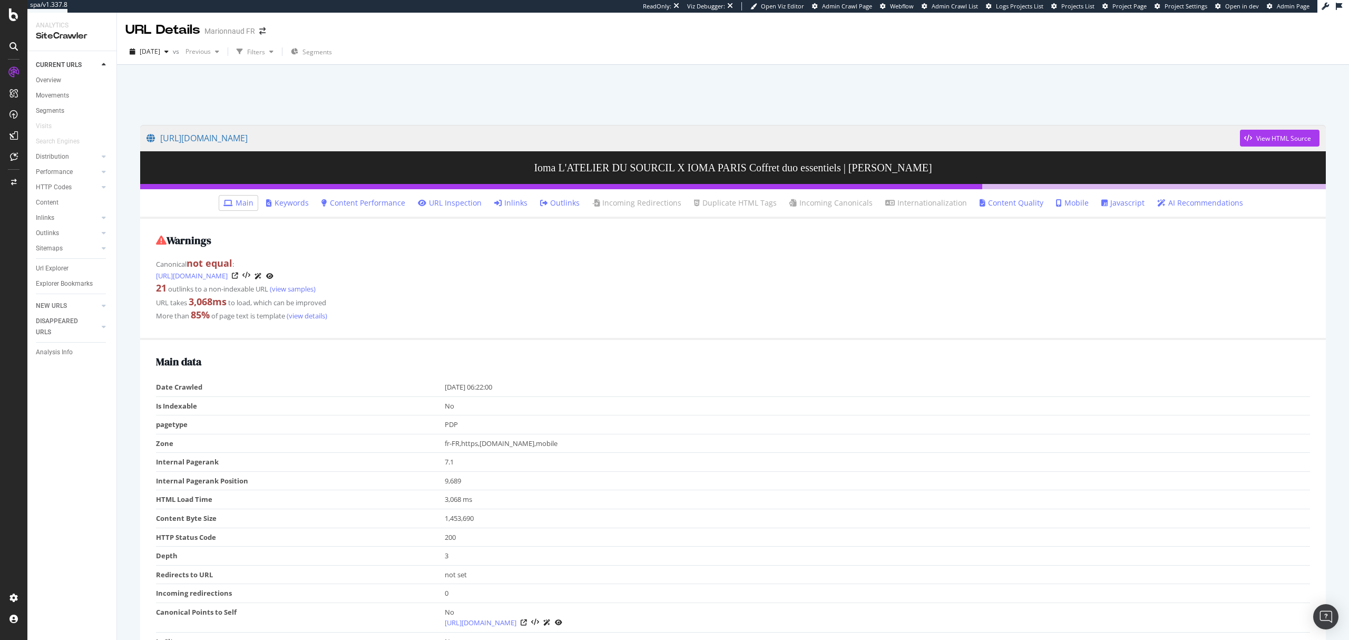
click at [519, 203] on link "Inlinks" at bounding box center [510, 203] width 33 height 11
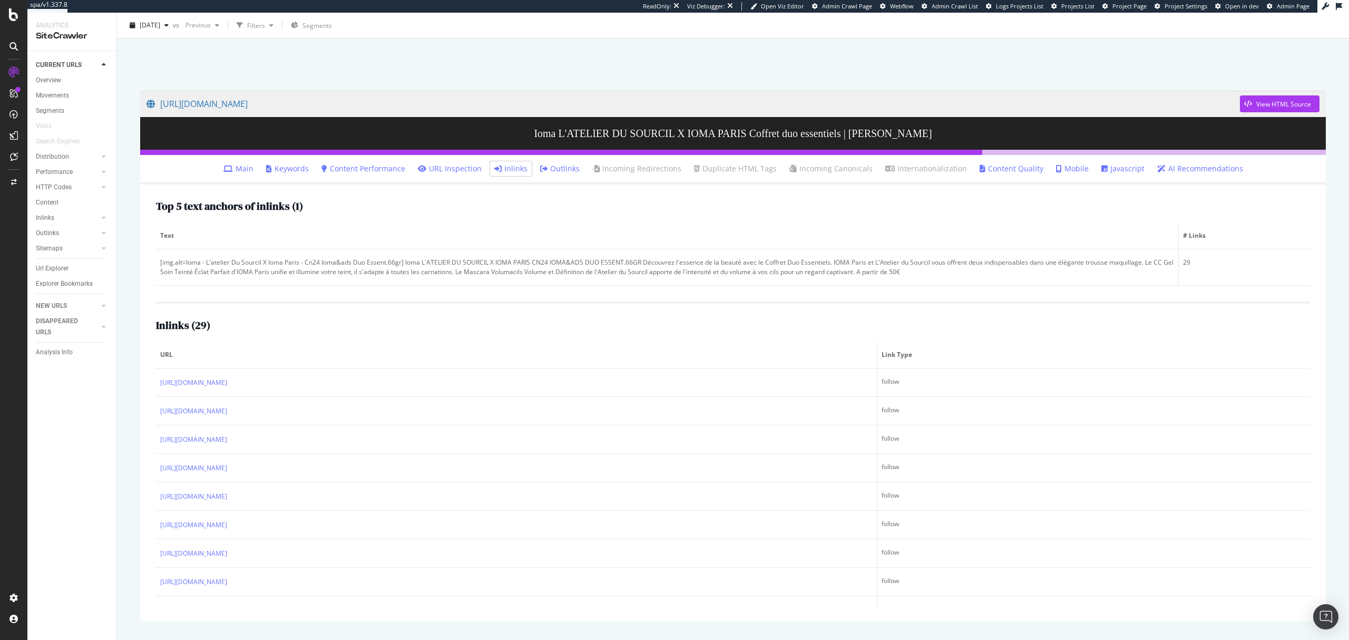
scroll to position [53, 0]
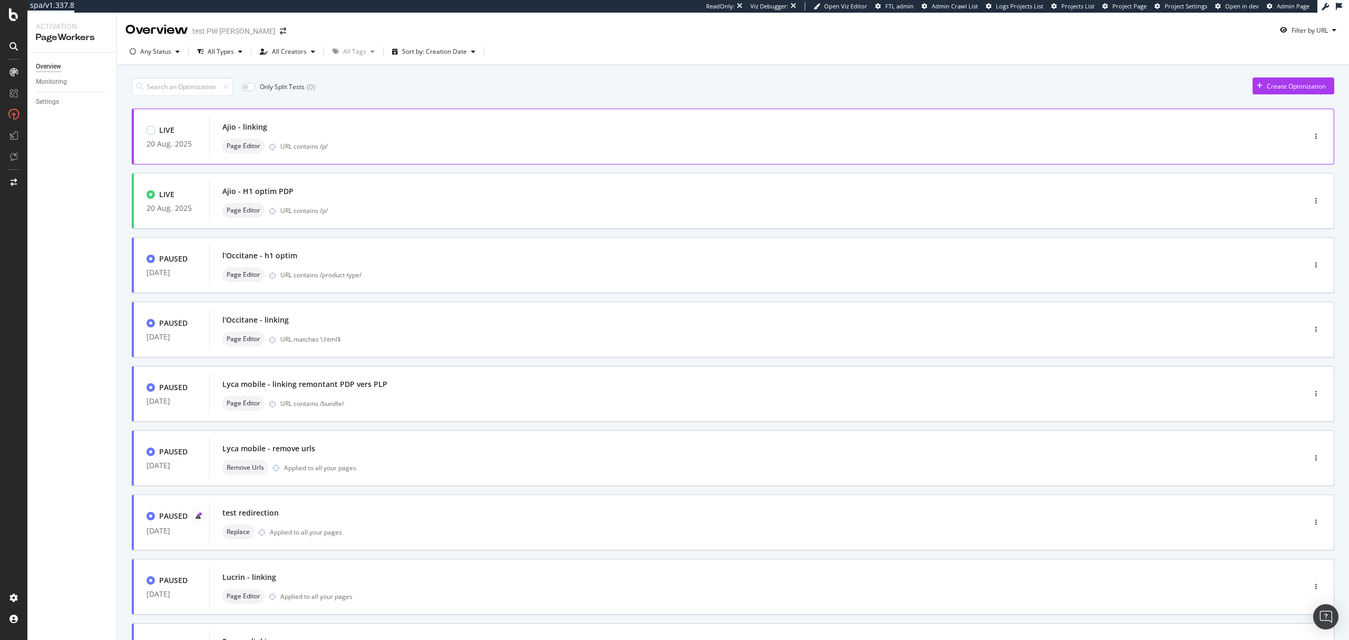
click at [648, 128] on div "Ajio - linking" at bounding box center [741, 127] width 1038 height 15
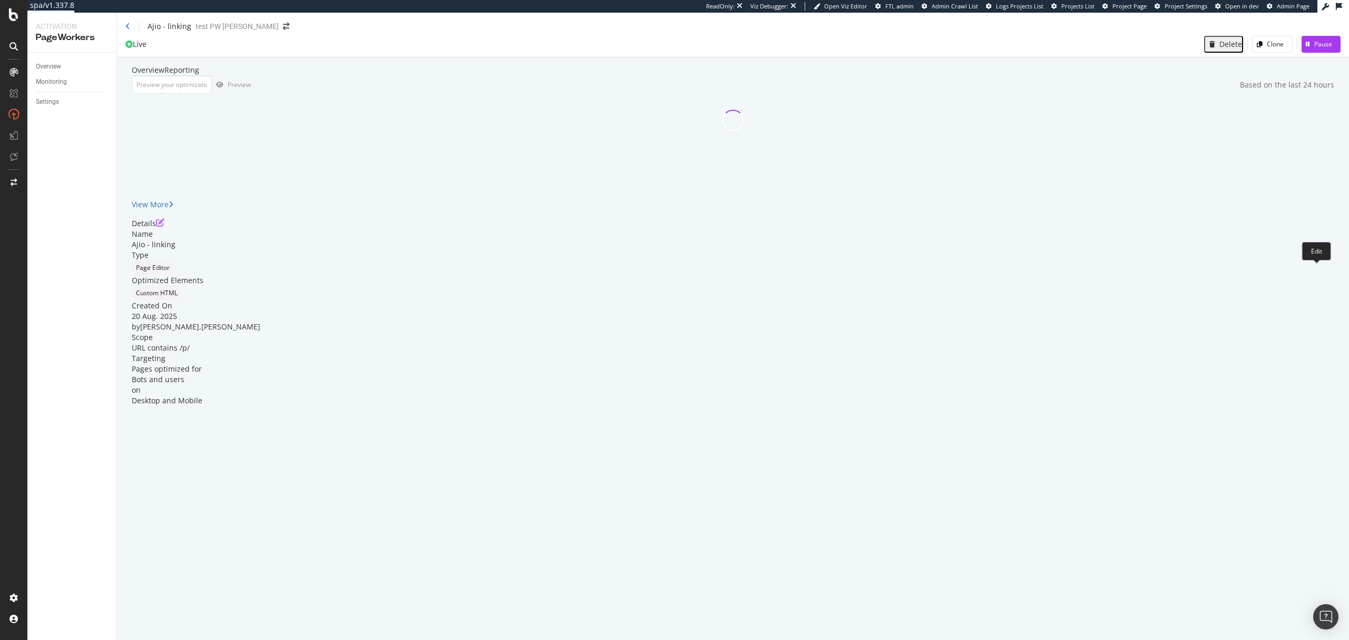
click at [164, 227] on icon "pen-to-square" at bounding box center [160, 222] width 8 height 8
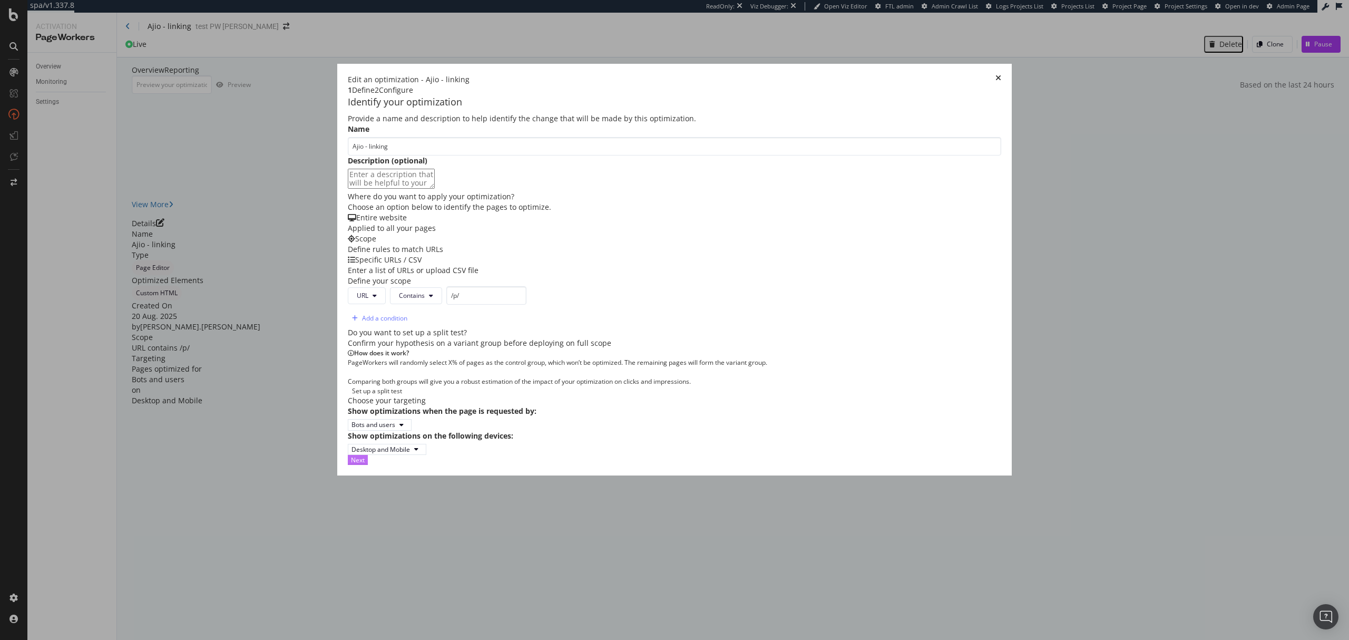
click at [365, 464] on div "Next" at bounding box center [358, 459] width 14 height 9
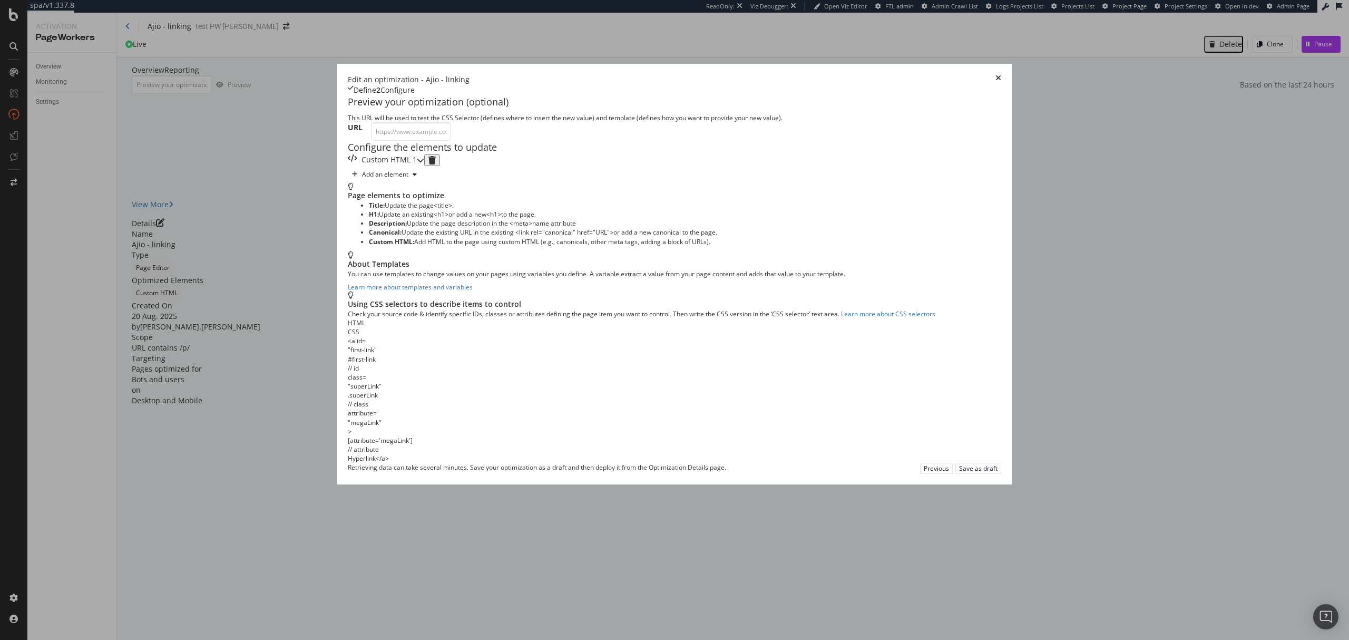
click at [417, 166] on div "Custom HTML 1" at bounding box center [382, 160] width 69 height 12
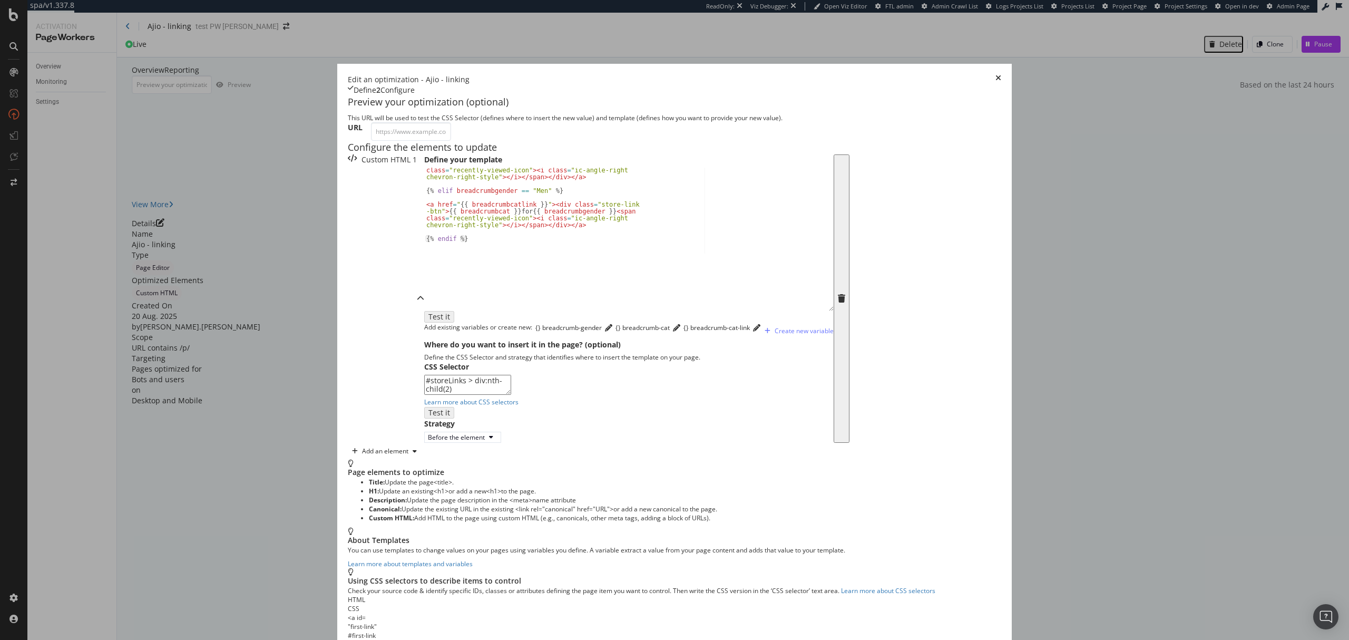
scroll to position [28, 0]
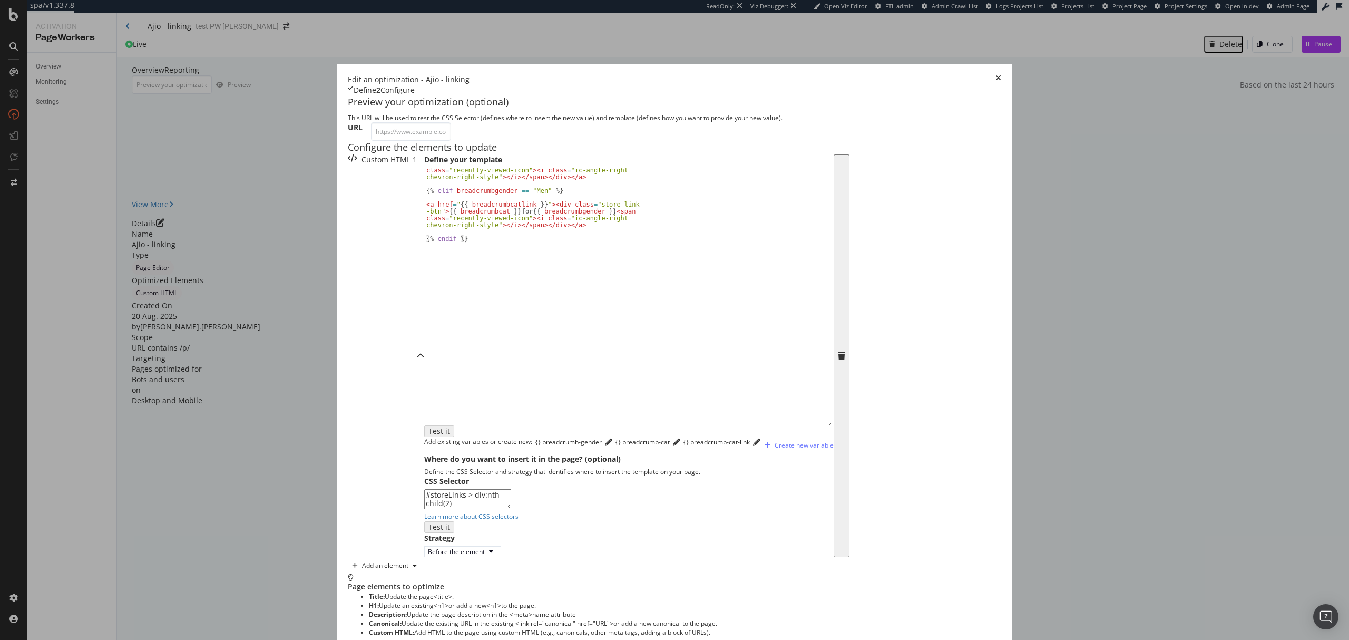
drag, startPoint x: 588, startPoint y: 307, endPoint x: 585, endPoint y: 519, distance: 212.5
click at [585, 425] on div "< a href = " {{ breadcrumbcatlink }} " > < div class = "store-link -btn" > {{ b…" at bounding box center [629, 297] width 410 height 258
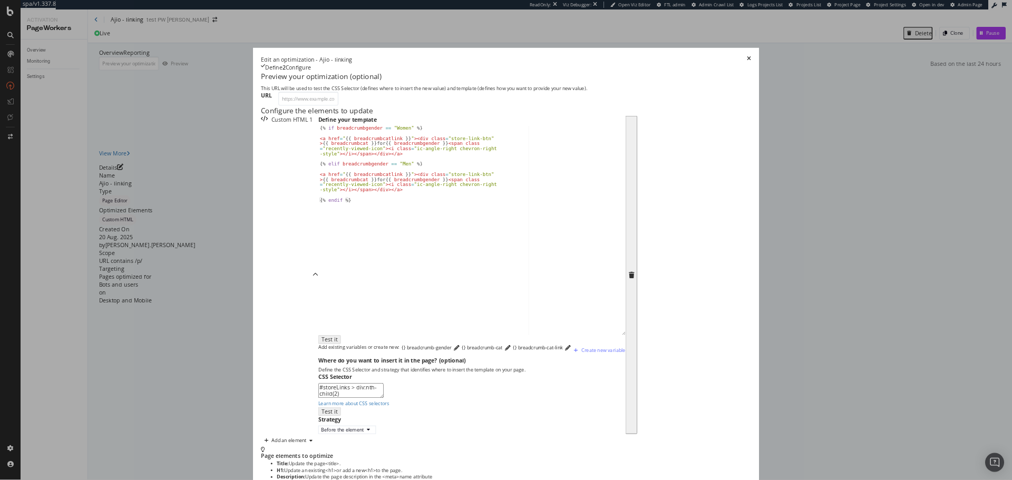
scroll to position [0, 0]
drag, startPoint x: 395, startPoint y: 250, endPoint x: 465, endPoint y: 249, distance: 69.6
click at [462, 249] on div "{% if breadcrumbgender == "Women" %} < a href = " {{ breadcrumbcatlink }} " > <…" at bounding box center [629, 314] width 410 height 292
click at [475, 249] on div "{% if breadcrumbgender == "Women" %} < a href = " {{ breadcrumbcatlink }} " > <…" at bounding box center [629, 314] width 410 height 292
drag, startPoint x: 414, startPoint y: 262, endPoint x: 438, endPoint y: 262, distance: 23.7
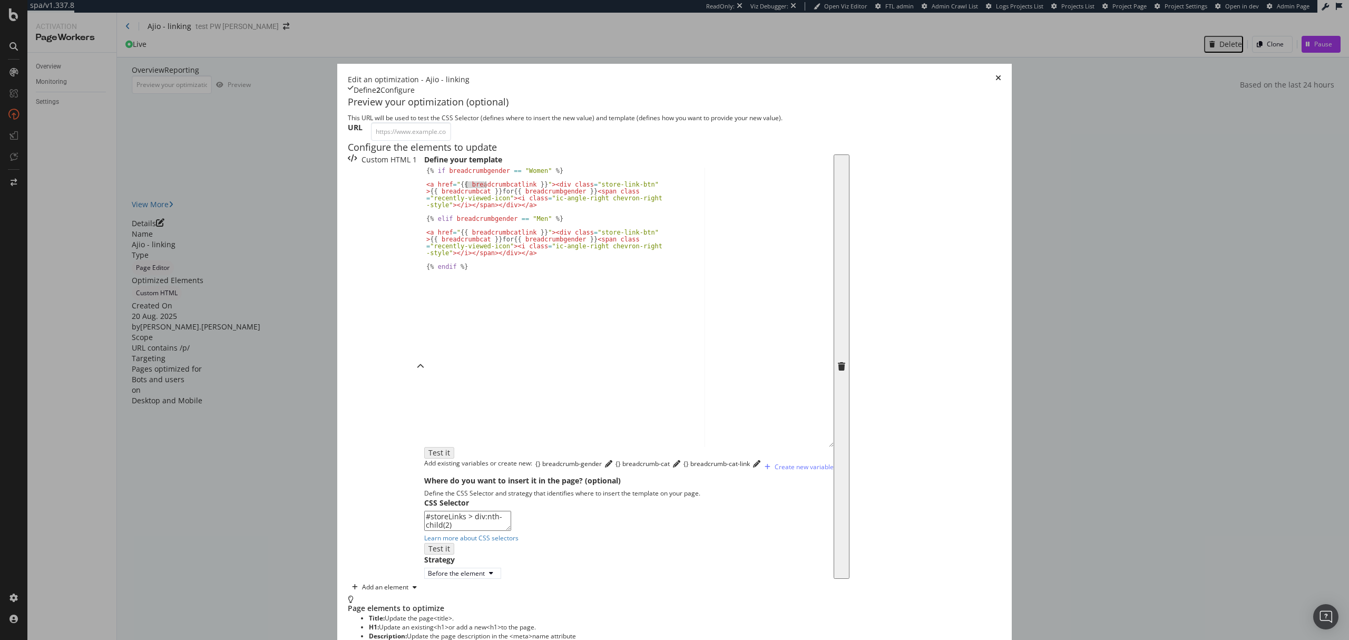
click at [438, 262] on div "{% if breadcrumbgender == "Women" %} < a href = " {{ breadcrumbcatlink }} " > <…" at bounding box center [629, 314] width 410 height 292
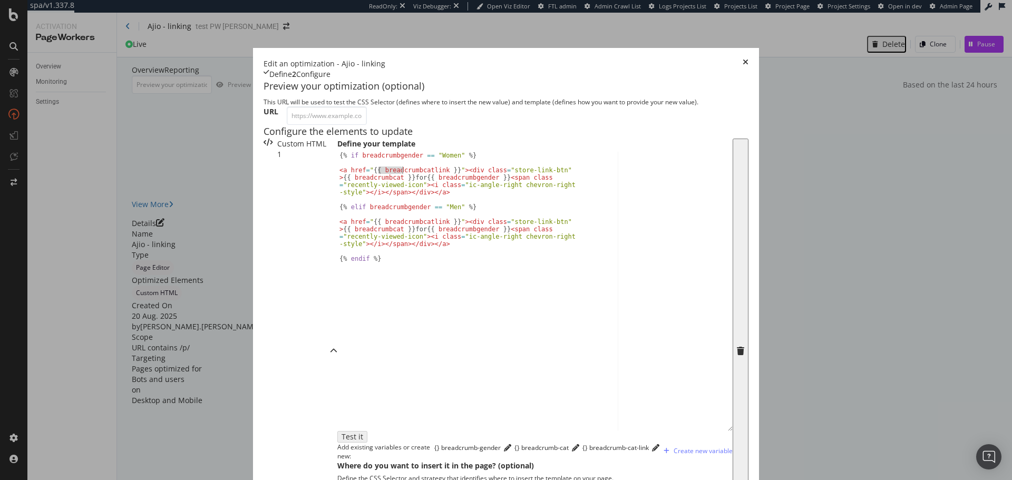
drag, startPoint x: 1317, startPoint y: 3, endPoint x: 603, endPoint y: 378, distance: 806.4
click at [337, 152] on div "{% if breadcrumbgender == "Women" %} < a href = " {{ breadcrumbcatlink }} " > <…" at bounding box center [534, 298] width 395 height 293
drag, startPoint x: 242, startPoint y: 159, endPoint x: 321, endPoint y: 157, distance: 79.1
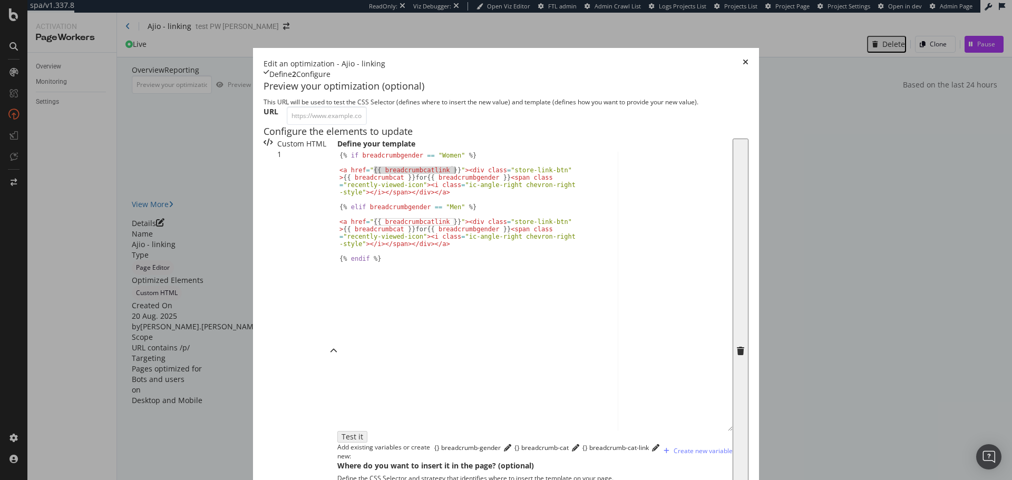
click at [337, 157] on div "{% if breadcrumbgender == "Women" %} < a href = " {{ breadcrumbcatlink }} " > <…" at bounding box center [534, 298] width 395 height 293
drag, startPoint x: 211, startPoint y: 167, endPoint x: 274, endPoint y: 165, distance: 62.8
click at [337, 165] on div "{% if breadcrumbgender == "Women" %} < a href = " {{ breadcrumbcatlink }} " > <…" at bounding box center [534, 298] width 395 height 293
click at [337, 181] on div "{% if breadcrumbgender == "Women" %} < a href = " {{ breadcrumbcatlink }} " > <…" at bounding box center [534, 298] width 395 height 293
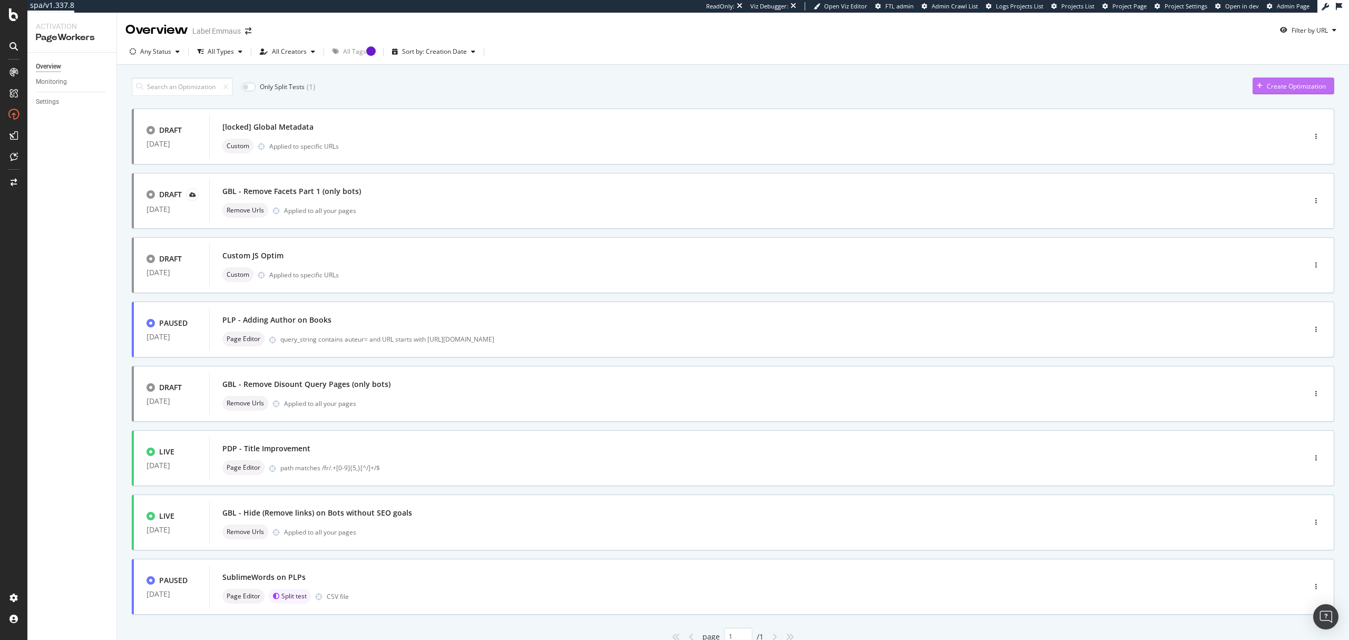
click at [1269, 82] on div "Create Optimization" at bounding box center [1296, 86] width 59 height 9
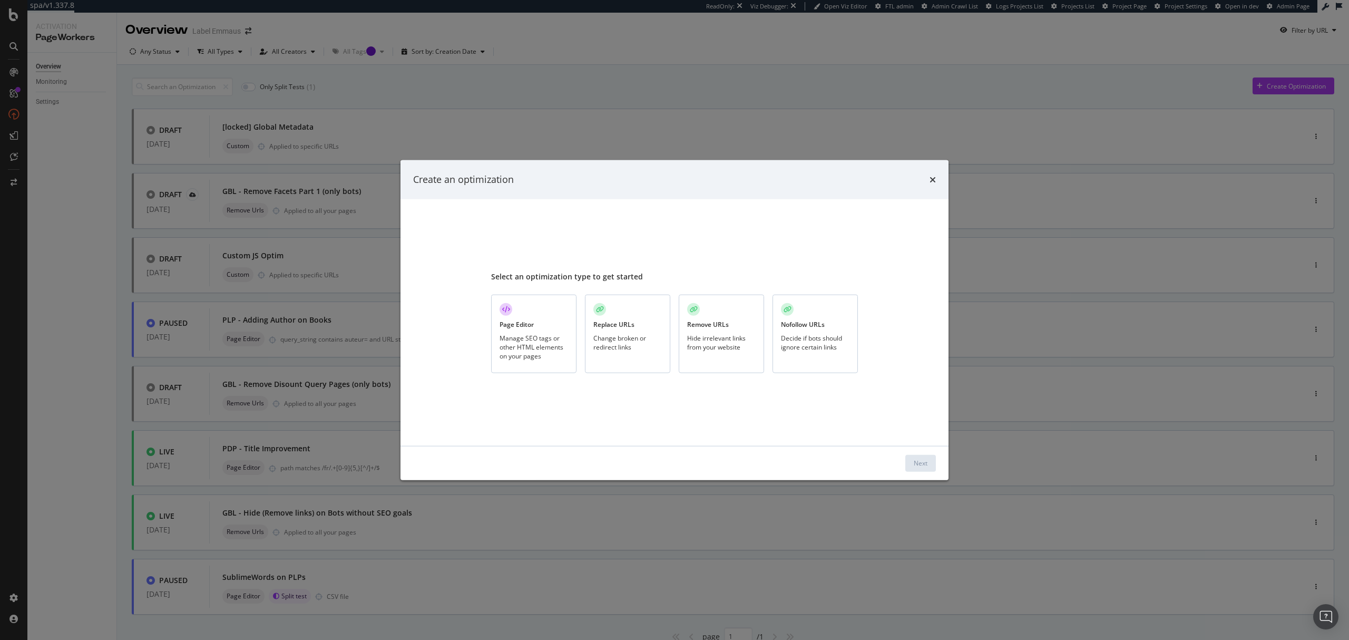
click at [646, 345] on div "Change broken or redirect links" at bounding box center [628, 342] width 69 height 18
click at [928, 460] on button "Next" at bounding box center [921, 462] width 31 height 17
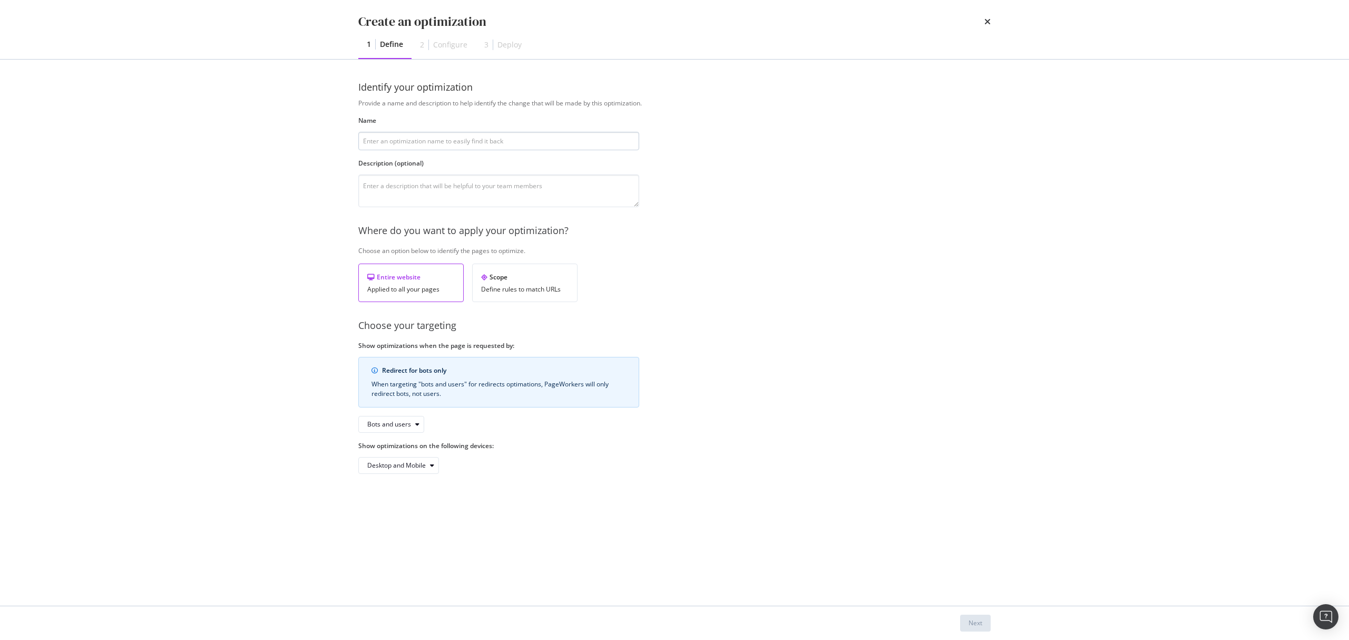
click at [465, 144] on input "modal" at bounding box center [498, 141] width 281 height 18
type input "test"
click at [528, 285] on div "Scope Define rules to match URLs" at bounding box center [524, 283] width 105 height 38
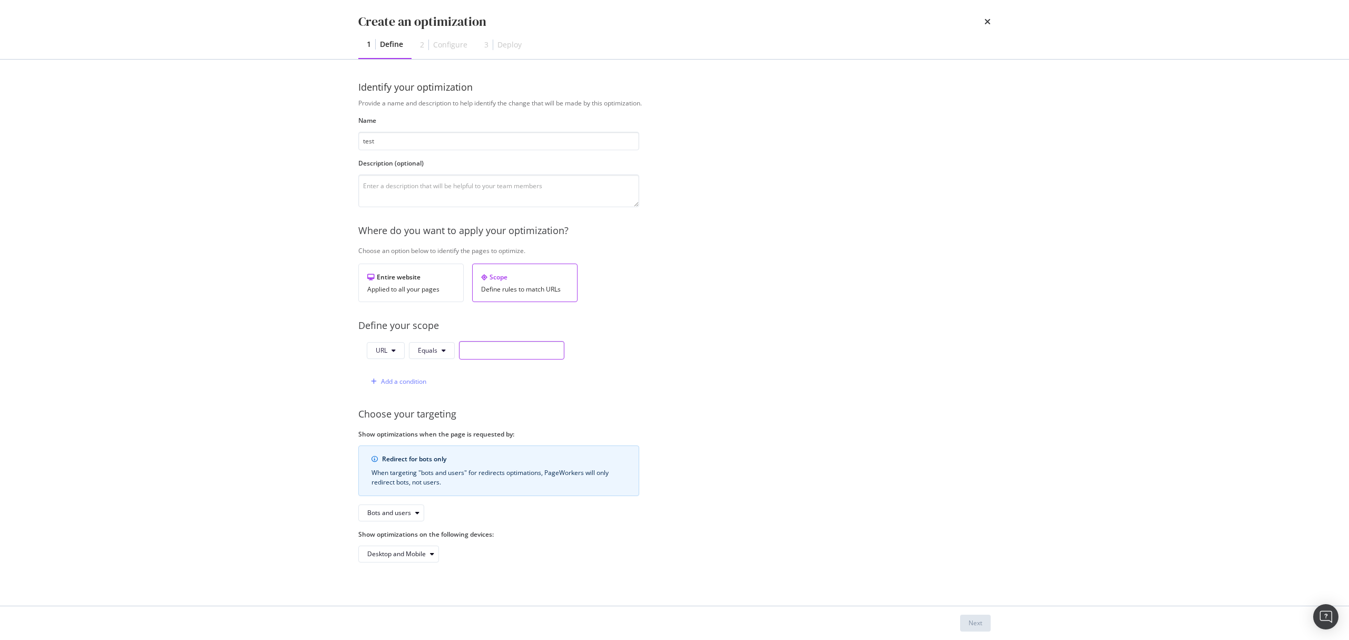
click at [488, 355] on input "modal" at bounding box center [511, 350] width 105 height 18
click at [425, 348] on span "Equals" at bounding box center [428, 350] width 20 height 9
click at [439, 432] on span "Contains" at bounding box center [449, 430] width 62 height 9
click at [498, 347] on input "modal" at bounding box center [517, 350] width 105 height 18
type input "/v/"
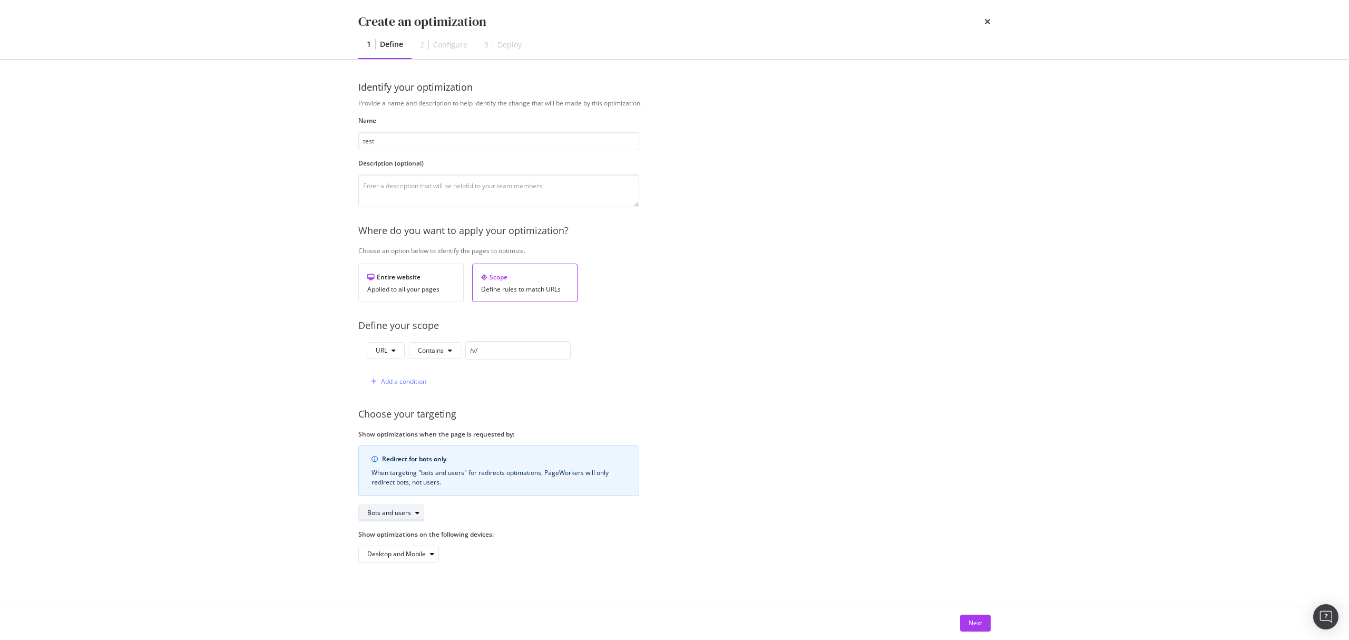
click at [420, 520] on div "Bots and users" at bounding box center [395, 513] width 56 height 15
click at [558, 557] on div "Desktop and Mobile" at bounding box center [498, 554] width 281 height 17
click at [433, 560] on div "Desktop and Mobile" at bounding box center [402, 554] width 71 height 15
click at [582, 581] on div "Identify your optimization Provide a name and description to help identify the …" at bounding box center [674, 332] width 633 height 503
click at [973, 623] on div "Next" at bounding box center [976, 622] width 14 height 9
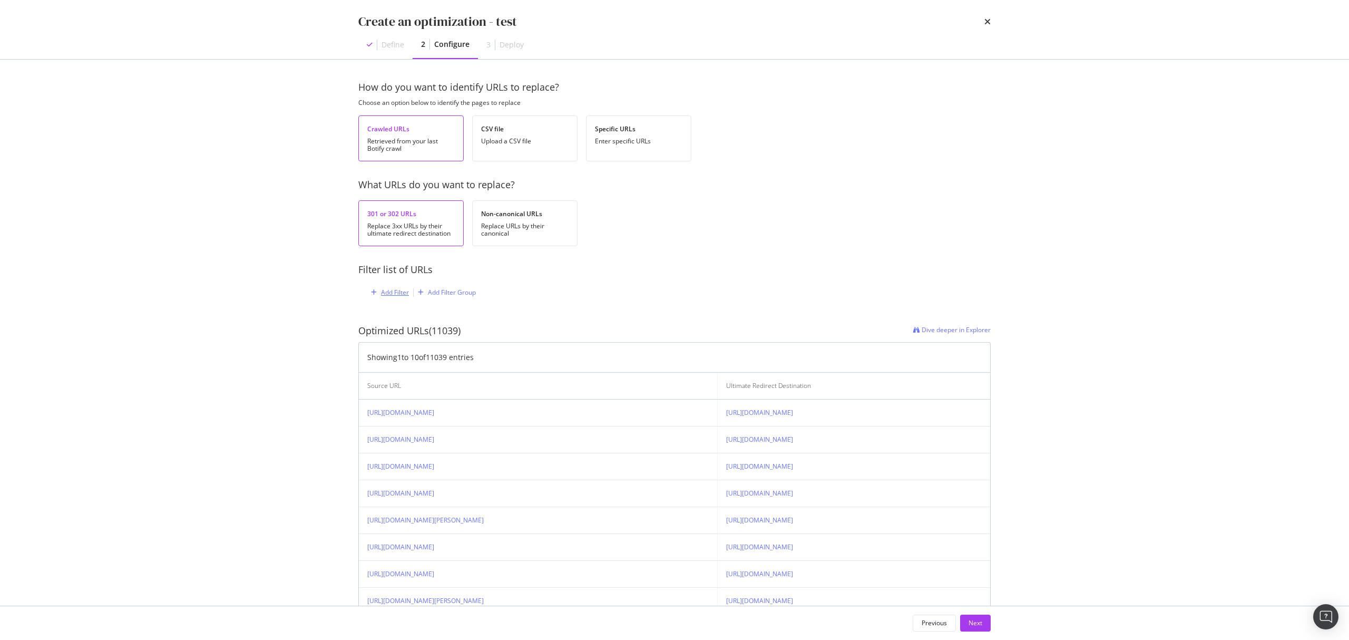
click at [386, 295] on div "Add Filter" at bounding box center [395, 292] width 28 height 9
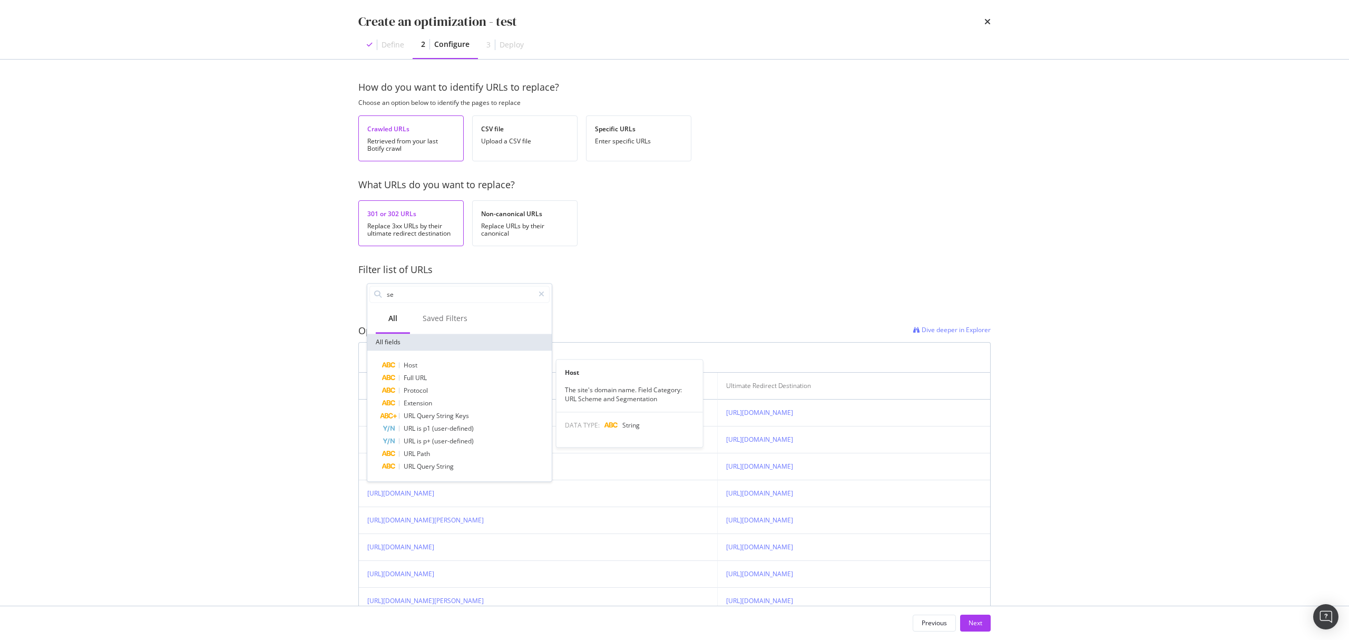
type input "s"
type input "full"
click at [484, 365] on div "Full URL" at bounding box center [466, 365] width 168 height 13
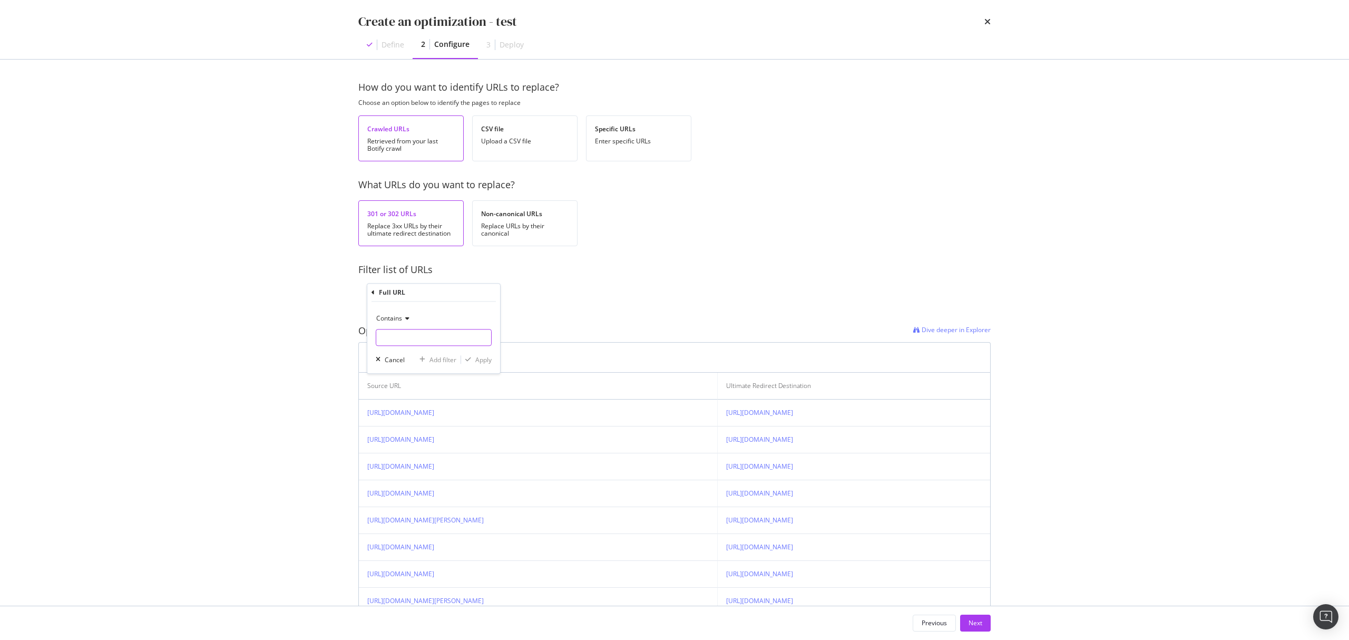
click at [420, 339] on input "modal" at bounding box center [433, 337] width 115 height 17
type input "/p/"
click at [397, 360] on div "Cancel" at bounding box center [395, 359] width 20 height 9
click at [522, 222] on div "Replace URLs by their canonical" at bounding box center [525, 229] width 88 height 15
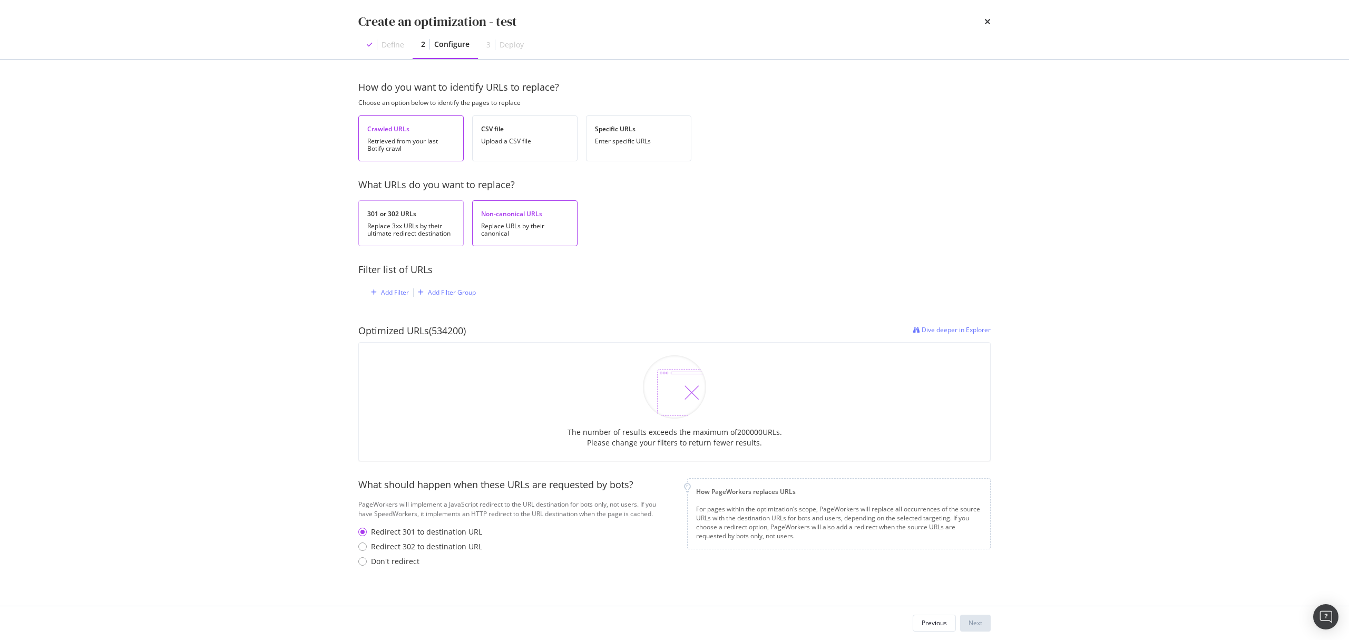
click at [431, 220] on div "301 or 302 URLs Replace 3xx URLs by their ultimate redirect destination" at bounding box center [410, 223] width 105 height 46
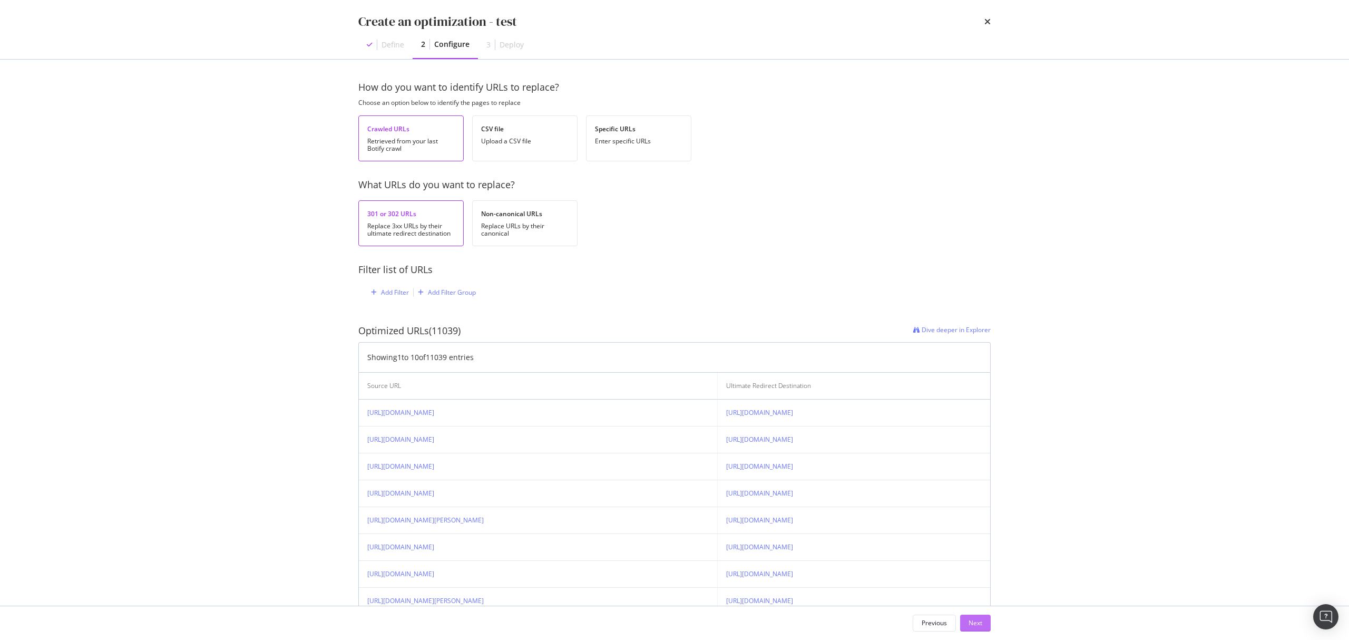
click at [981, 625] on div "Next" at bounding box center [976, 622] width 14 height 9
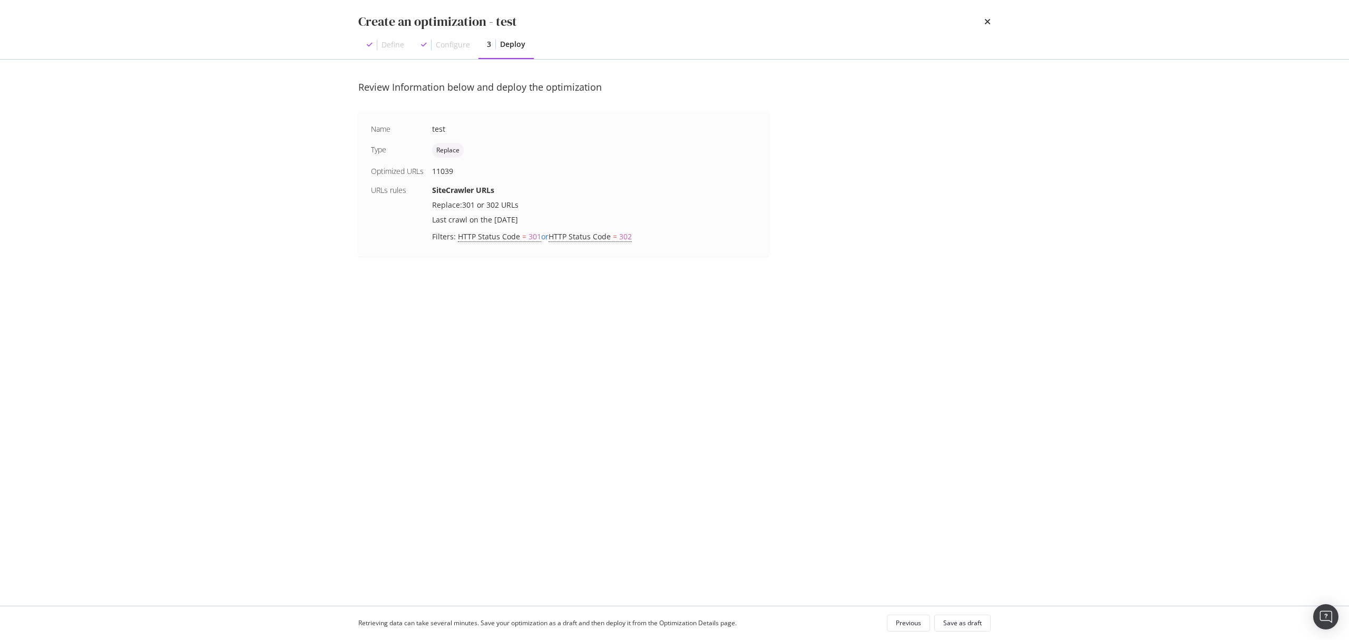
click at [981, 20] on div "Create an optimization - test" at bounding box center [674, 22] width 633 height 18
click at [989, 20] on icon "times" at bounding box center [988, 21] width 6 height 8
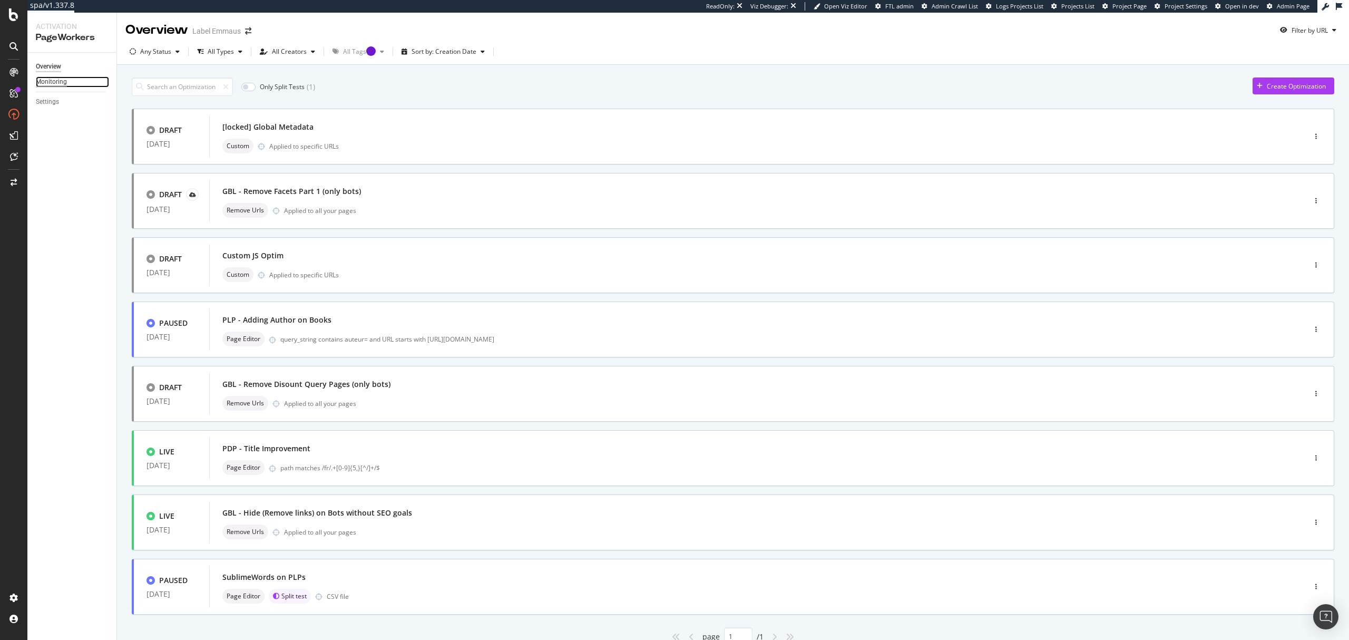
click at [53, 77] on div "Monitoring" at bounding box center [51, 81] width 31 height 11
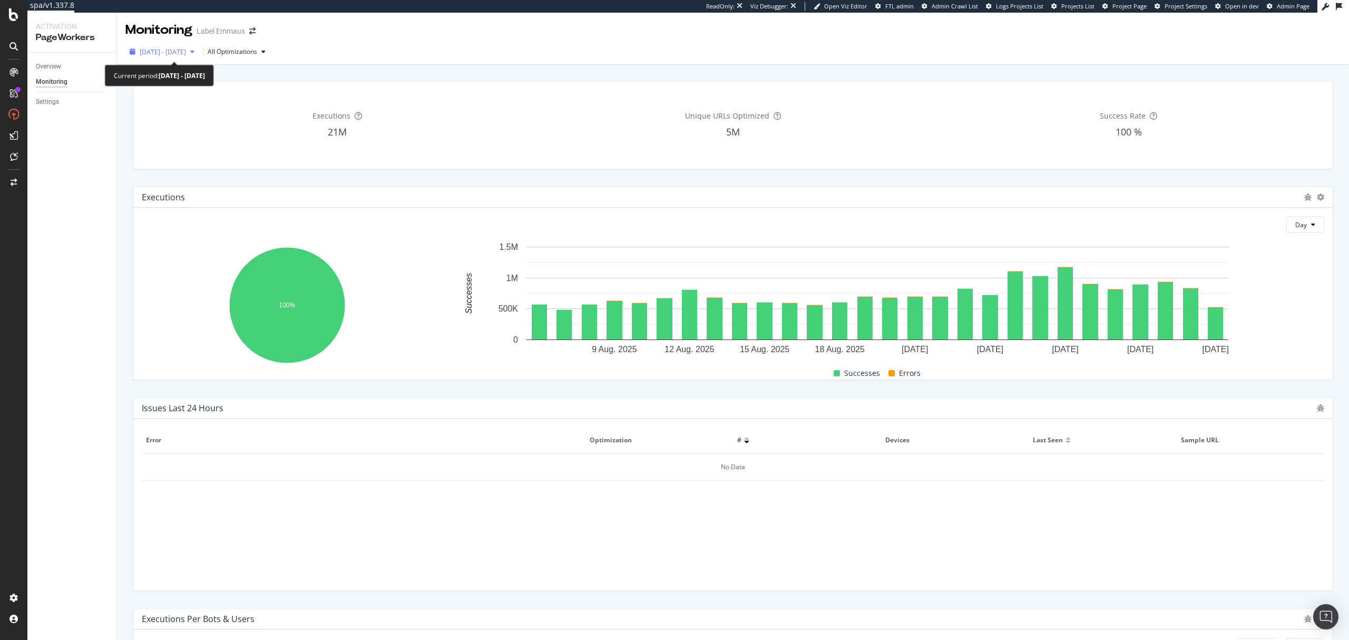
click at [186, 55] on span "2025 Aug. 6th - Sep. 2nd" at bounding box center [163, 51] width 46 height 9
drag, startPoint x: 54, startPoint y: 69, endPoint x: 64, endPoint y: 70, distance: 10.7
click at [54, 69] on div "Overview" at bounding box center [48, 66] width 25 height 11
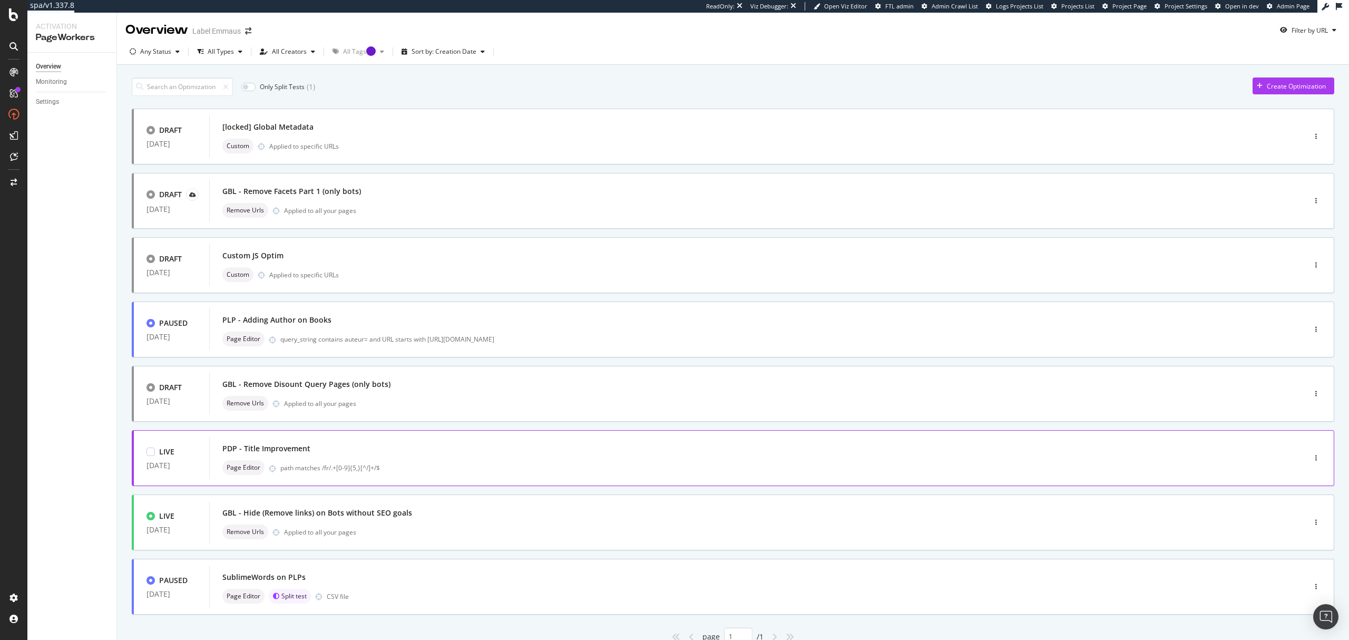
click at [490, 455] on div "PDP - Title Improvement" at bounding box center [741, 448] width 1038 height 15
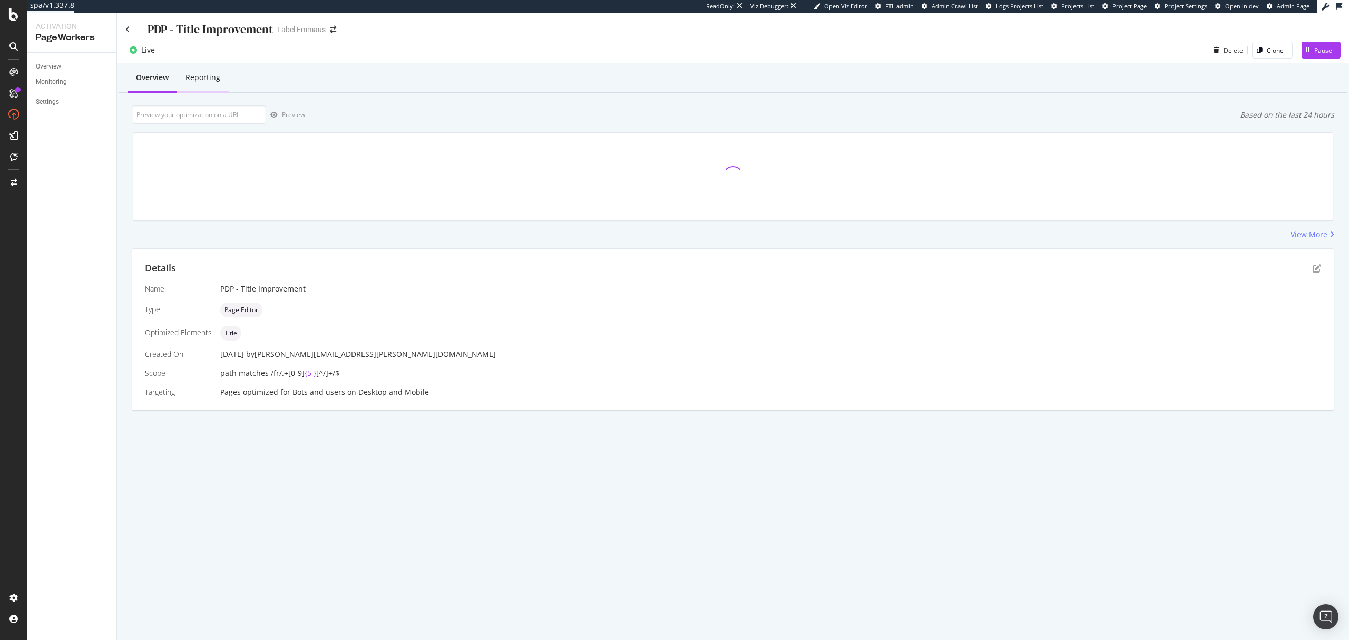
click at [206, 80] on div "Reporting" at bounding box center [203, 77] width 35 height 11
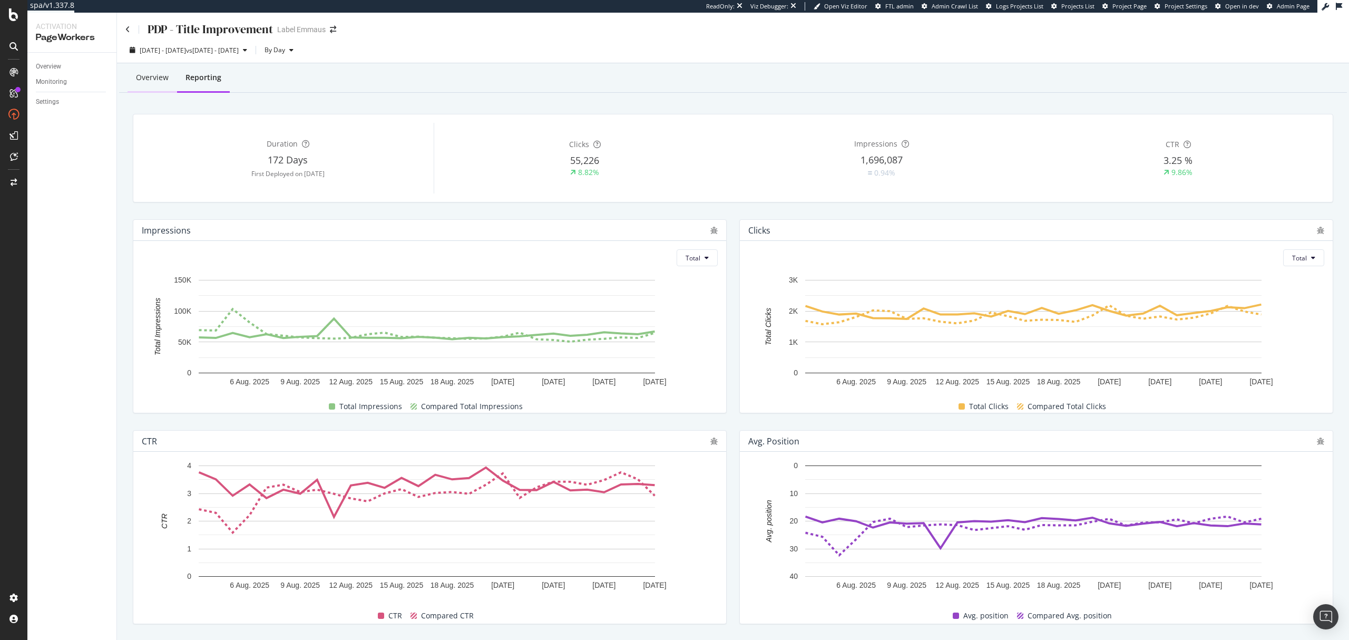
click at [142, 77] on div "Overview" at bounding box center [152, 77] width 33 height 11
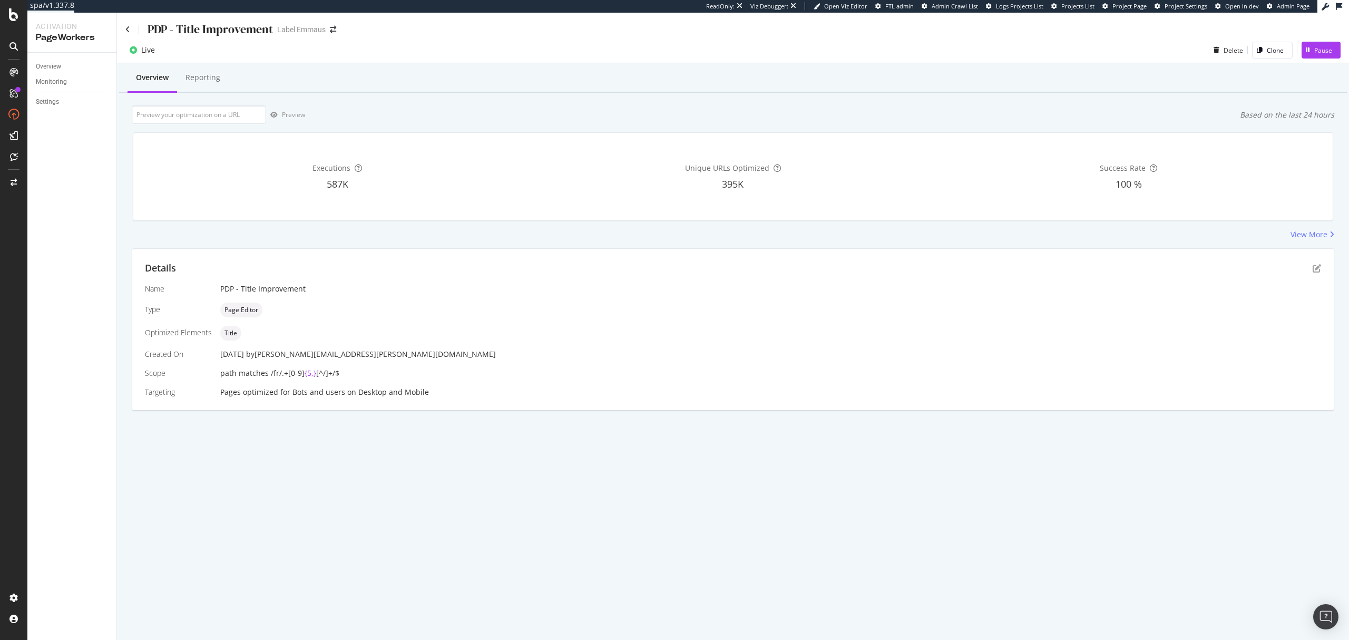
click at [147, 51] on div "Live" at bounding box center [148, 50] width 14 height 11
click at [129, 27] on icon at bounding box center [127, 29] width 5 height 7
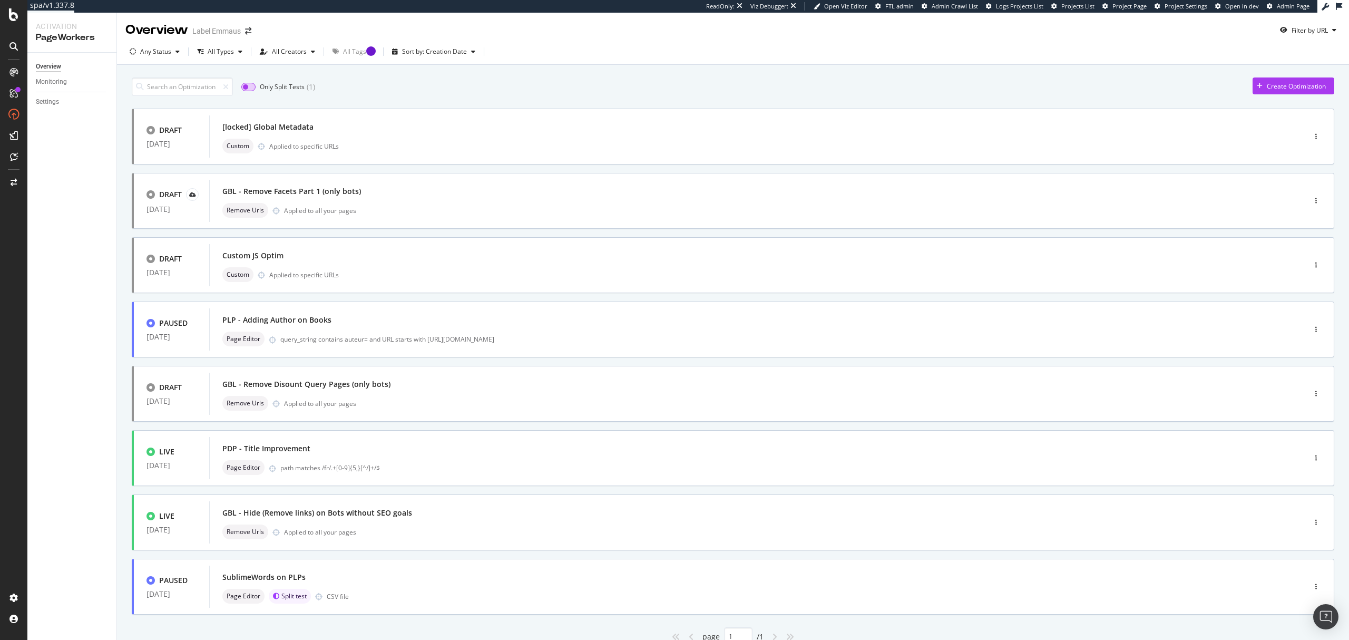
click at [256, 89] on input "checkbox" at bounding box center [248, 87] width 14 height 8
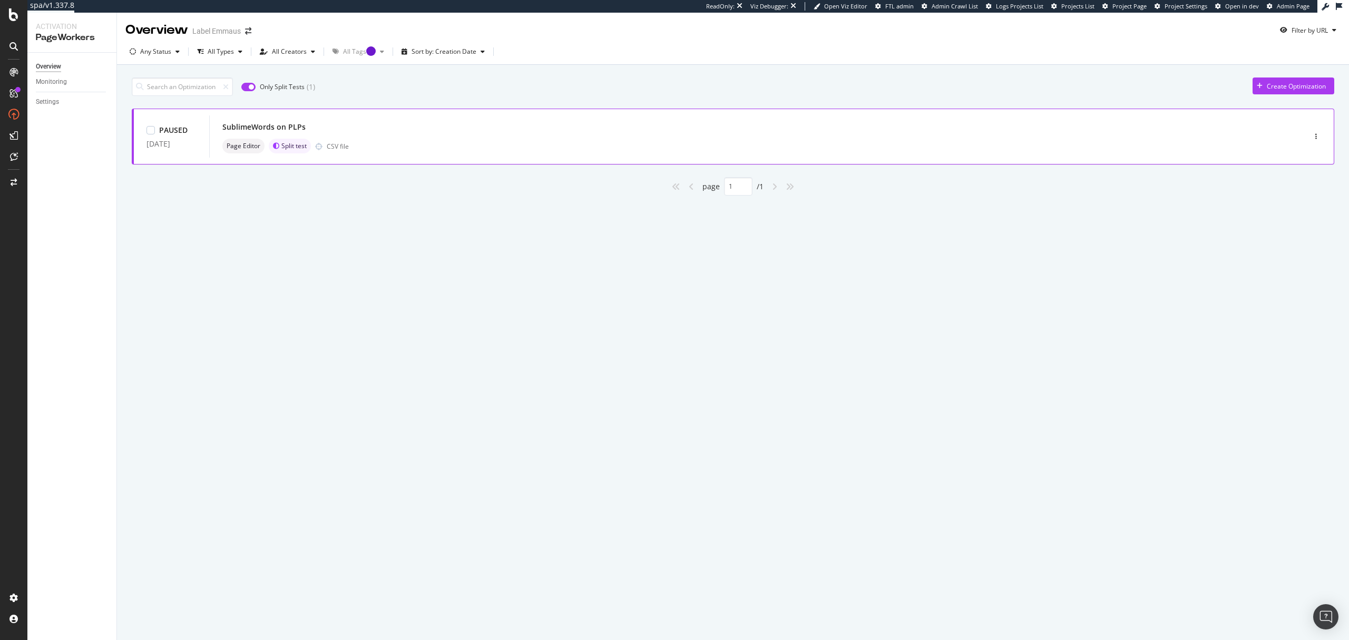
click at [465, 138] on div "SublimeWords on PLPs Page Editor Split test CSV file" at bounding box center [741, 137] width 1038 height 34
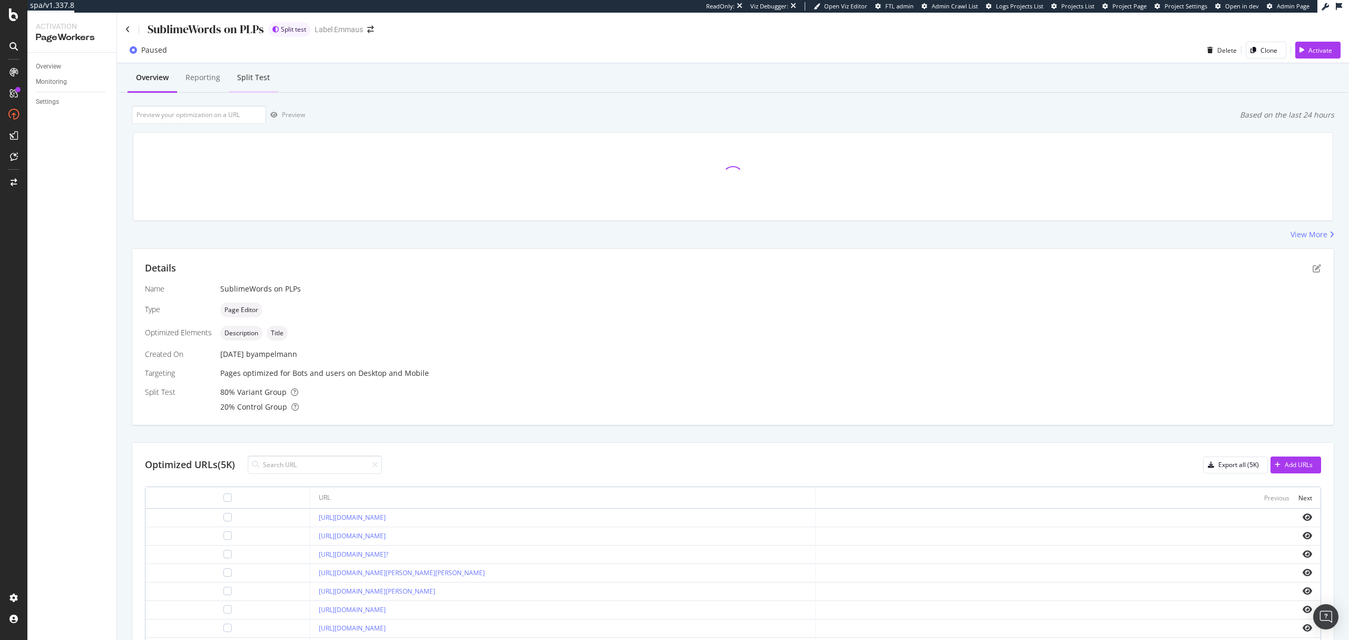
click at [258, 79] on div "Split Test" at bounding box center [253, 77] width 33 height 11
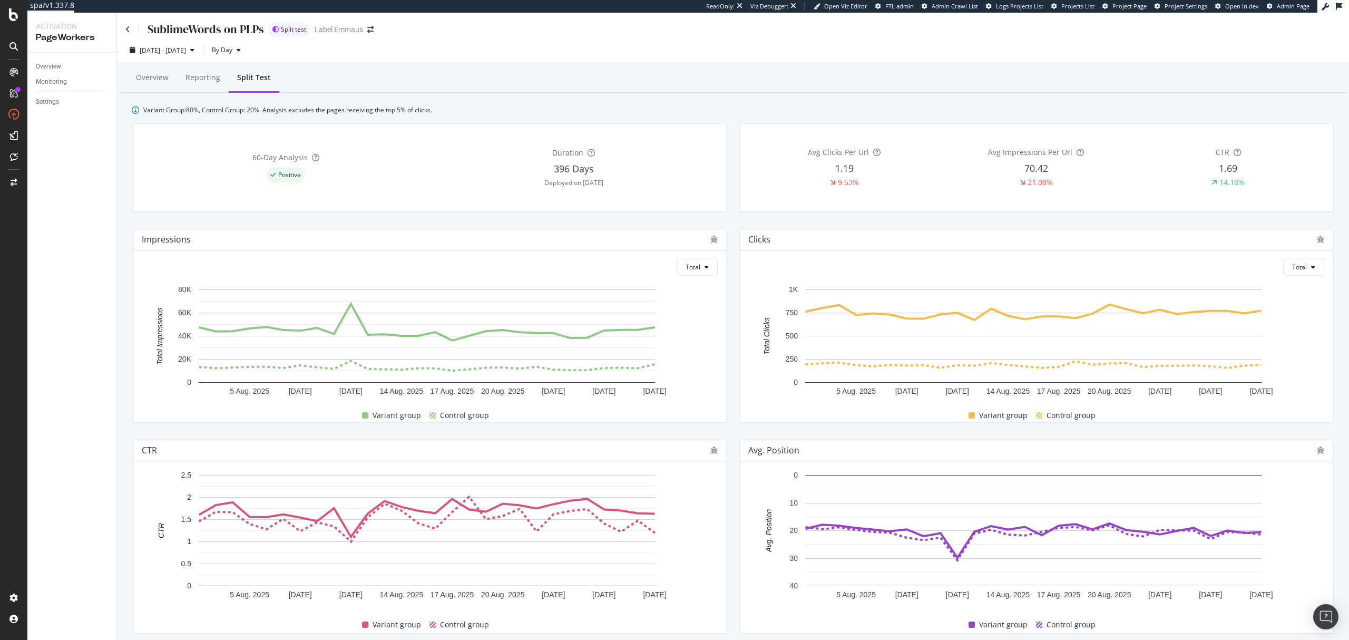
click at [121, 30] on div "SublimeWords on PLPs Split test Label Emmaus" at bounding box center [733, 25] width 1232 height 25
click at [124, 30] on div "SublimeWords on PLPs Split test Label Emmaus" at bounding box center [733, 25] width 1232 height 25
click at [127, 28] on icon at bounding box center [127, 29] width 5 height 7
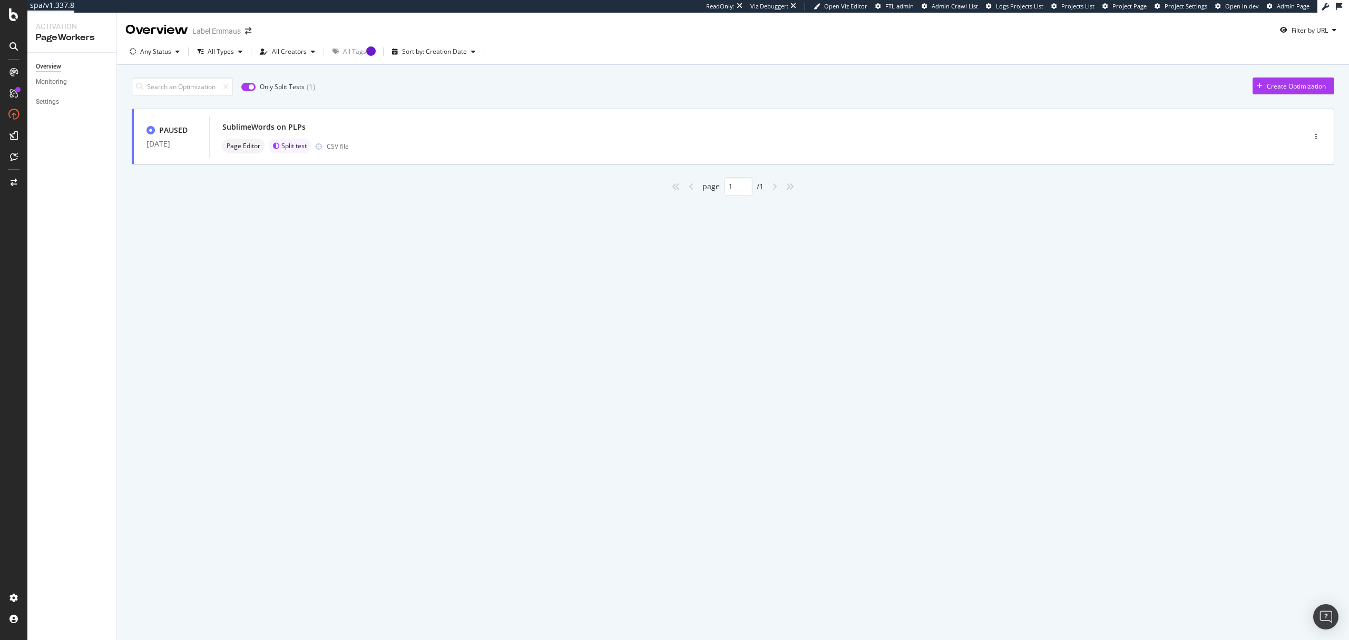
click at [256, 85] on input "checkbox" at bounding box center [248, 87] width 14 height 8
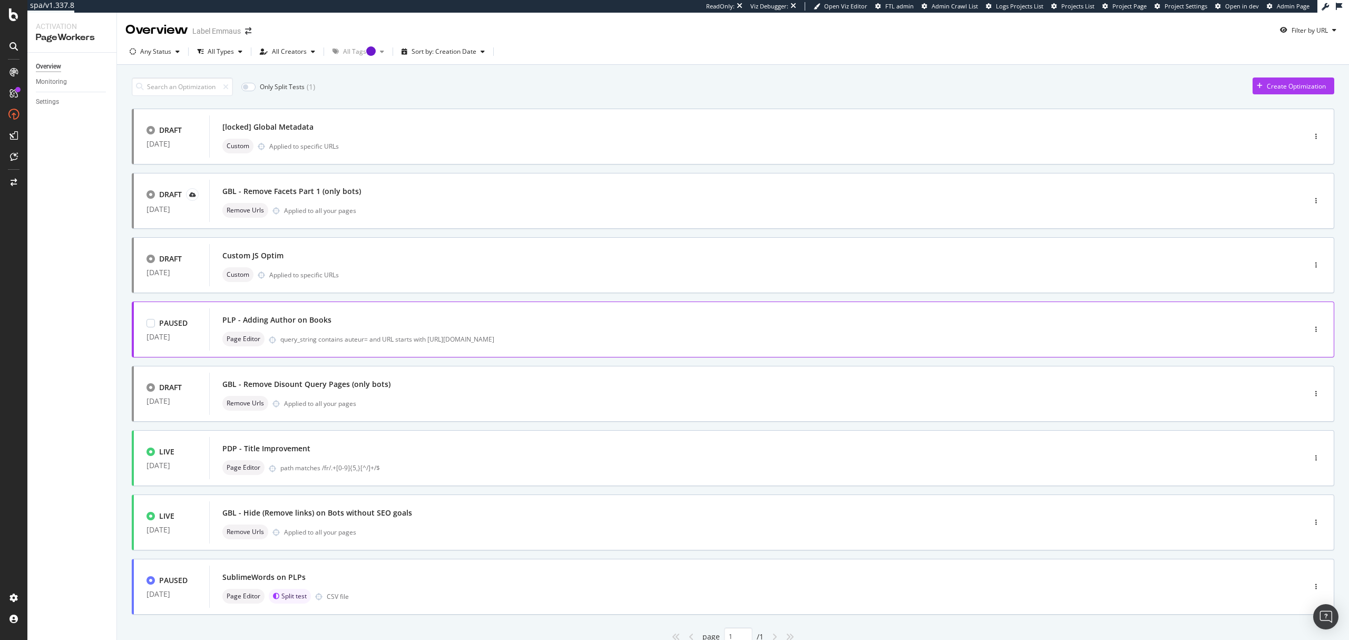
click at [563, 328] on div "PLP - Adding Author on Books Page Editor query_string contains auteur= and URL …" at bounding box center [741, 330] width 1038 height 34
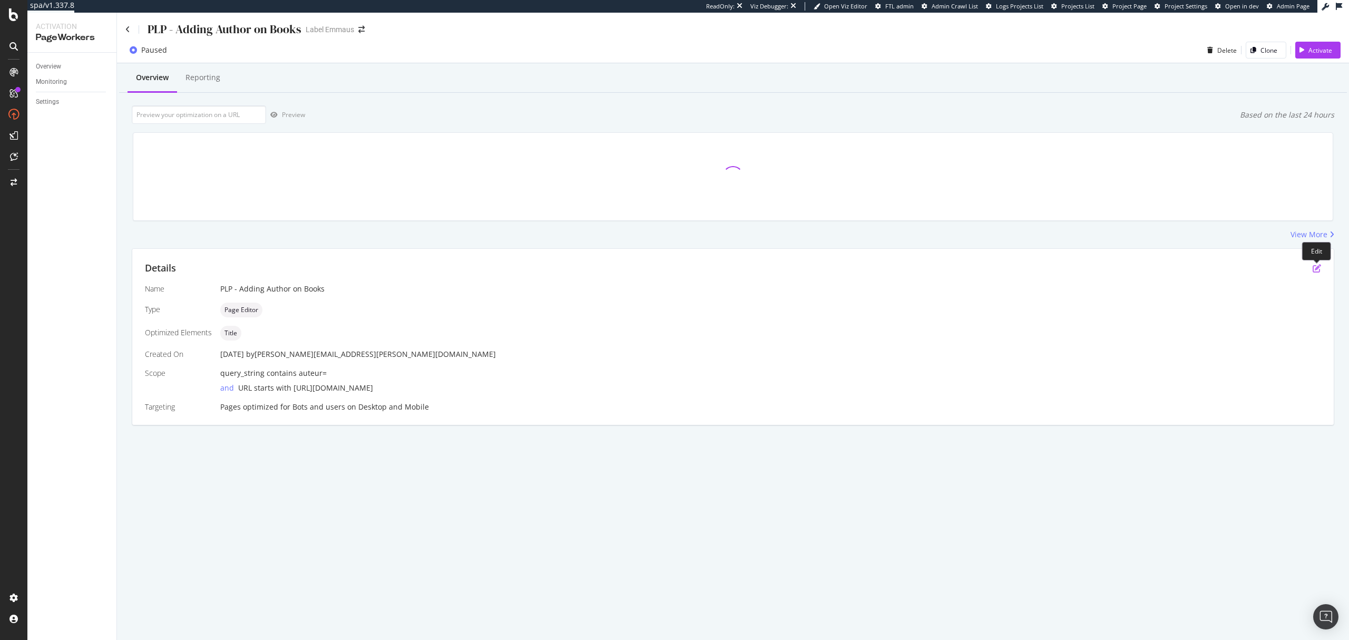
click at [1320, 270] on icon "pen-to-square" at bounding box center [1317, 268] width 8 height 8
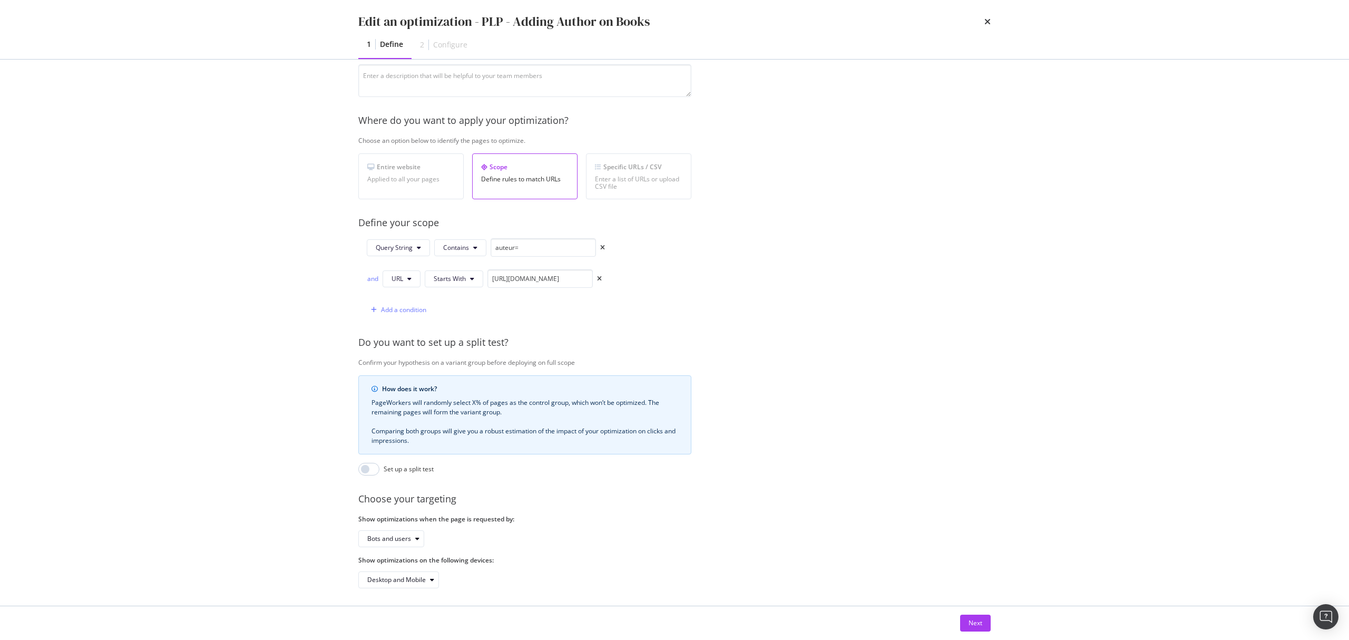
scroll to position [127, 0]
click at [970, 622] on div "Next" at bounding box center [976, 622] width 14 height 9
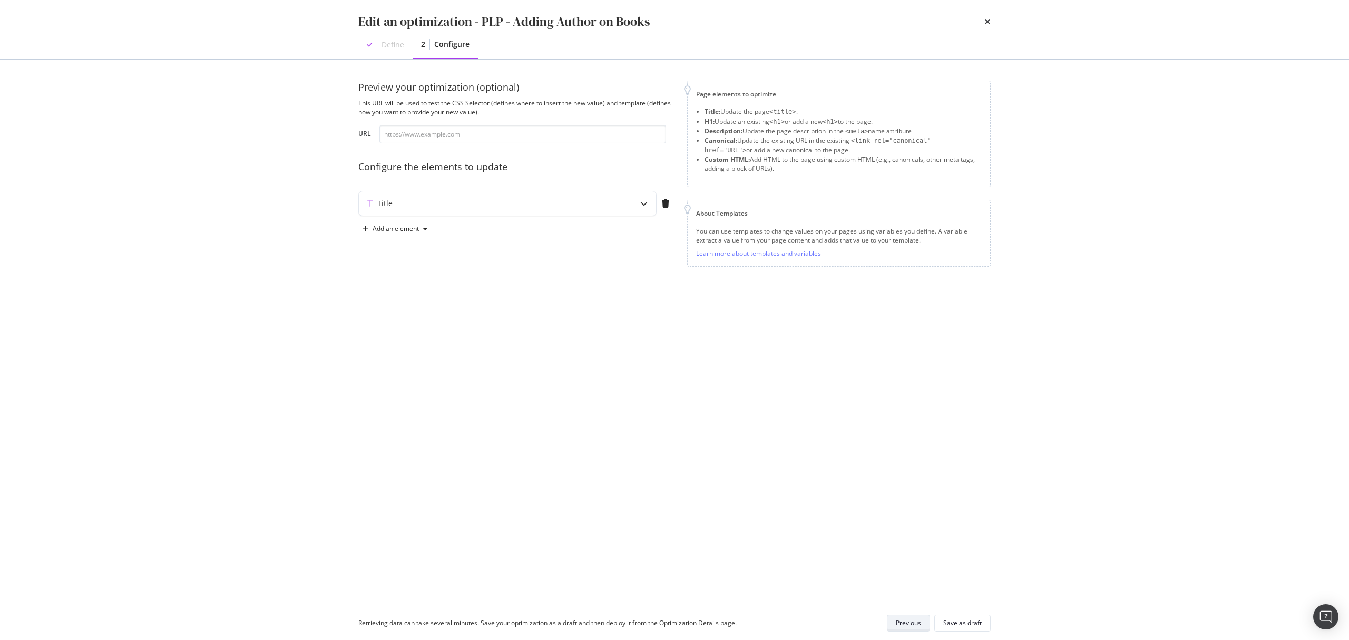
scroll to position [0, 0]
click at [395, 229] on div "Add an element" at bounding box center [396, 229] width 46 height 6
click at [629, 199] on div "Title" at bounding box center [507, 203] width 297 height 24
drag, startPoint x: 593, startPoint y: 307, endPoint x: 587, endPoint y: 375, distance: 68.7
click at [587, 356] on div "Livres de {{ author }} pas cher - Label-Emmaüs XXXXXXXXXXXXXXXXXXXXXXXXXXXXXXXX…" at bounding box center [484, 301] width 224 height 112
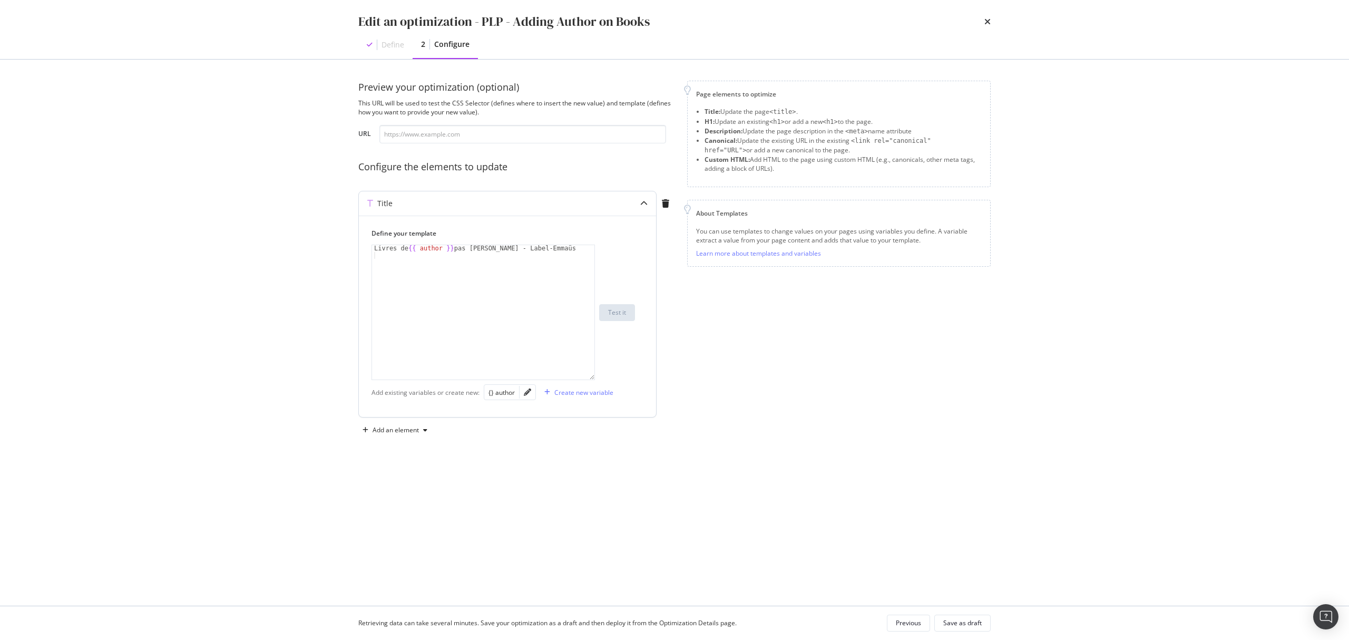
type textarea "Livres de {{ author }} pas cher - Label-Emmaüs"
drag, startPoint x: 374, startPoint y: 252, endPoint x: 405, endPoint y: 251, distance: 30.6
click at [405, 251] on div "Livres de {{ author }} pas cher - Label-Emmaüs" at bounding box center [483, 319] width 222 height 148
drag, startPoint x: 492, startPoint y: 251, endPoint x: 546, endPoint y: 252, distance: 53.8
click at [546, 252] on div "Livres de {{ author }} pas cher - Label-Emmaüs" at bounding box center [483, 319] width 222 height 148
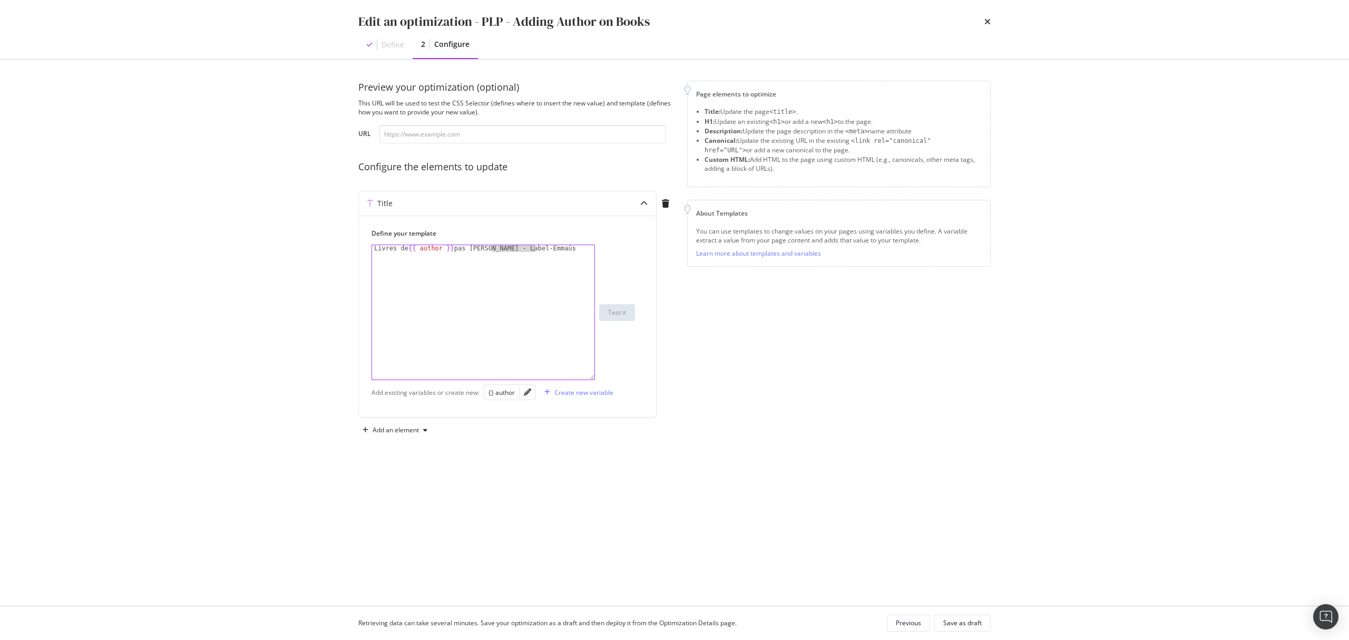
click at [768, 367] on div "Page elements to optimize Title: Update the page <title> . H1: Update an existi…" at bounding box center [839, 260] width 304 height 358
click at [733, 297] on div "Page elements to optimize Title: Update the page <title> . H1: Update an existi…" at bounding box center [839, 260] width 304 height 358
click at [414, 273] on div "Livres de {{ author }} pas cher - Label-Emmaüs" at bounding box center [483, 319] width 222 height 148
drag, startPoint x: 408, startPoint y: 250, endPoint x: 448, endPoint y: 250, distance: 40.1
click at [448, 250] on div "Livres de {{ author }} pas cher - Label-Emmaüs" at bounding box center [483, 319] width 222 height 148
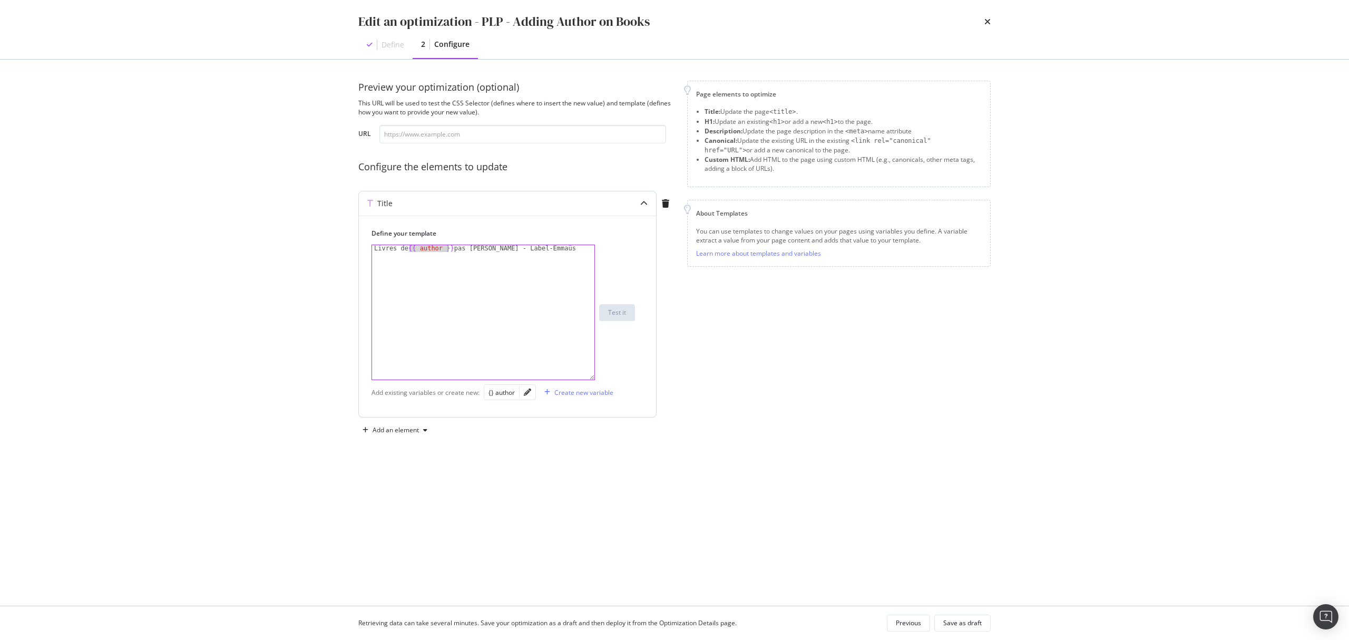
type textarea "Livres de {{ author }} pas cher - Label-Emmaüs"
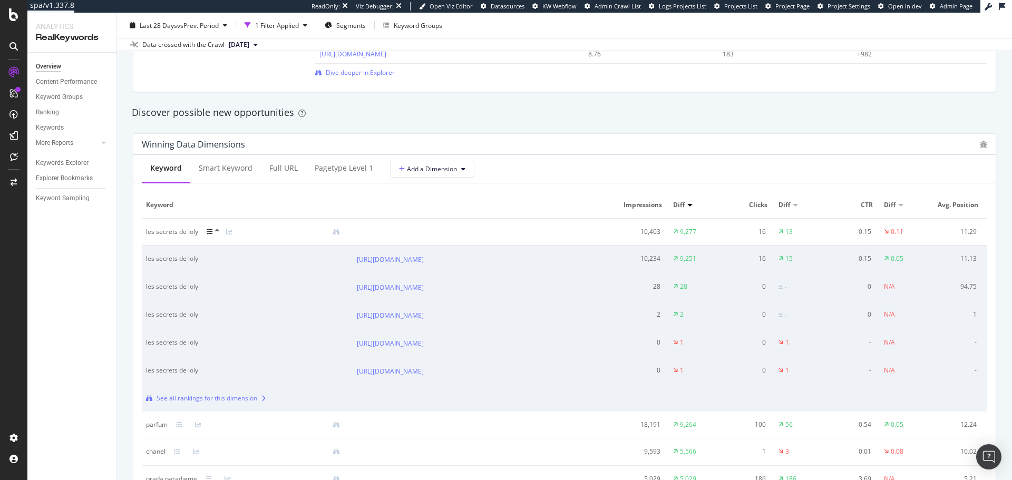
scroll to position [872, 0]
click at [106, 142] on div at bounding box center [104, 143] width 11 height 11
click at [58, 190] on div "Content" at bounding box center [52, 188] width 23 height 11
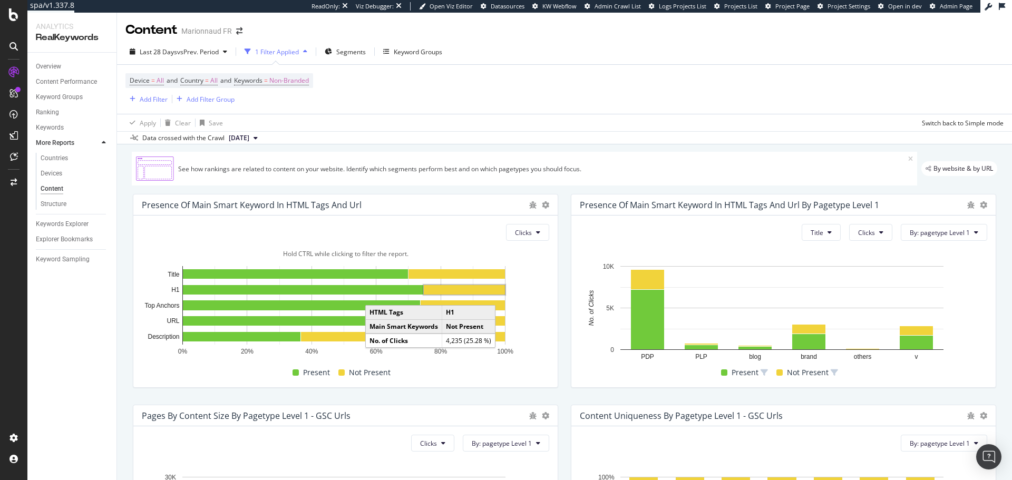
click at [496, 292] on rect "A chart." at bounding box center [464, 289] width 81 height 9
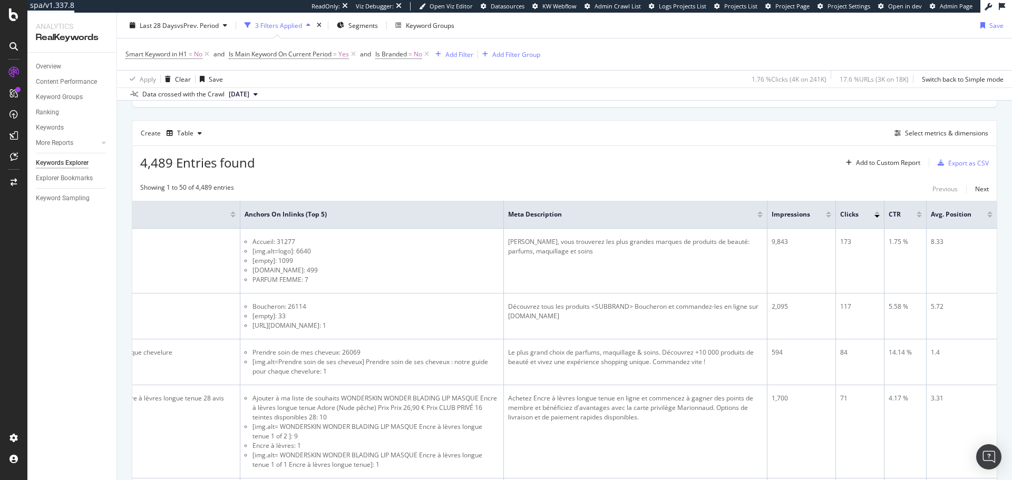
scroll to position [310, 0]
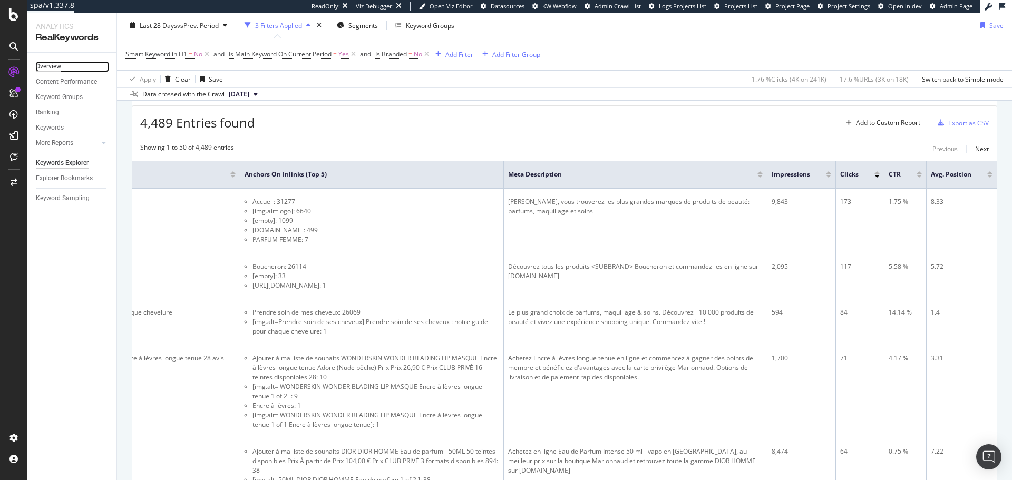
click at [56, 67] on div "Overview" at bounding box center [48, 66] width 25 height 11
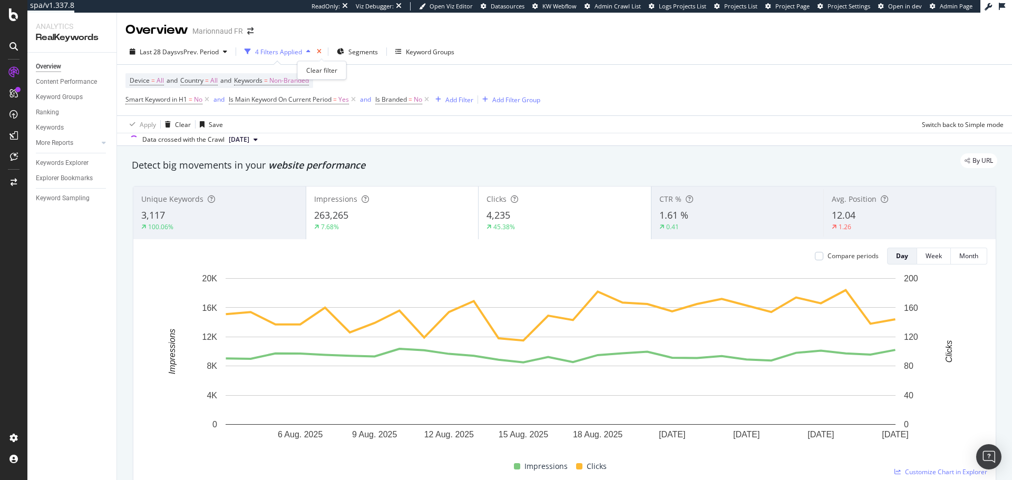
click at [321, 50] on icon "times" at bounding box center [319, 51] width 5 height 6
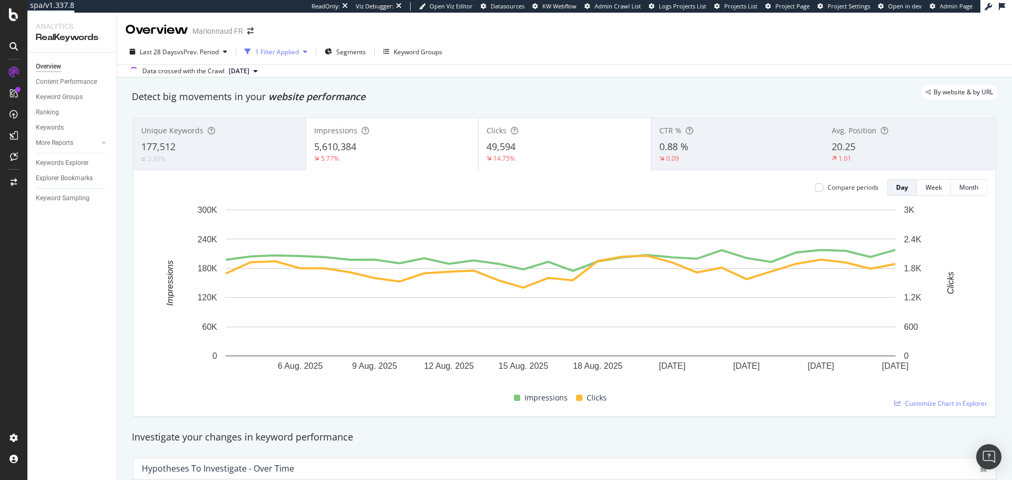
click at [306, 53] on icon "button" at bounding box center [305, 51] width 4 height 6
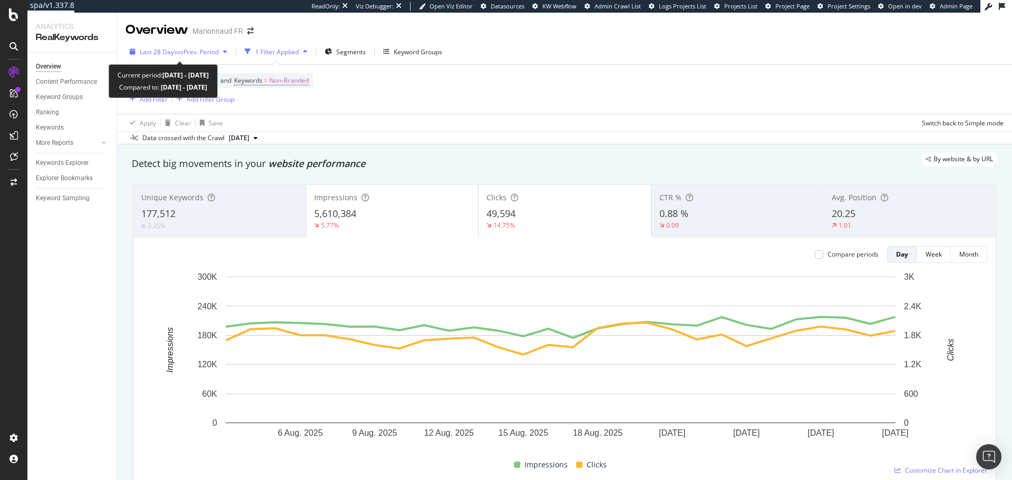
click at [183, 54] on span "vs Prev. Period" at bounding box center [198, 51] width 42 height 9
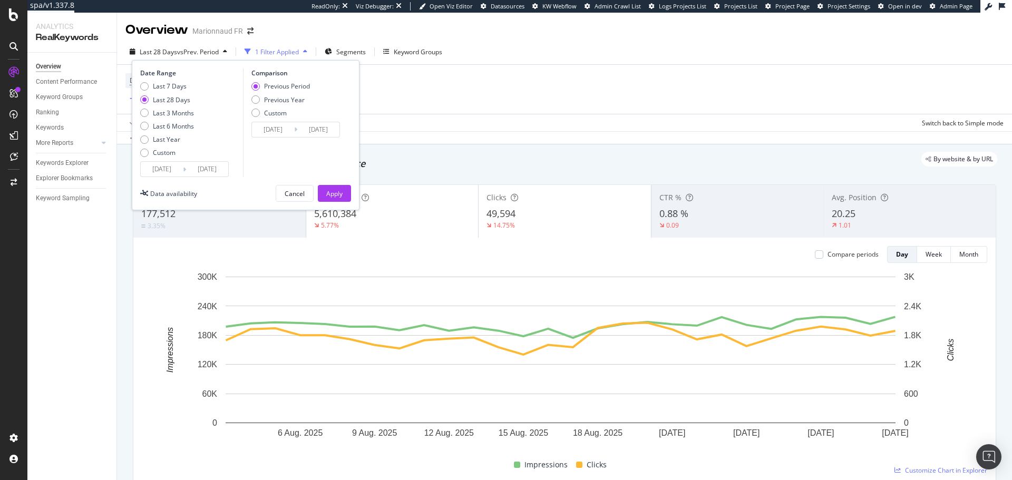
click at [479, 153] on div "By website & by URL" at bounding box center [559, 159] width 876 height 15
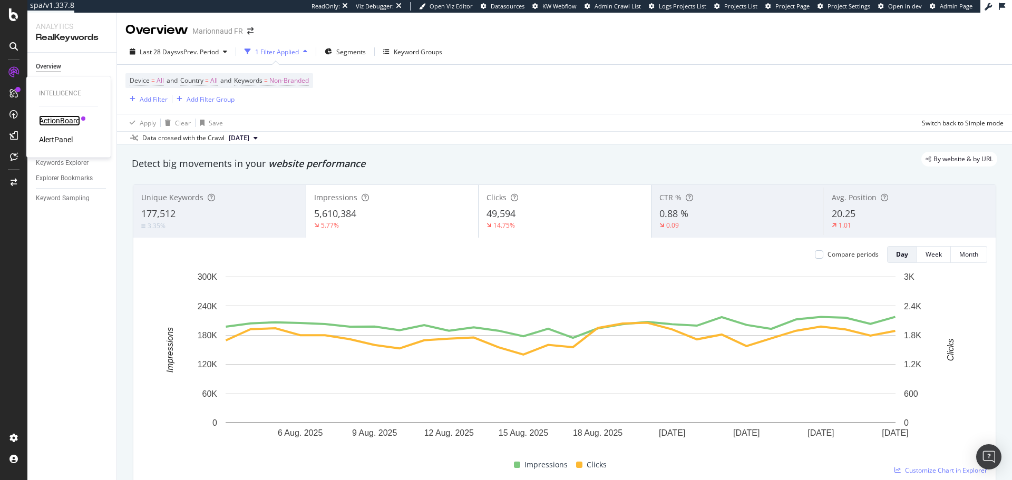
click at [53, 119] on div "ActionBoard" at bounding box center [59, 120] width 41 height 11
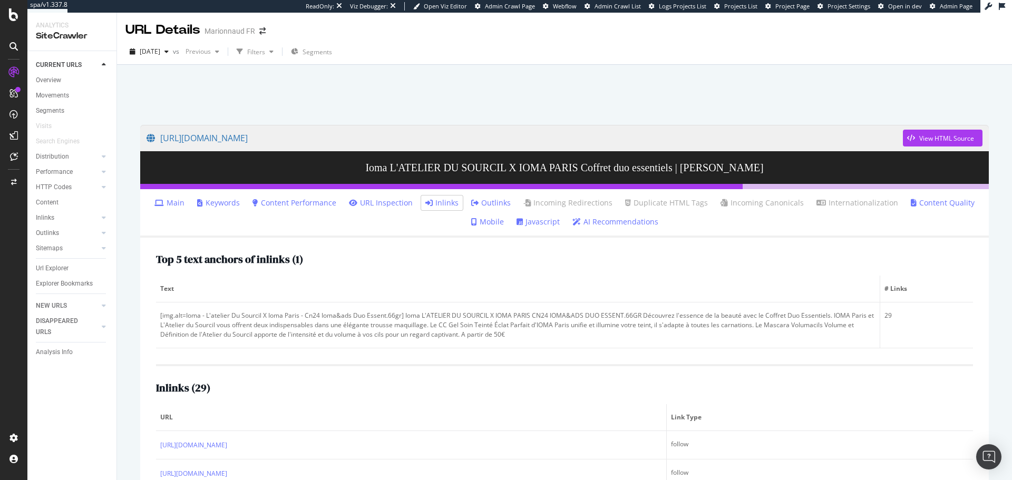
scroll to position [53, 0]
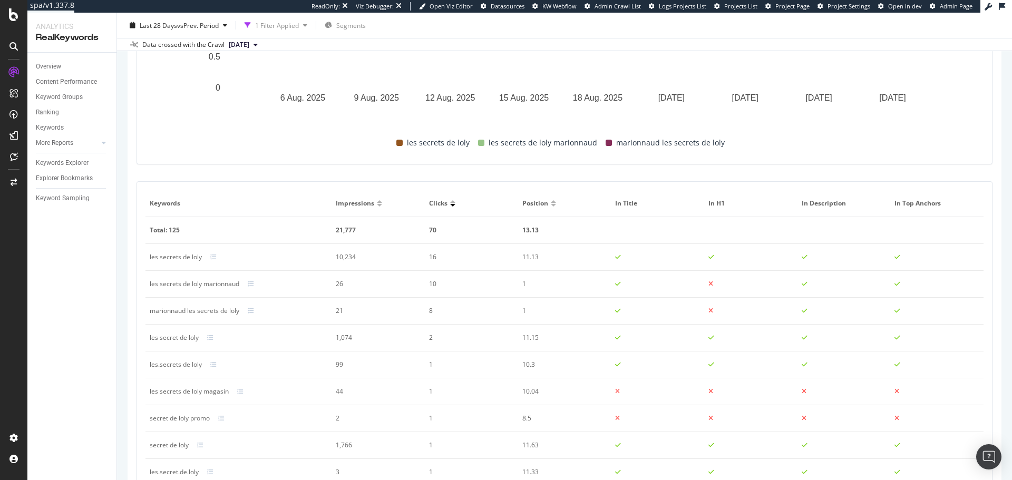
scroll to position [393, 0]
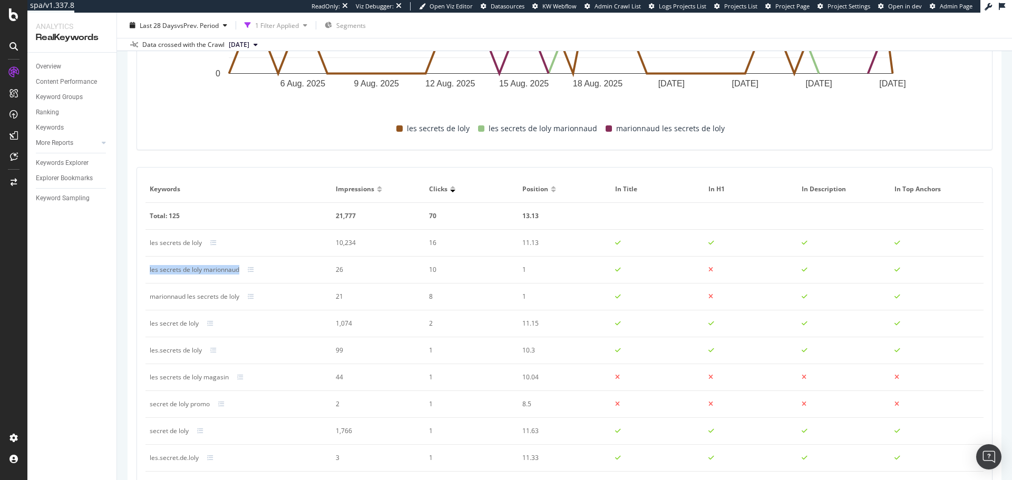
drag, startPoint x: 148, startPoint y: 270, endPoint x: 239, endPoint y: 269, distance: 91.2
click at [239, 269] on td "les secrets de loly marionnaud" at bounding box center [238, 270] width 186 height 27
click at [229, 269] on div "les secrets de loly marionnaud" at bounding box center [195, 269] width 90 height 9
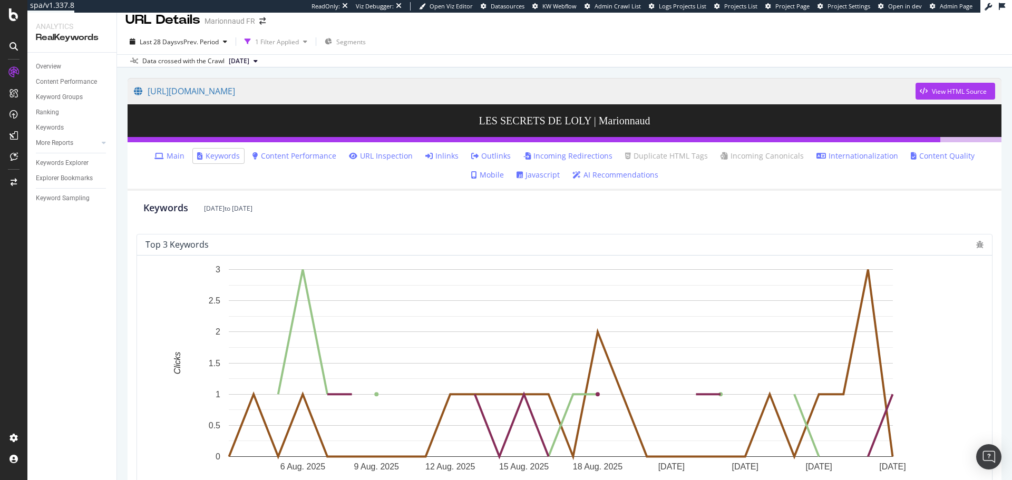
scroll to position [6, 0]
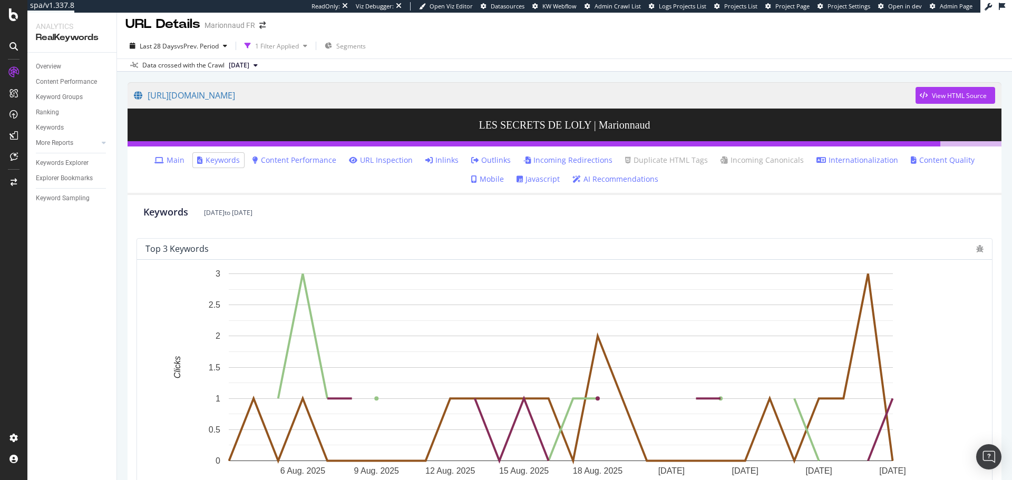
click at [154, 157] on link "Main" at bounding box center [169, 160] width 30 height 11
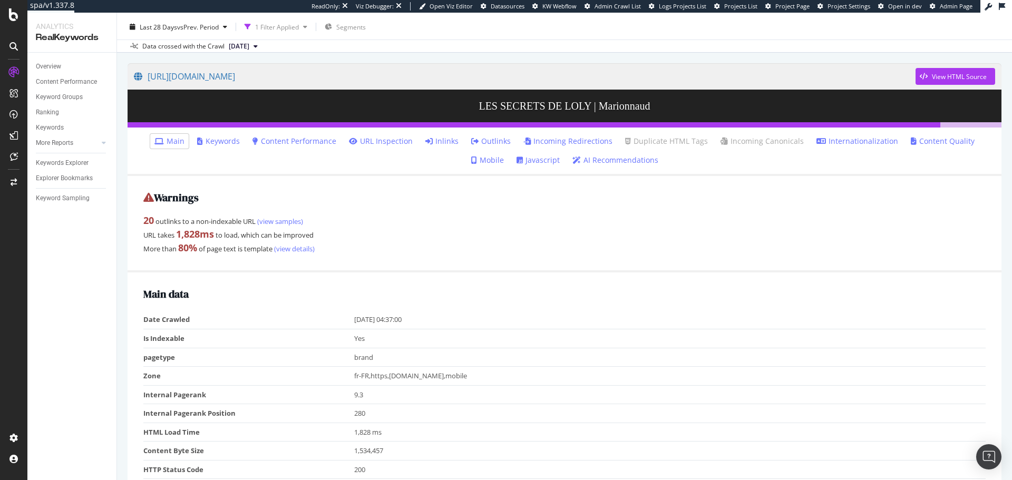
scroll to position [53, 0]
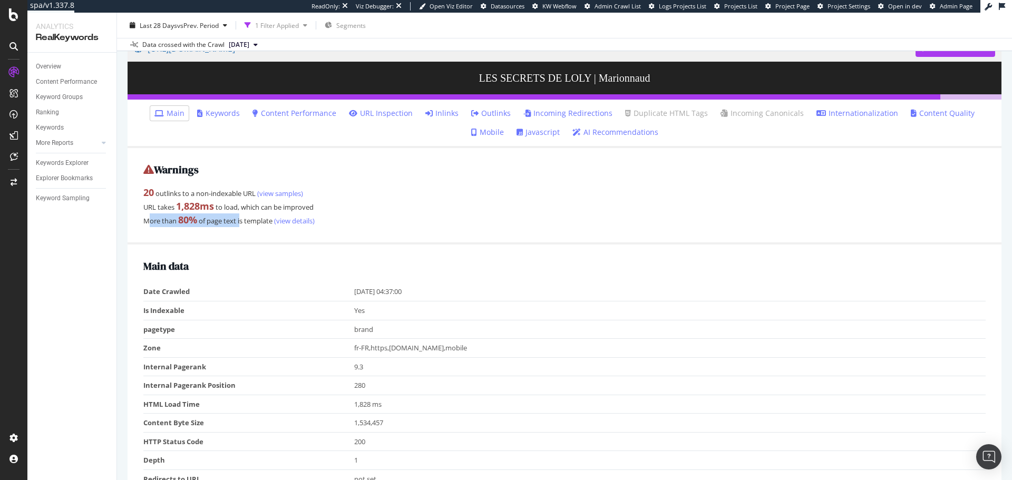
drag, startPoint x: 147, startPoint y: 224, endPoint x: 244, endPoint y: 225, distance: 97.0
click at [244, 225] on div "More than 80 % of page text is template (view details)" at bounding box center [564, 220] width 842 height 14
click at [361, 225] on div "More than 80 % of page text is template (view details)" at bounding box center [564, 220] width 842 height 14
